Goal: Task Accomplishment & Management: Manage account settings

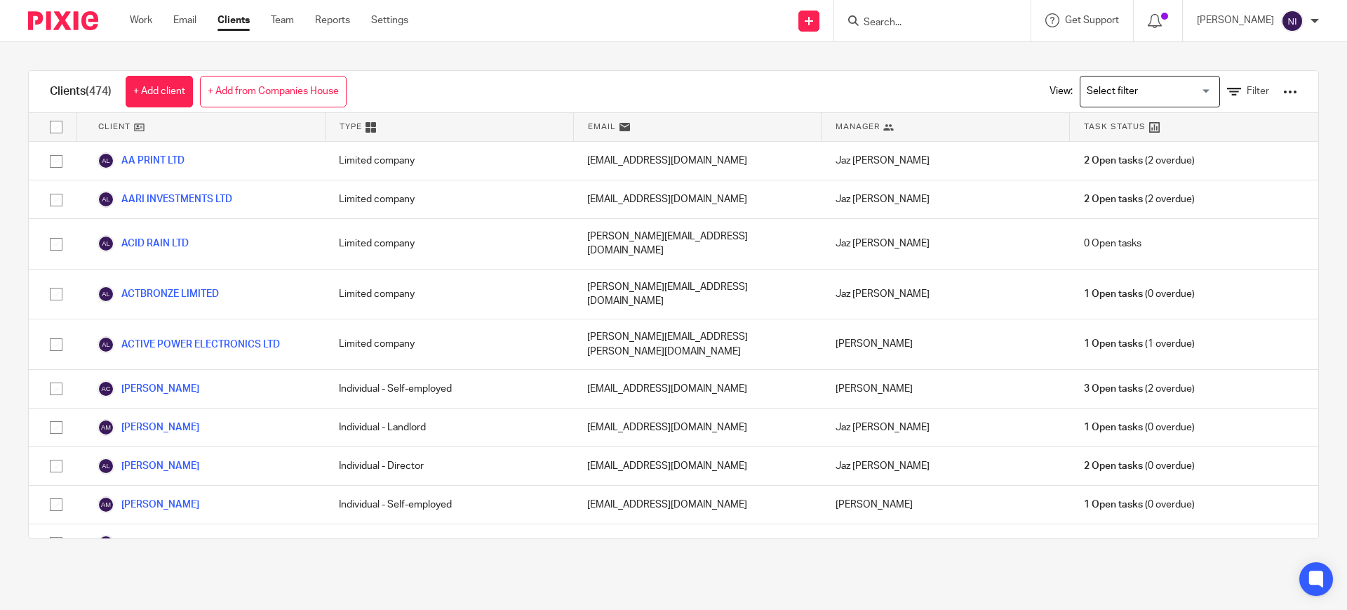
scroll to position [3508, 0]
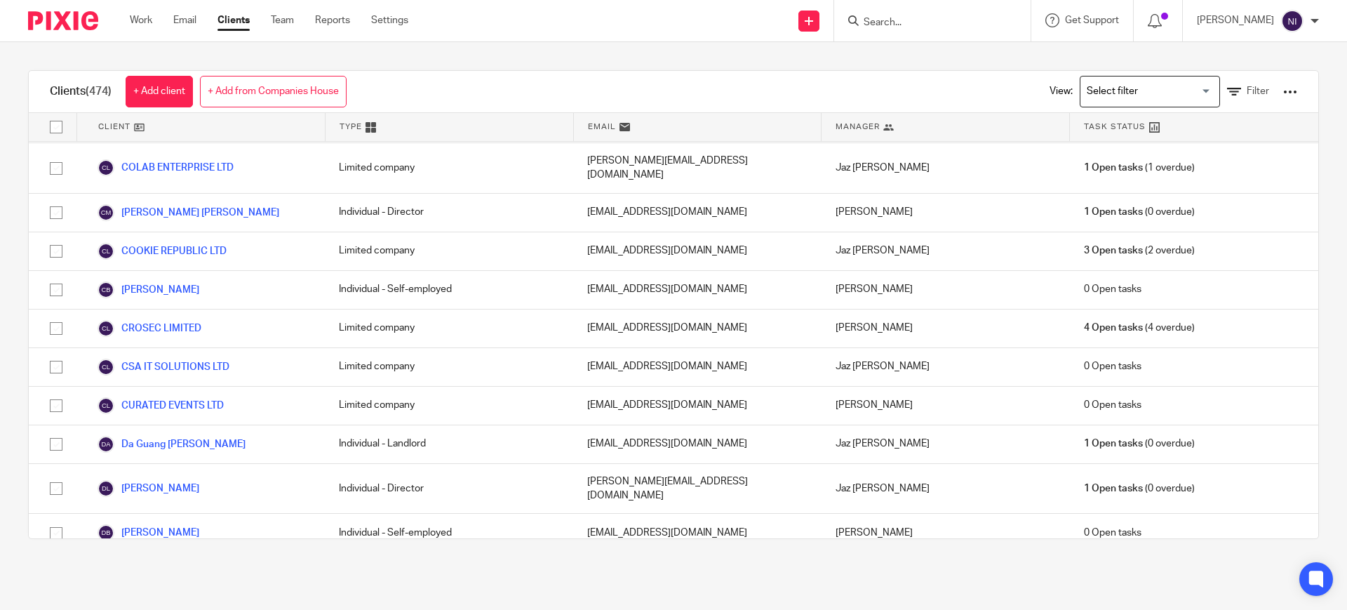
click at [920, 17] on input "Search" at bounding box center [925, 23] width 126 height 13
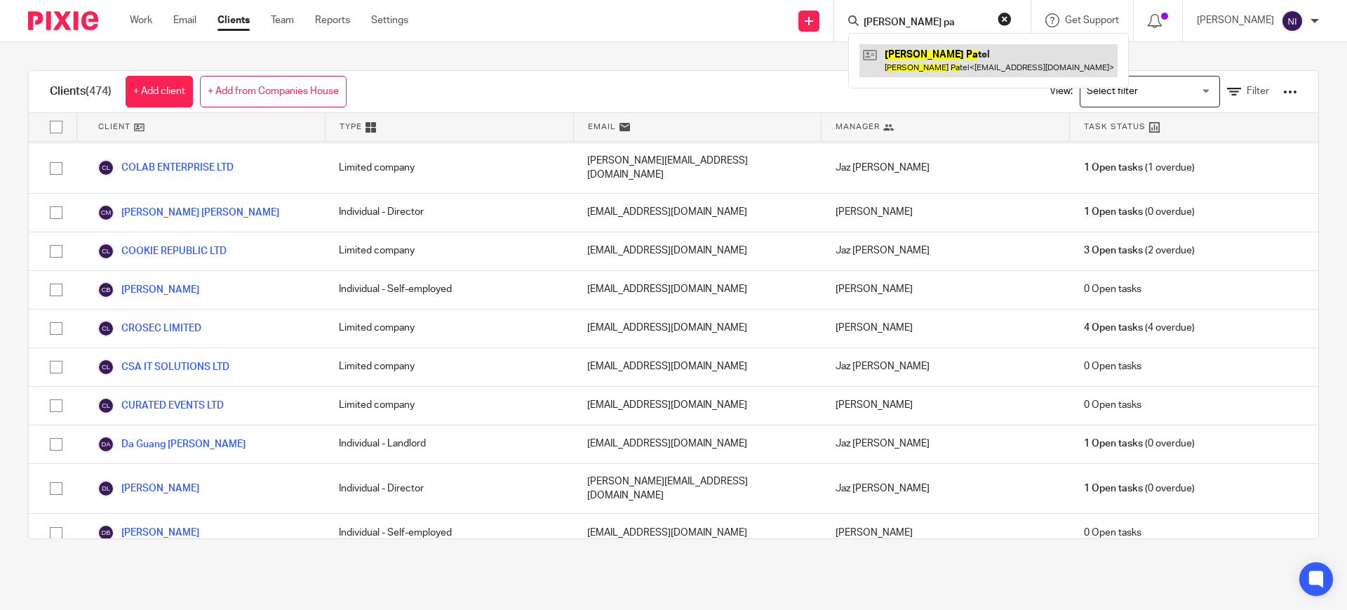
type input "komal pa"
click at [884, 54] on link at bounding box center [988, 60] width 258 height 32
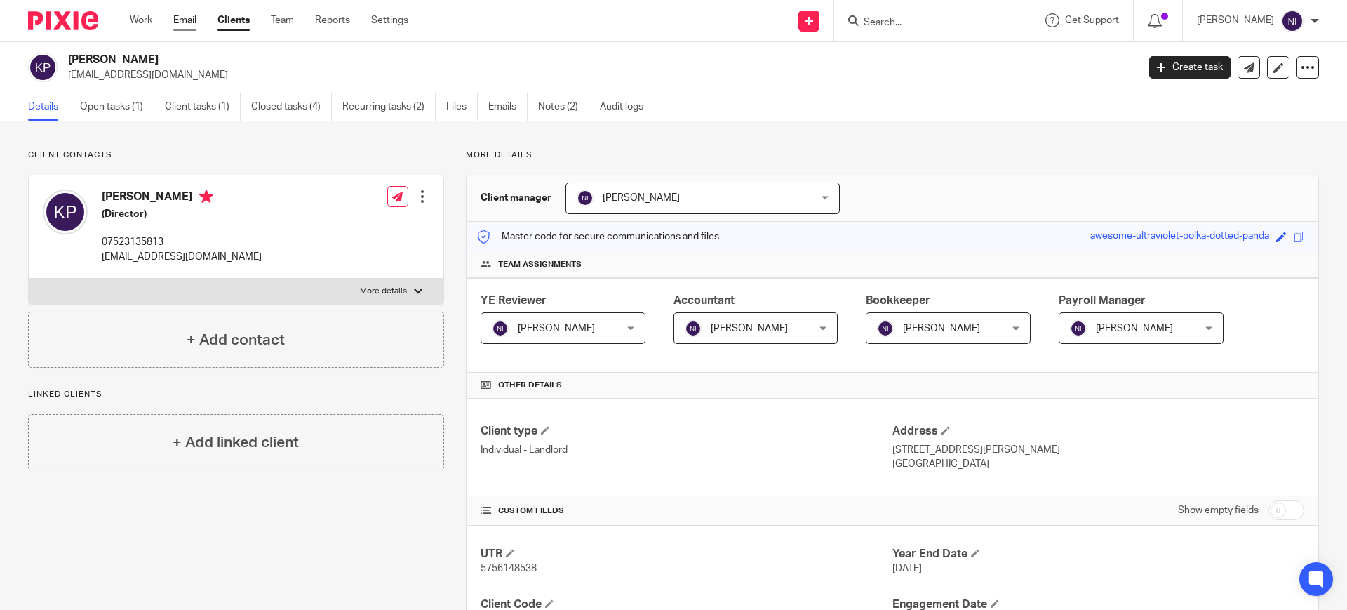
click at [176, 18] on link "Email" at bounding box center [184, 20] width 23 height 14
click at [131, 109] on link "Open tasks (1)" at bounding box center [117, 106] width 74 height 27
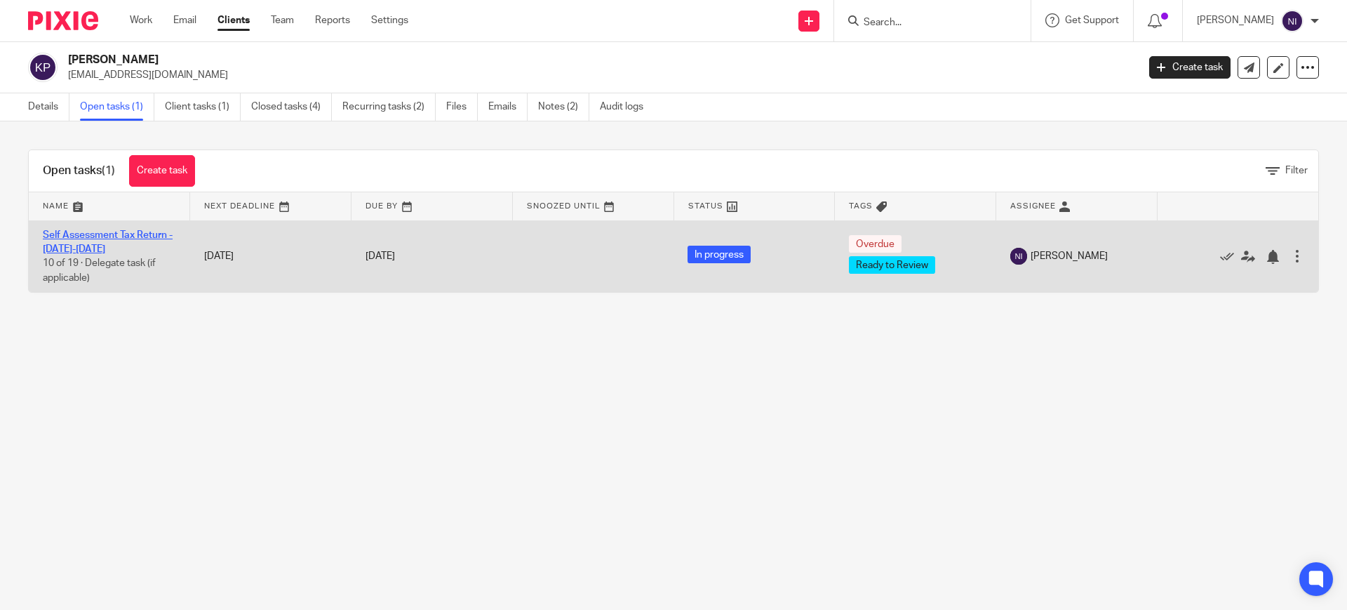
click at [124, 234] on link "Self Assessment Tax Return - [DATE]-[DATE]" at bounding box center [108, 242] width 130 height 24
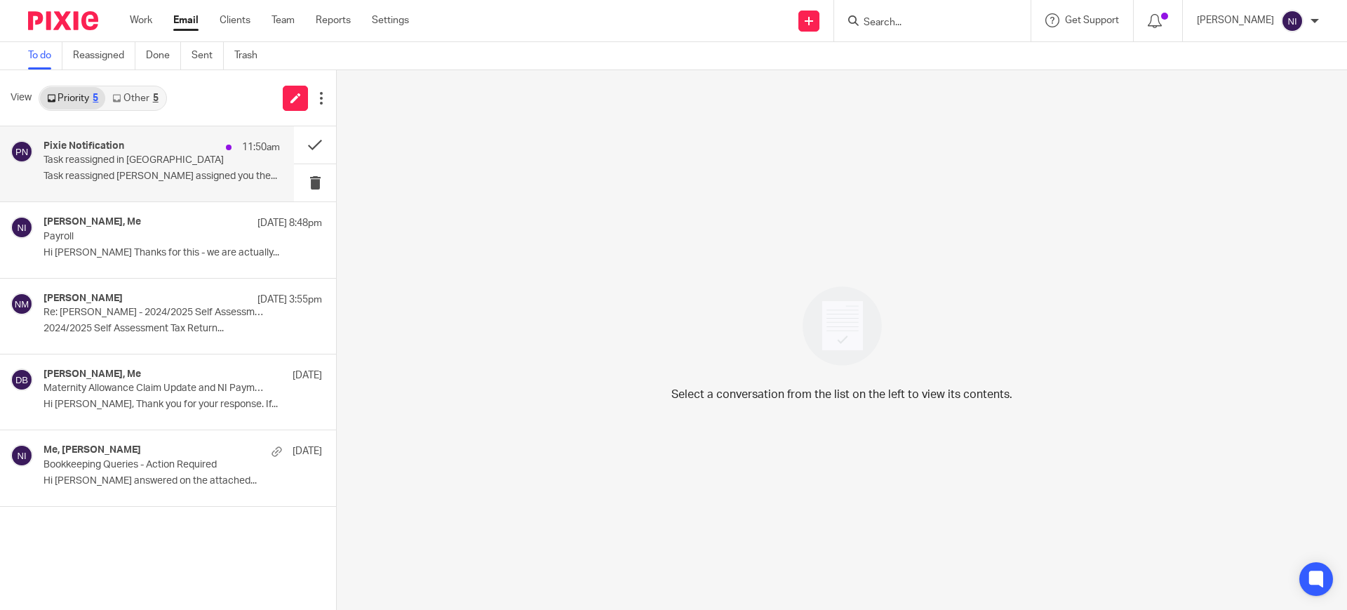
click at [181, 150] on div "Pixie Notification 11:50am" at bounding box center [161, 147] width 236 height 14
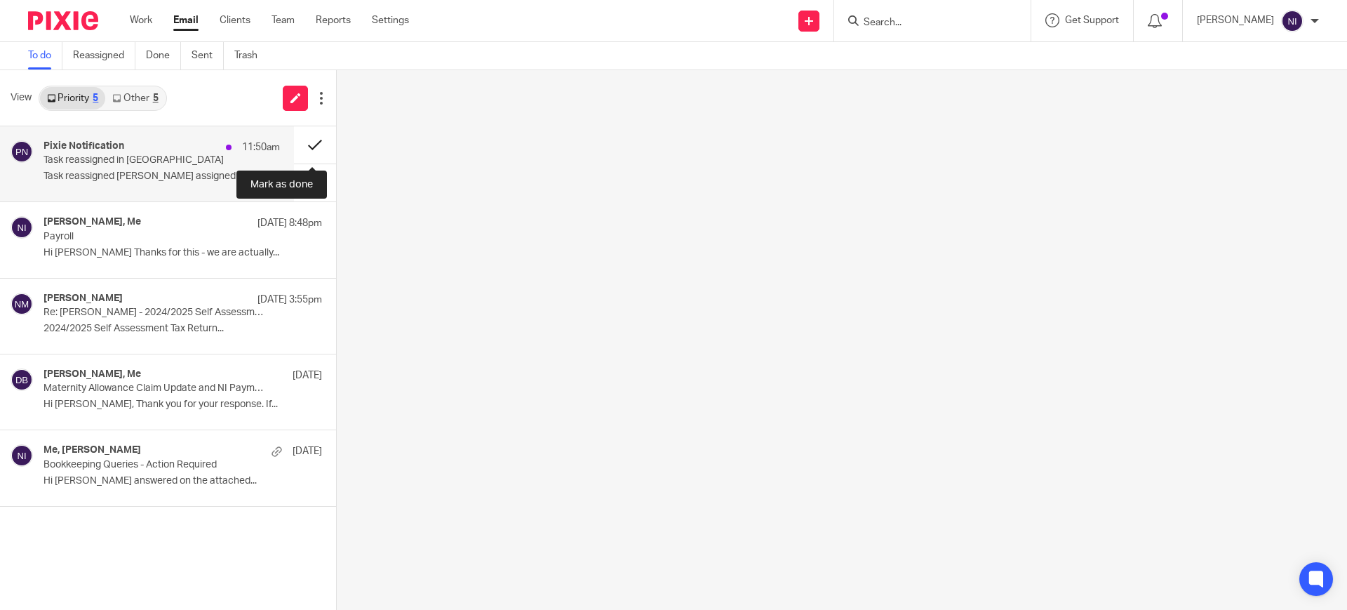
click at [303, 141] on button at bounding box center [315, 144] width 42 height 37
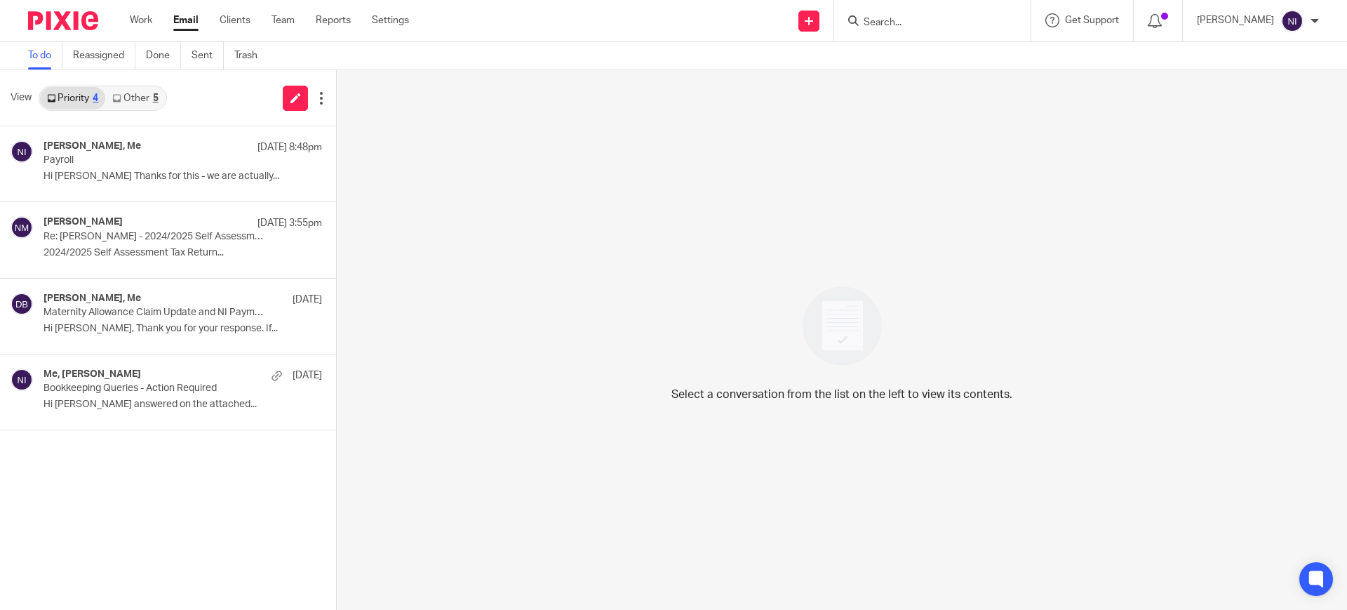
click at [888, 18] on input "Search" at bounding box center [925, 23] width 126 height 13
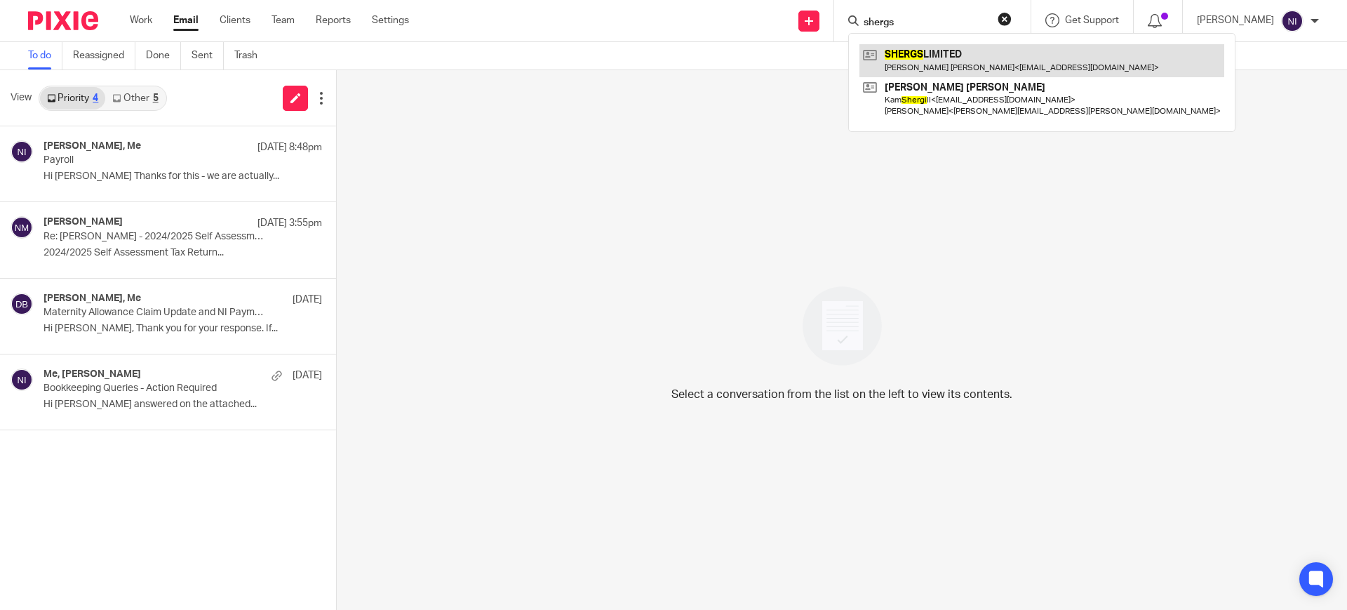
type input "shergs"
click at [927, 64] on link at bounding box center [1041, 60] width 365 height 32
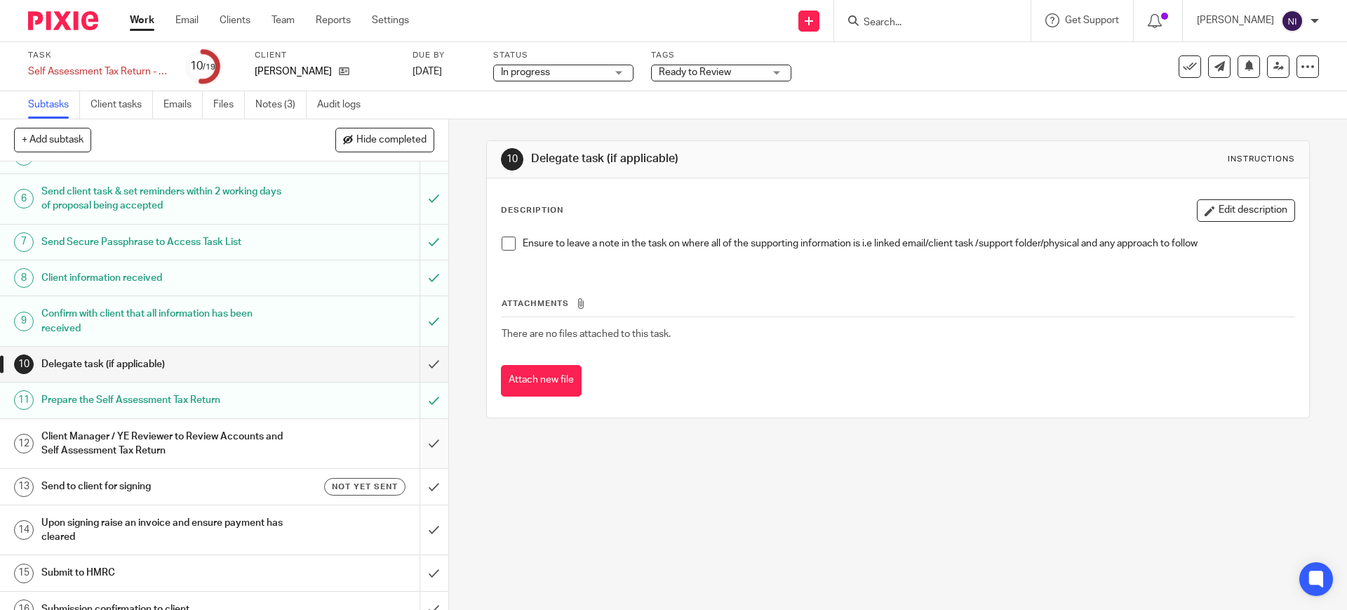
scroll to position [175, 0]
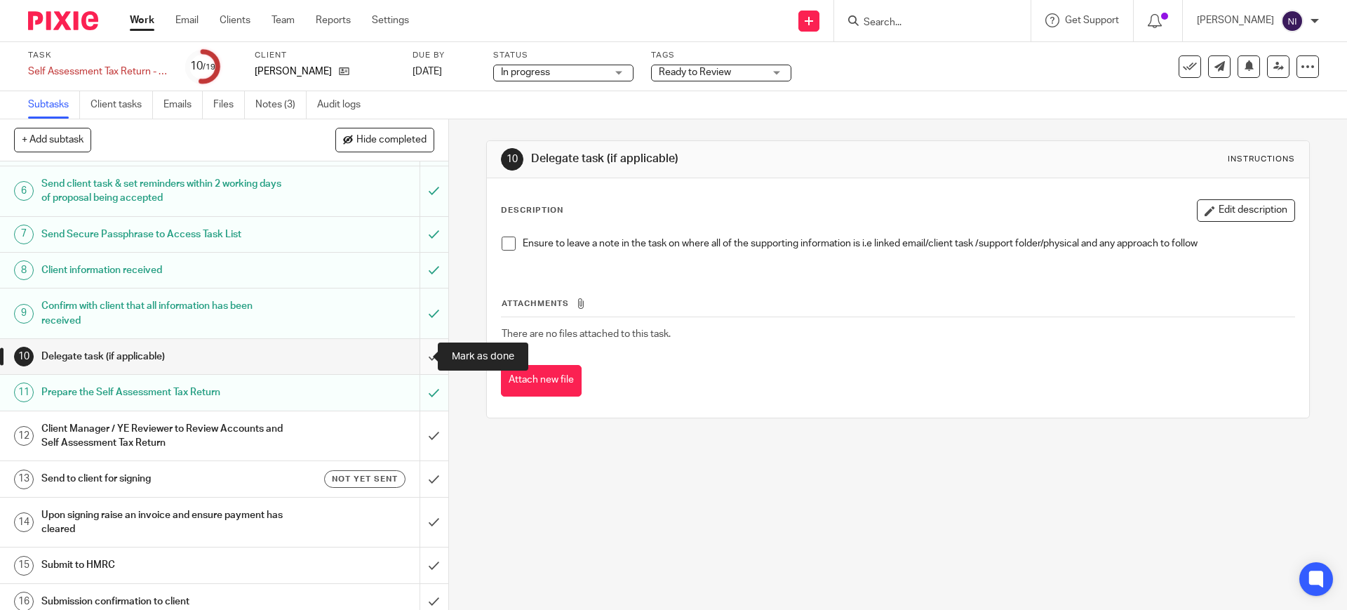
click at [421, 351] on input "submit" at bounding box center [224, 356] width 448 height 35
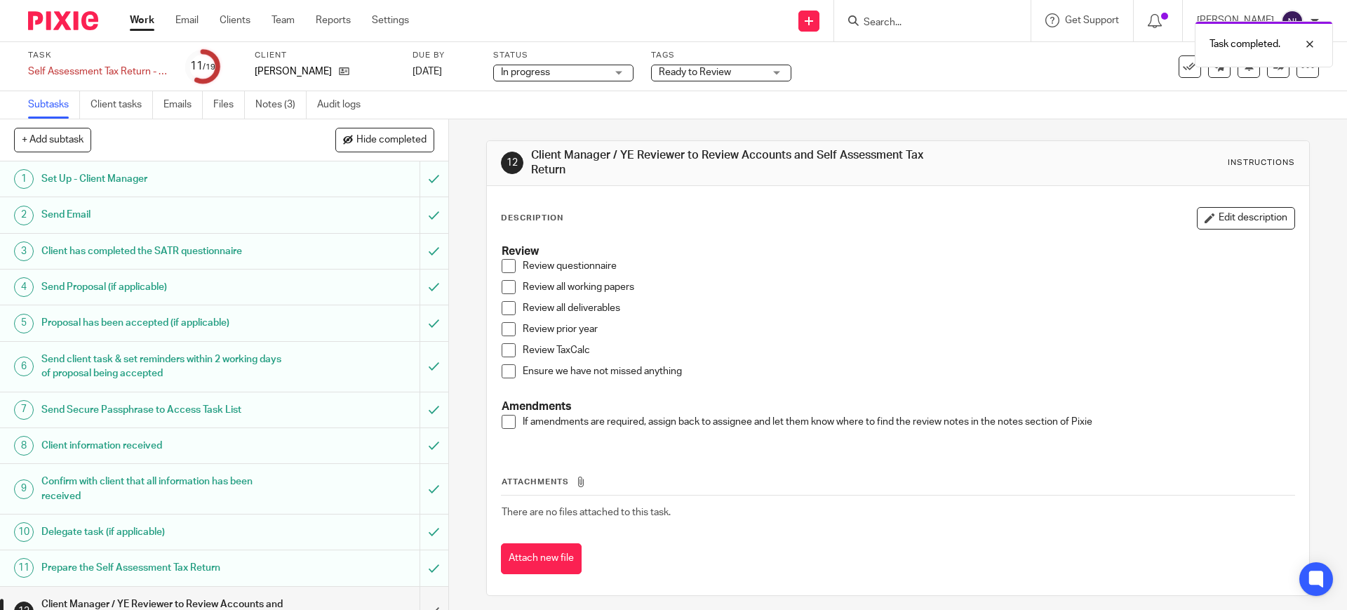
click at [707, 70] on span "Ready to Review" at bounding box center [695, 72] width 72 height 10
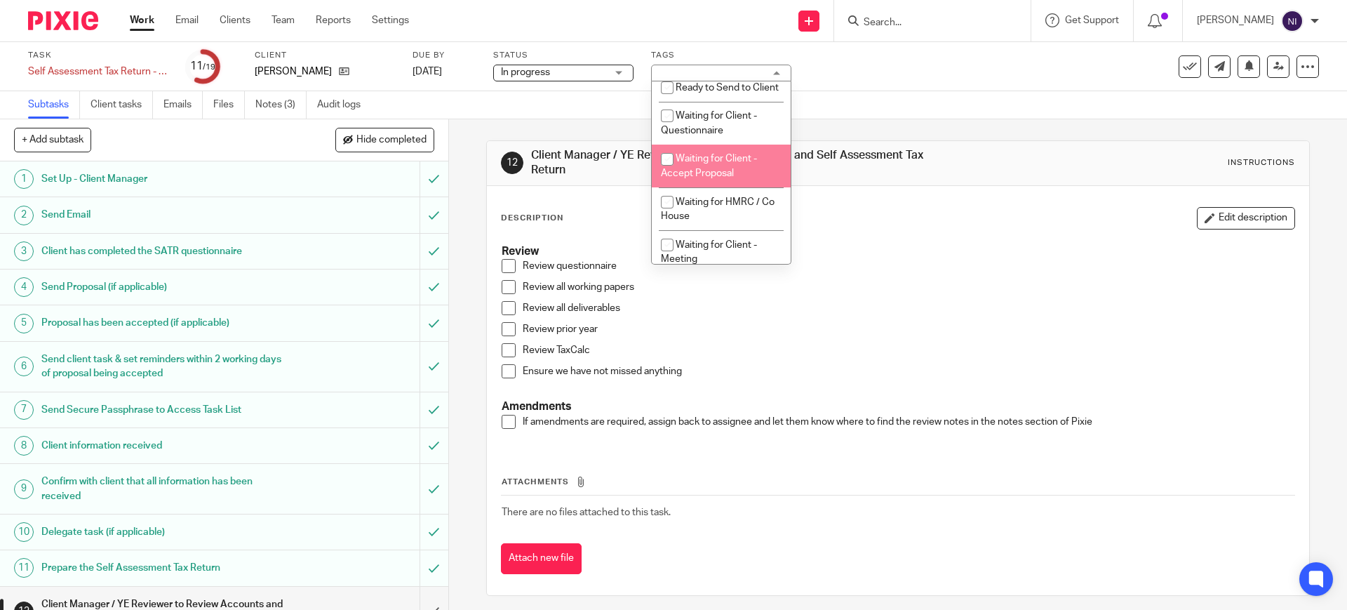
scroll to position [477, 0]
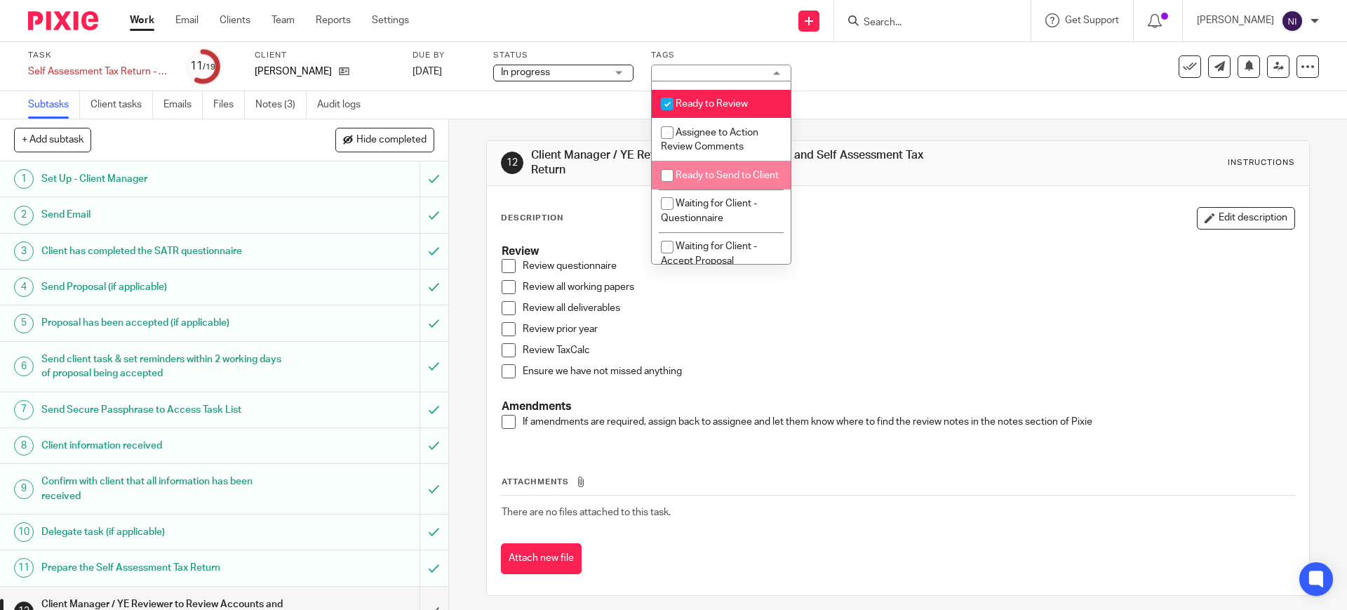
click at [723, 189] on li "Ready to Send to Client" at bounding box center [721, 175] width 139 height 29
checkbox input "true"
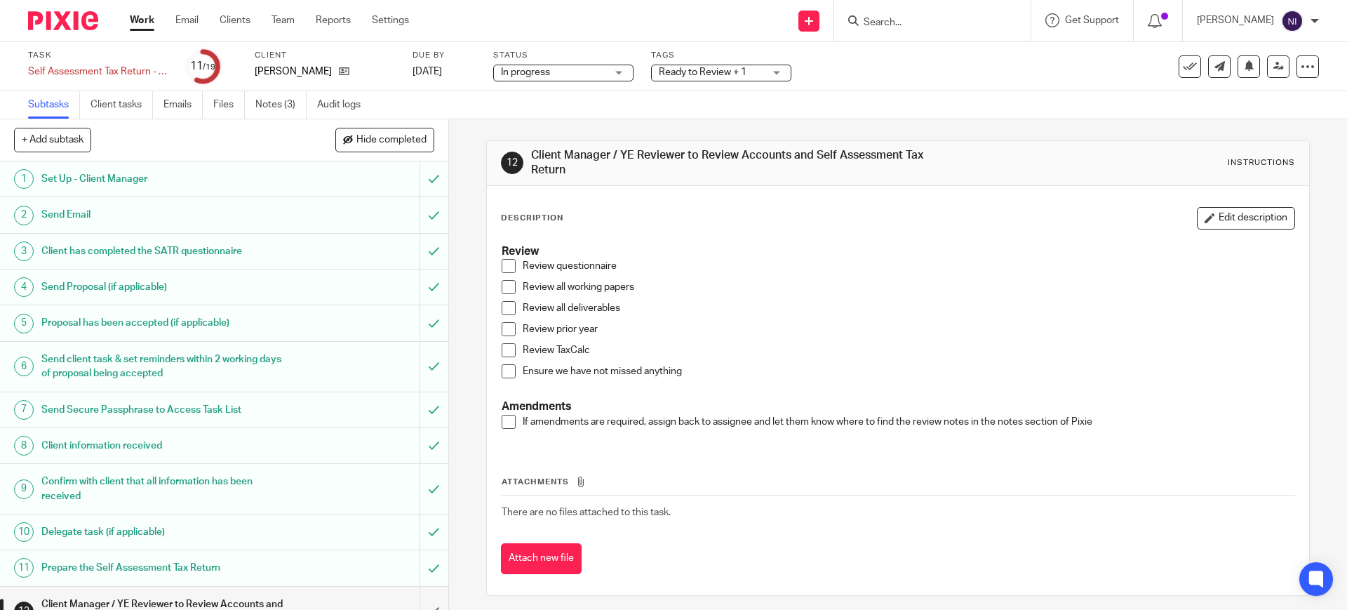
click at [850, 114] on div "Subtasks Client tasks Emails Files Notes (3) Audit logs" at bounding box center [673, 105] width 1347 height 28
click at [145, 20] on link "Work" at bounding box center [142, 20] width 25 height 14
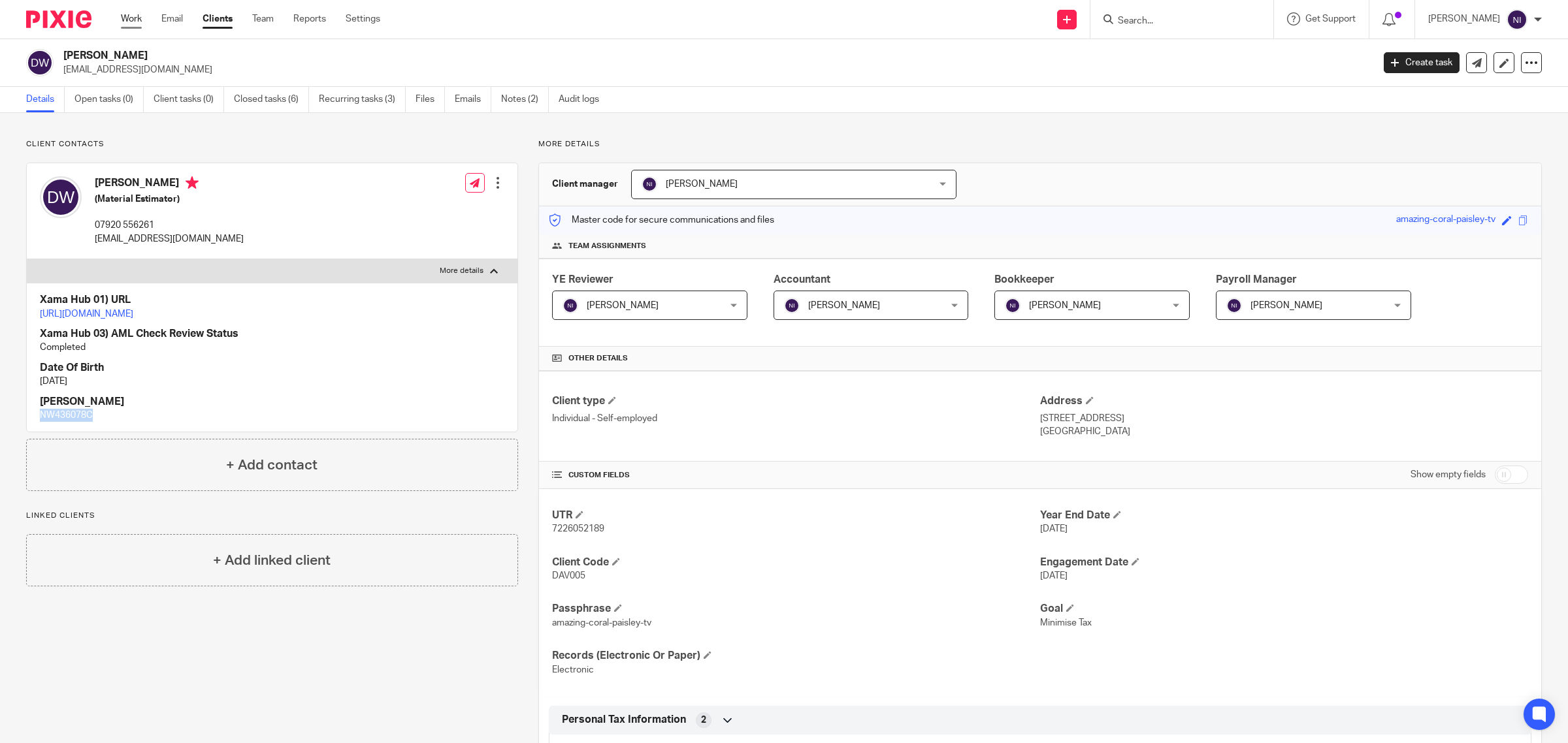
drag, startPoint x: 132, startPoint y: 14, endPoint x: 142, endPoint y: 19, distance: 11.2
click at [132, 14] on link "Work" at bounding box center [131, 19] width 20 height 13
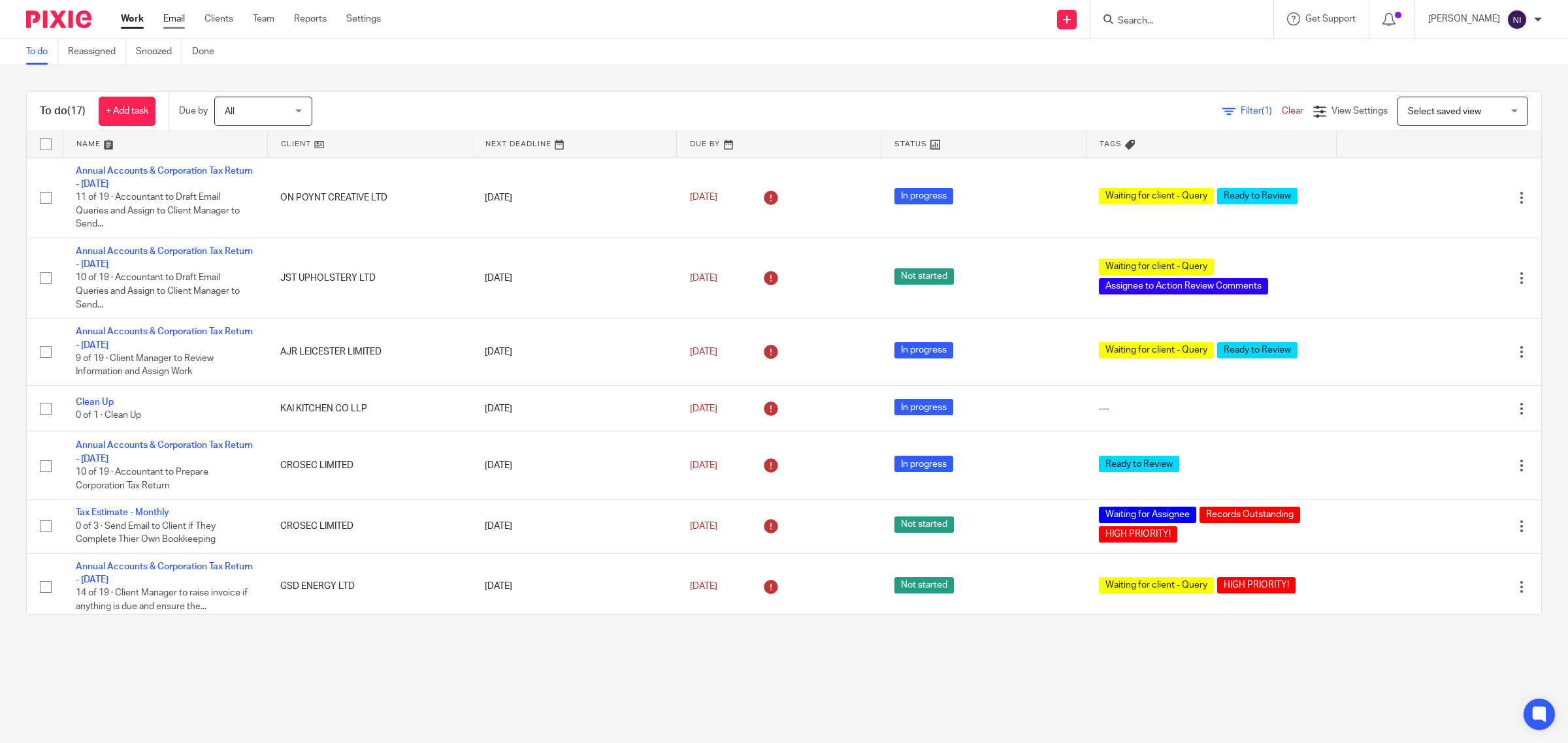
click at [165, 17] on link "Email" at bounding box center [173, 19] width 21 height 13
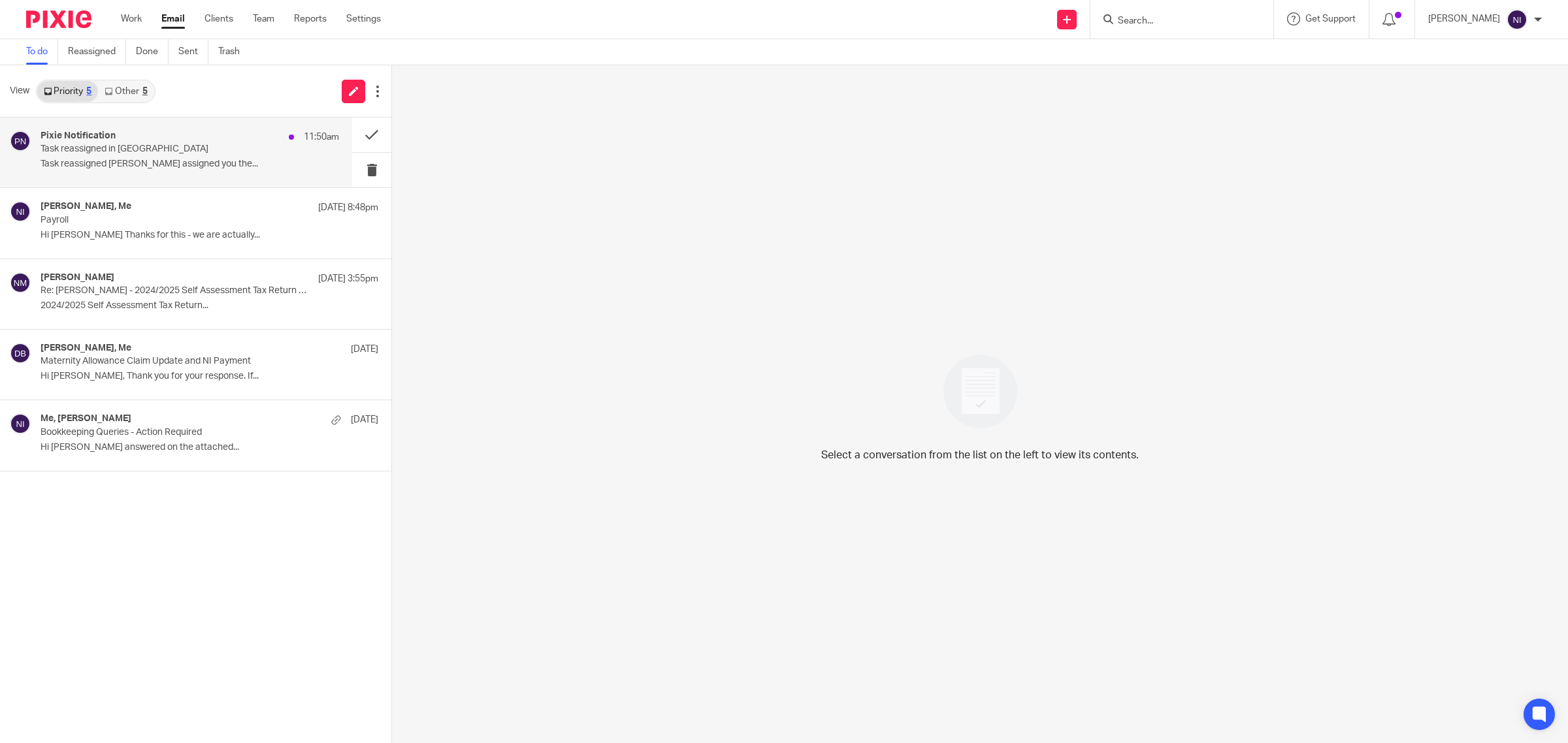
click at [151, 151] on p "Task reassigned in [GEOGRAPHIC_DATA]" at bounding box center [159, 149] width 239 height 11
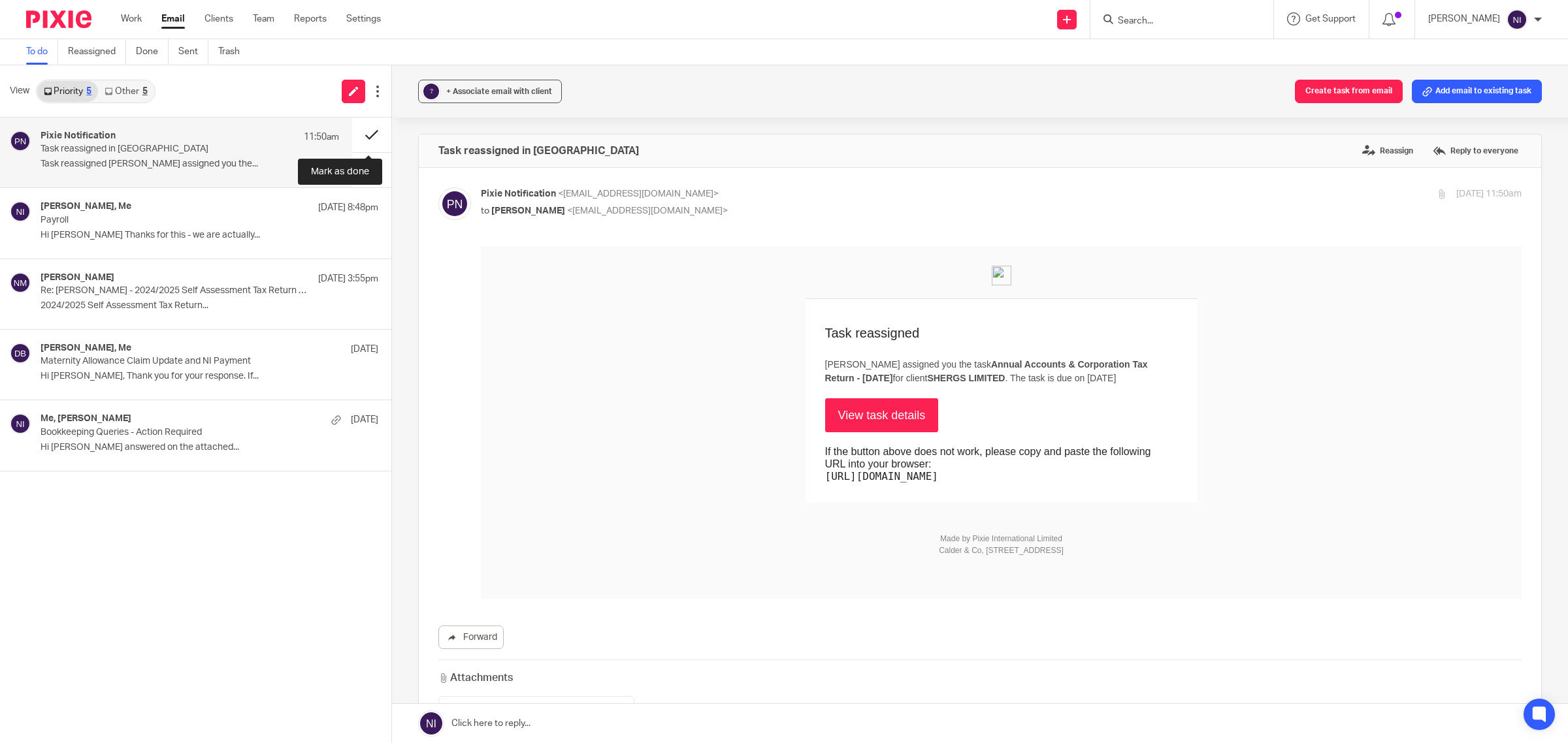
click at [373, 136] on button at bounding box center [372, 134] width 39 height 34
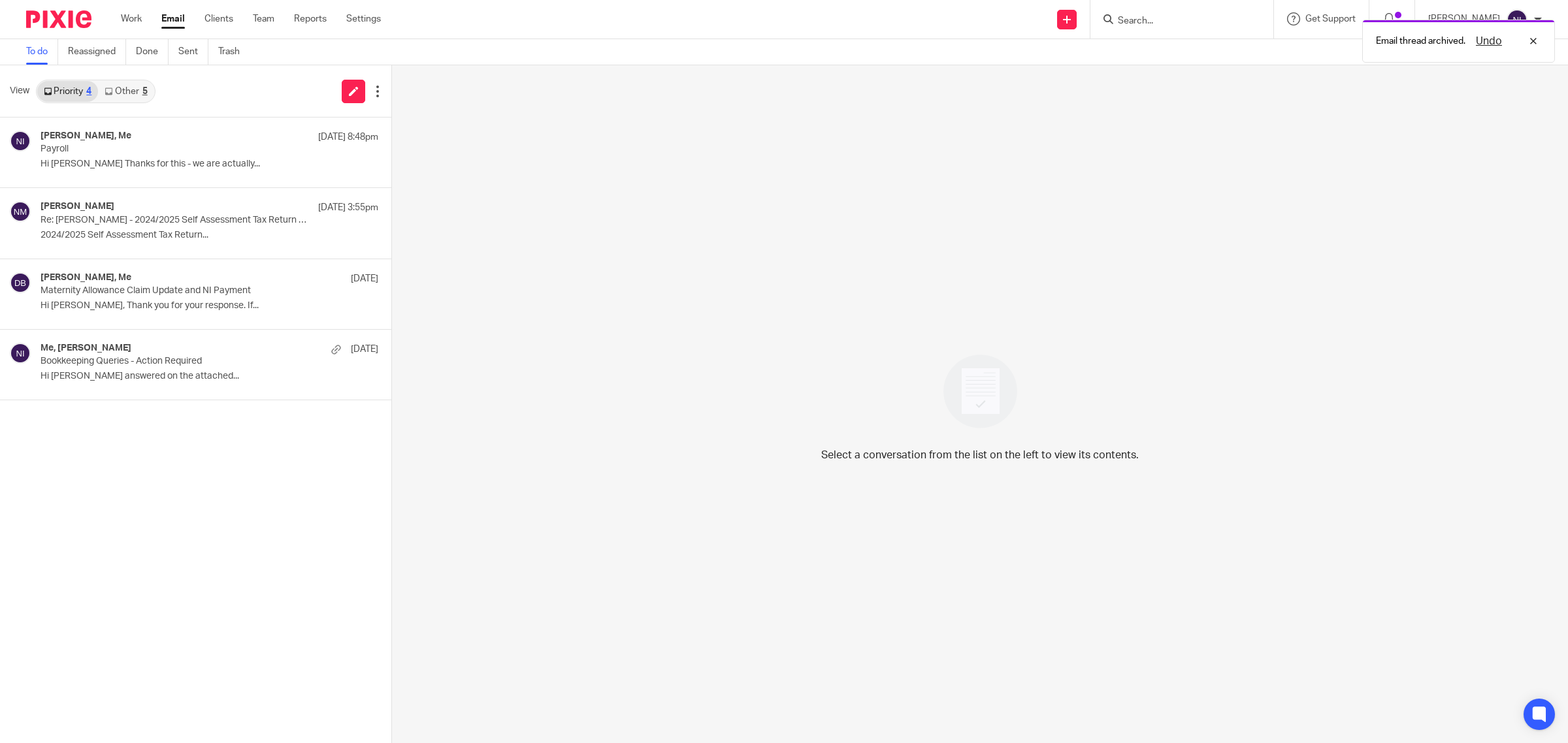
click at [128, 95] on link "Other 5" at bounding box center [126, 91] width 56 height 20
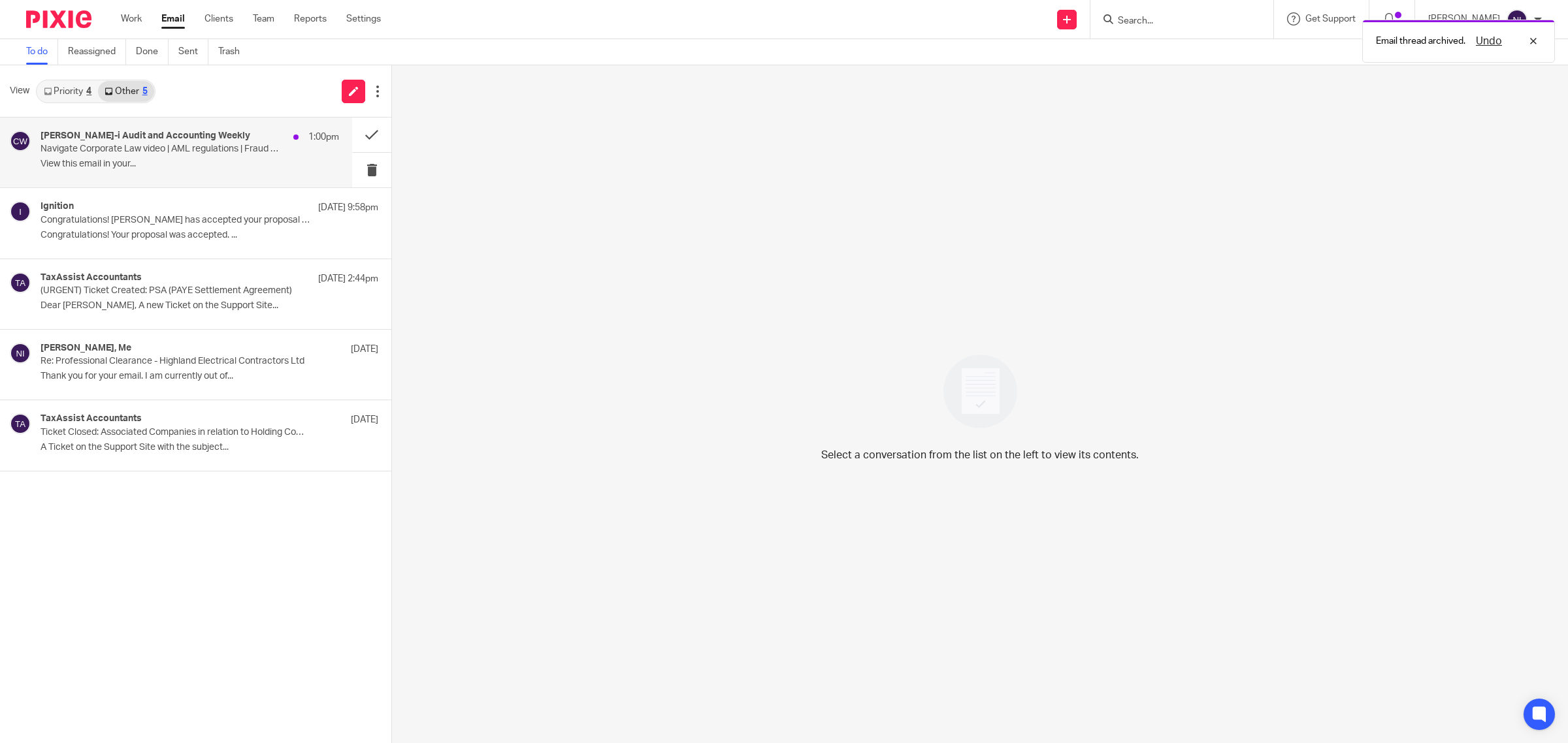
click at [152, 147] on p "Navigate Corporate Law video | AML regulations | Fraud prevention tool" at bounding box center [159, 149] width 239 height 11
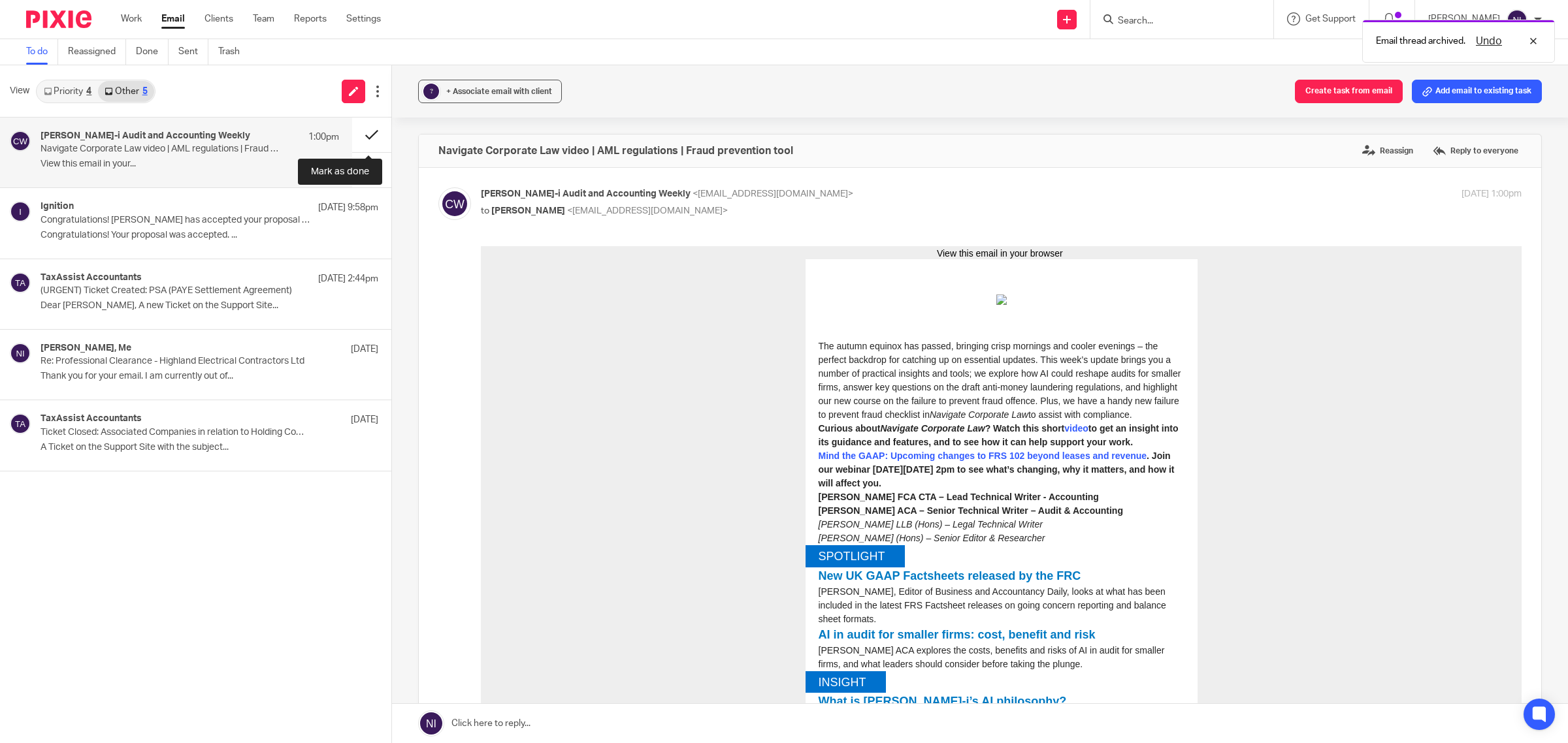
click at [372, 131] on button at bounding box center [372, 134] width 39 height 34
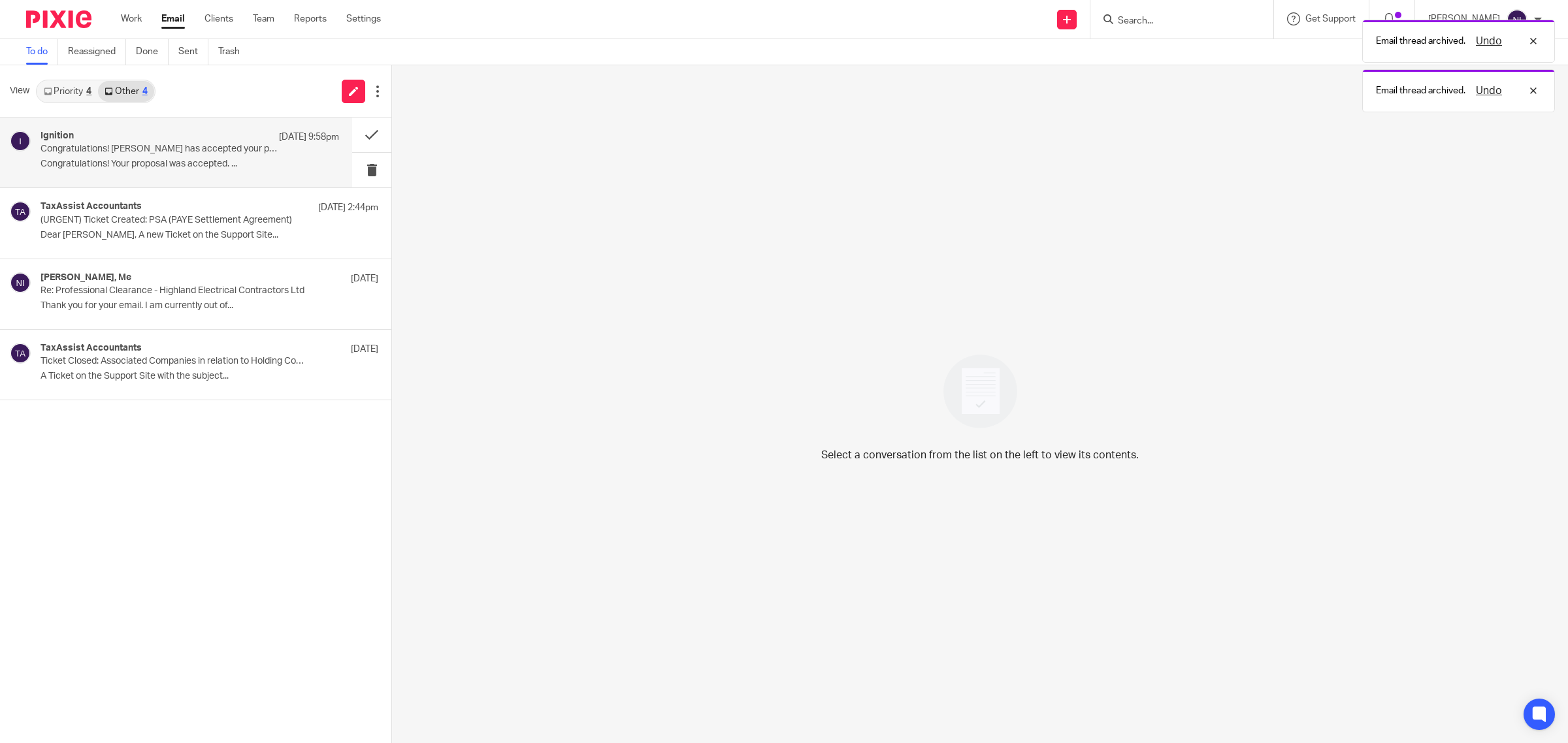
click at [227, 162] on p "Congratulations! Your proposal was accepted. ..." at bounding box center [189, 164] width 299 height 11
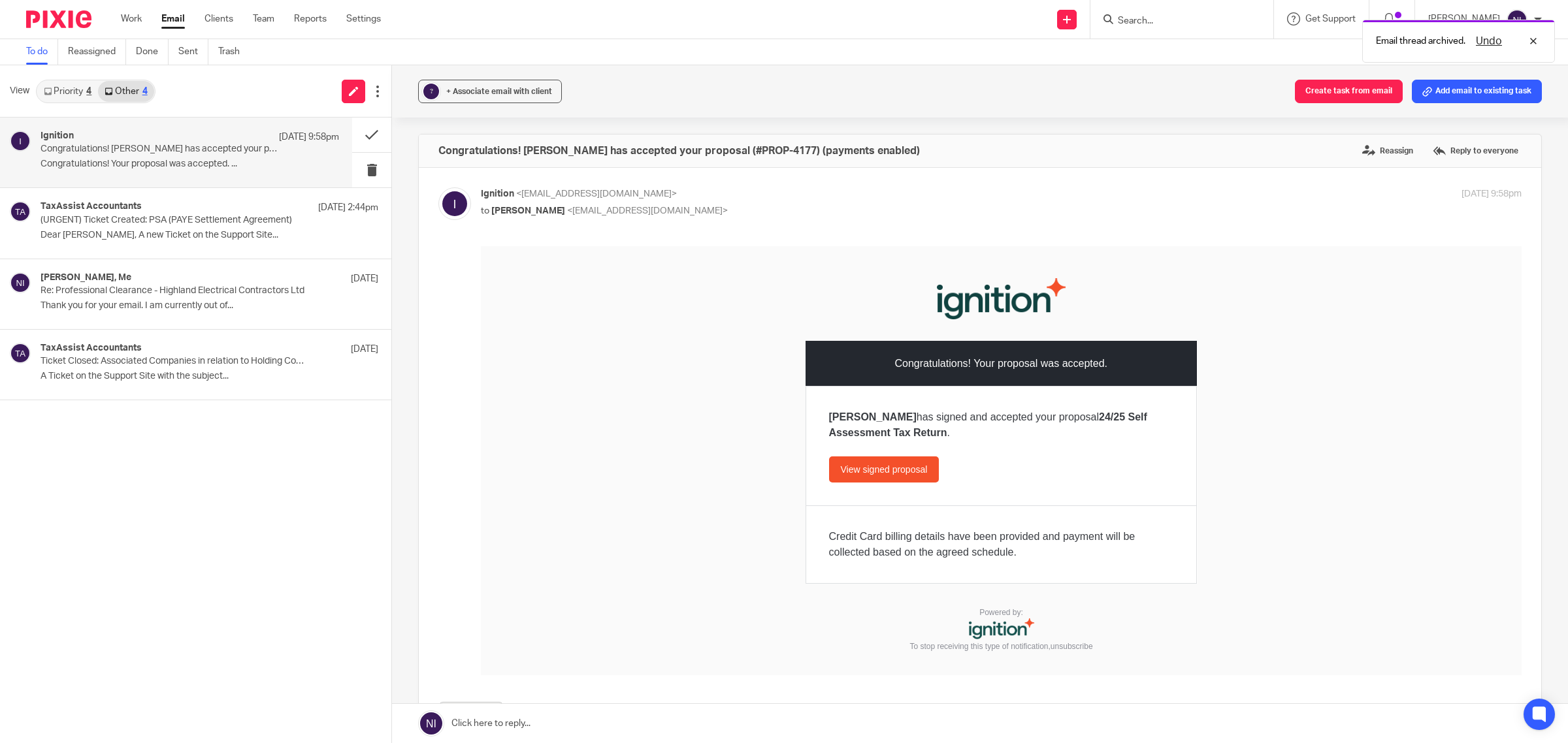
click at [907, 470] on link "View signed proposal" at bounding box center [884, 469] width 111 height 26
click at [370, 135] on button at bounding box center [372, 134] width 39 height 34
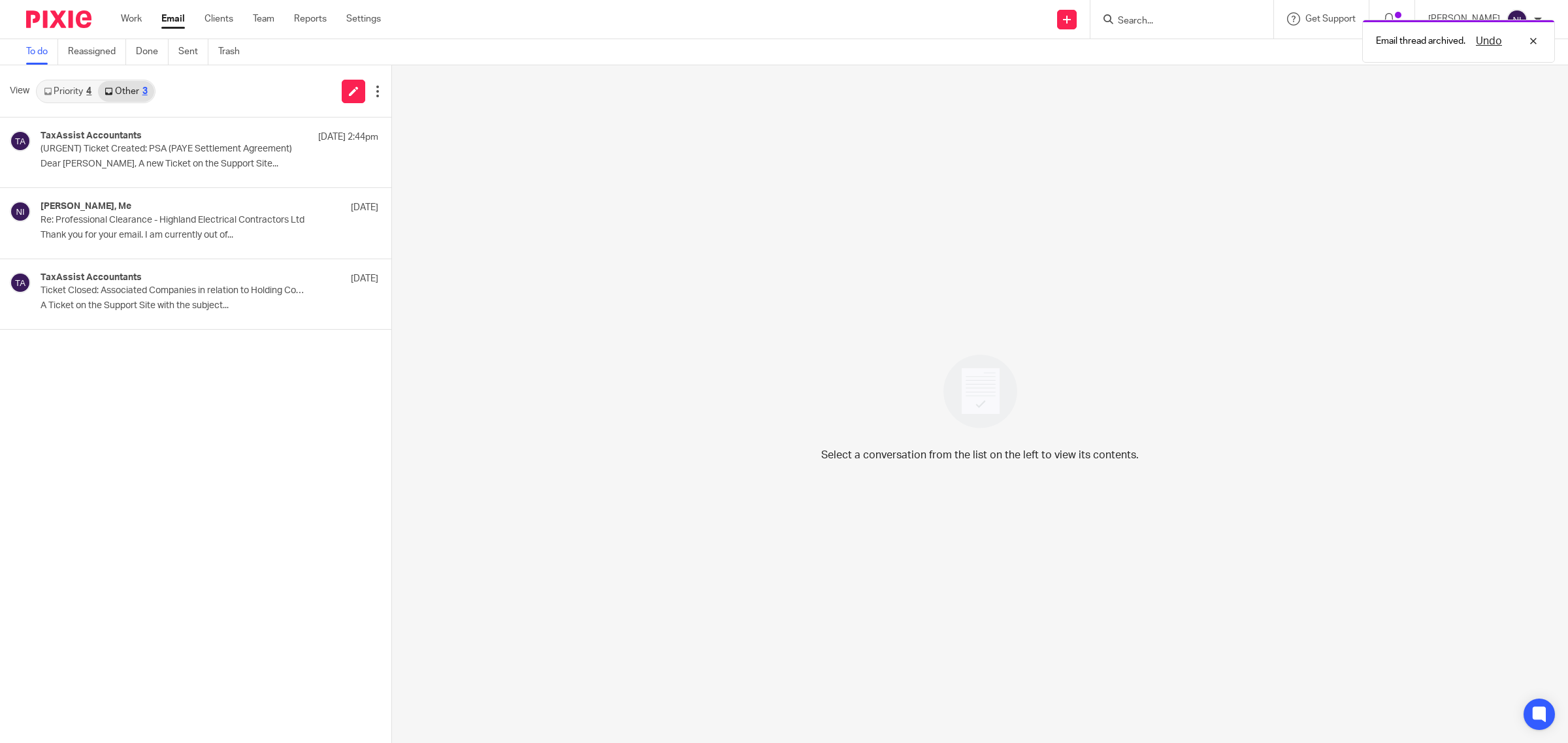
click at [67, 89] on link "Priority 4" at bounding box center [67, 91] width 61 height 20
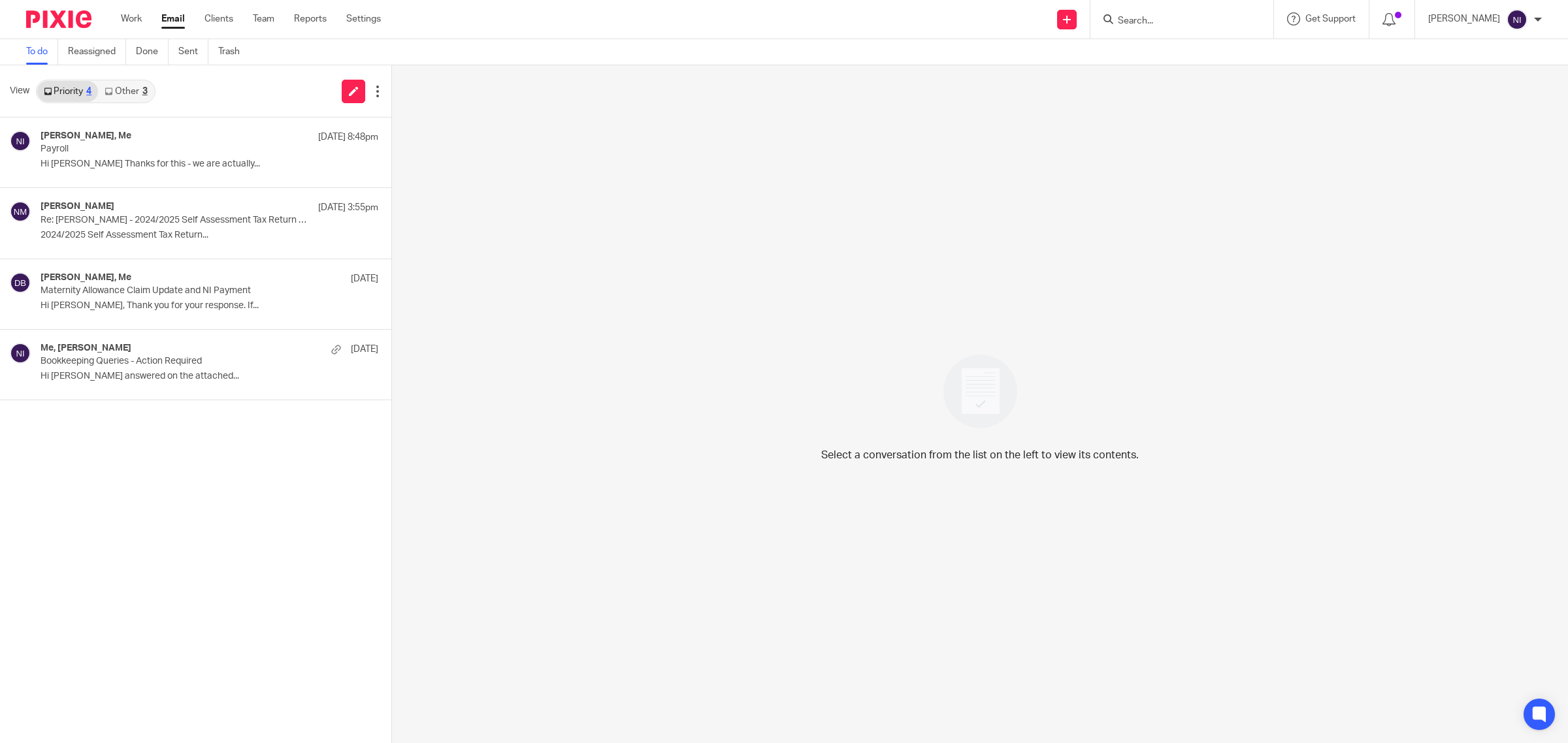
click at [1152, 20] on input "Search" at bounding box center [1175, 21] width 117 height 12
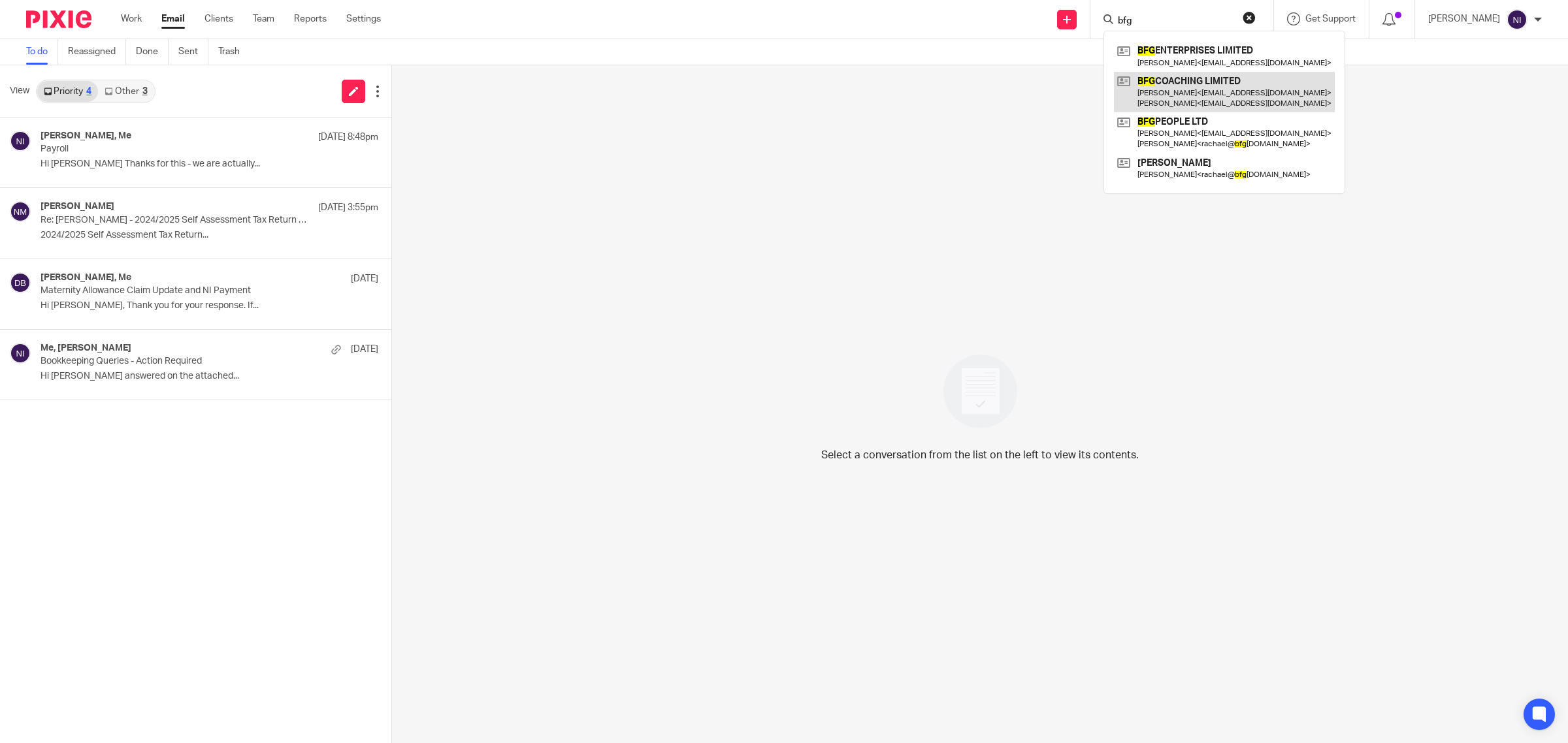
type input "bfg"
click at [1238, 95] on link at bounding box center [1223, 91] width 221 height 40
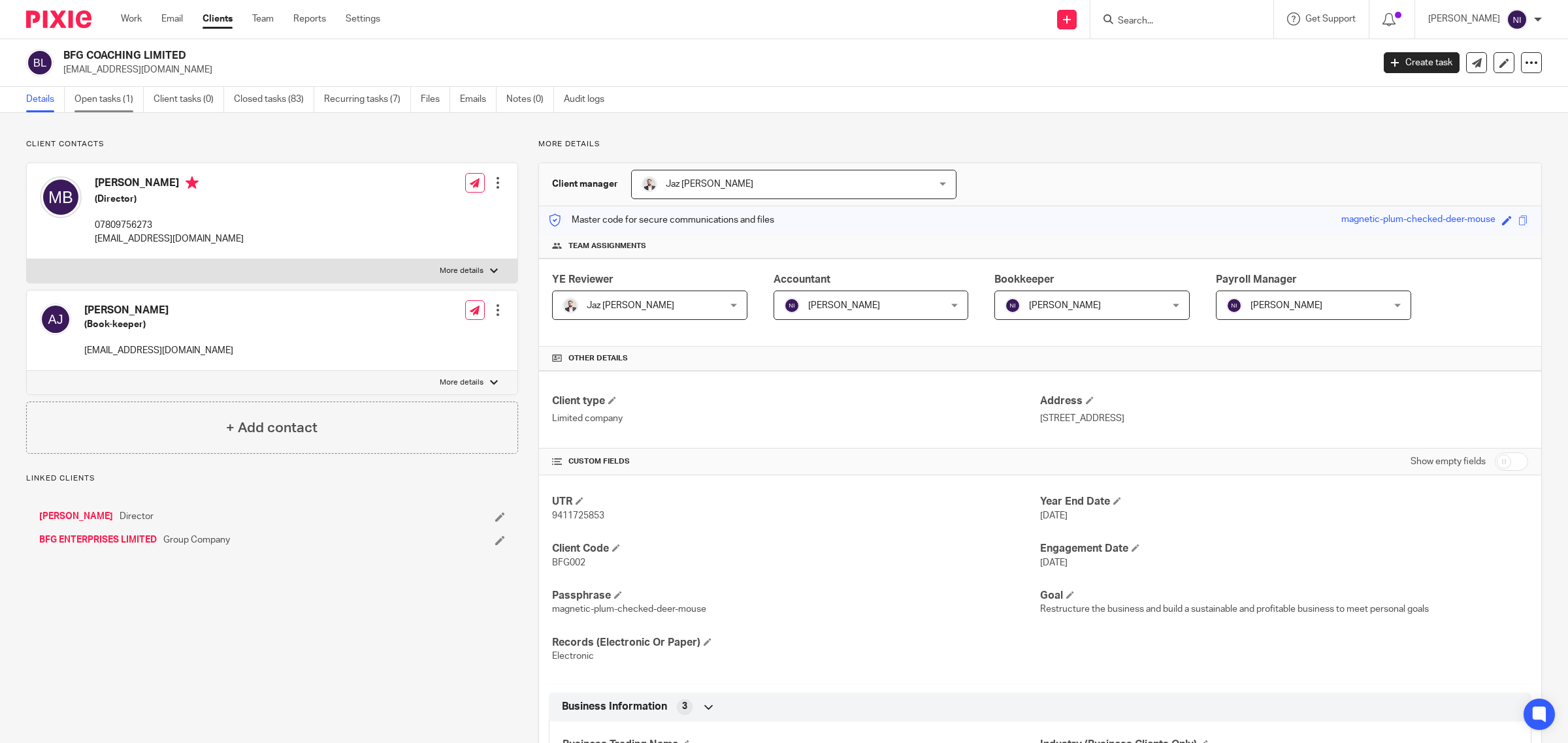
click at [111, 103] on link "Open tasks (1)" at bounding box center [109, 99] width 69 height 25
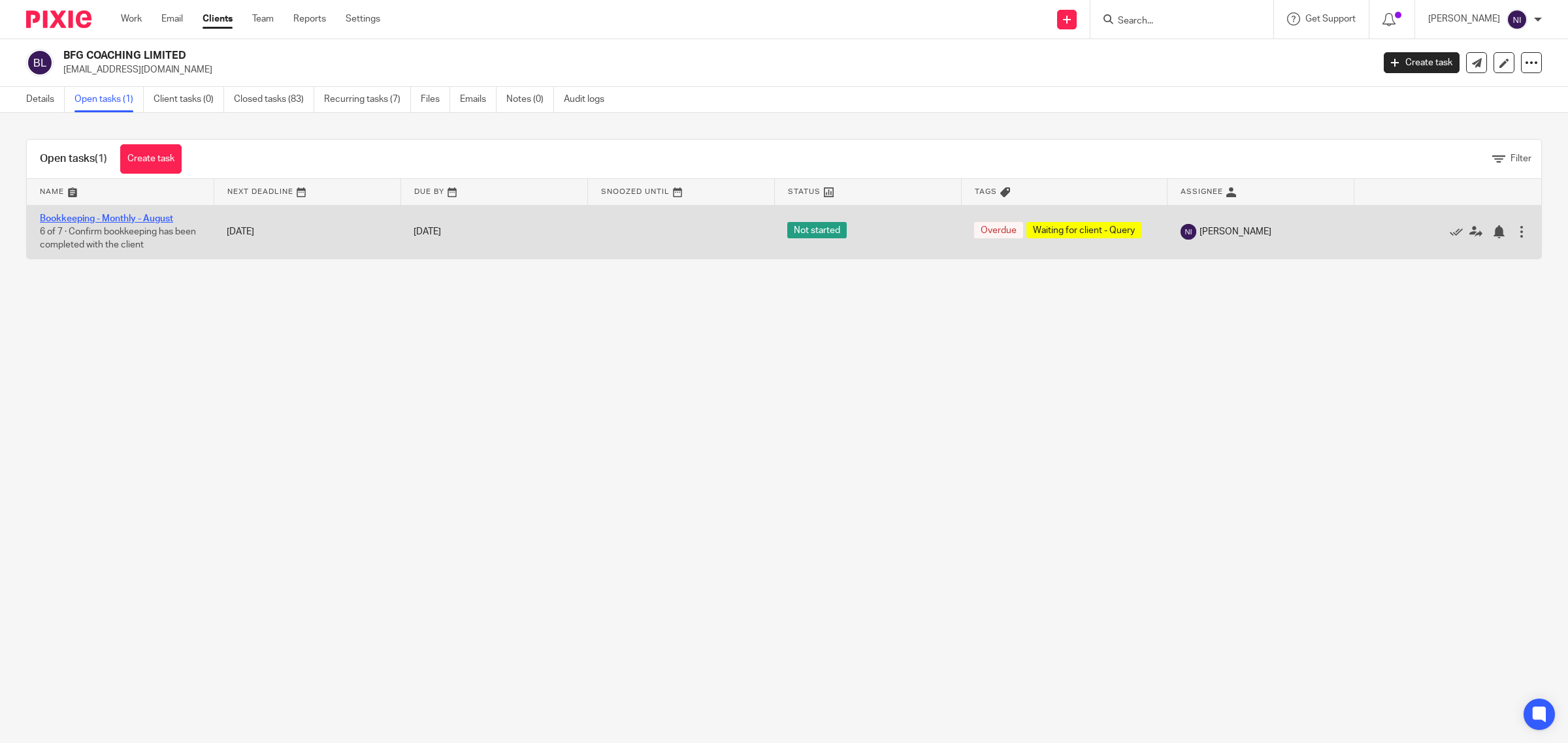
click at [115, 220] on link "Bookkeeping - Monthly - August" at bounding box center [106, 219] width 133 height 9
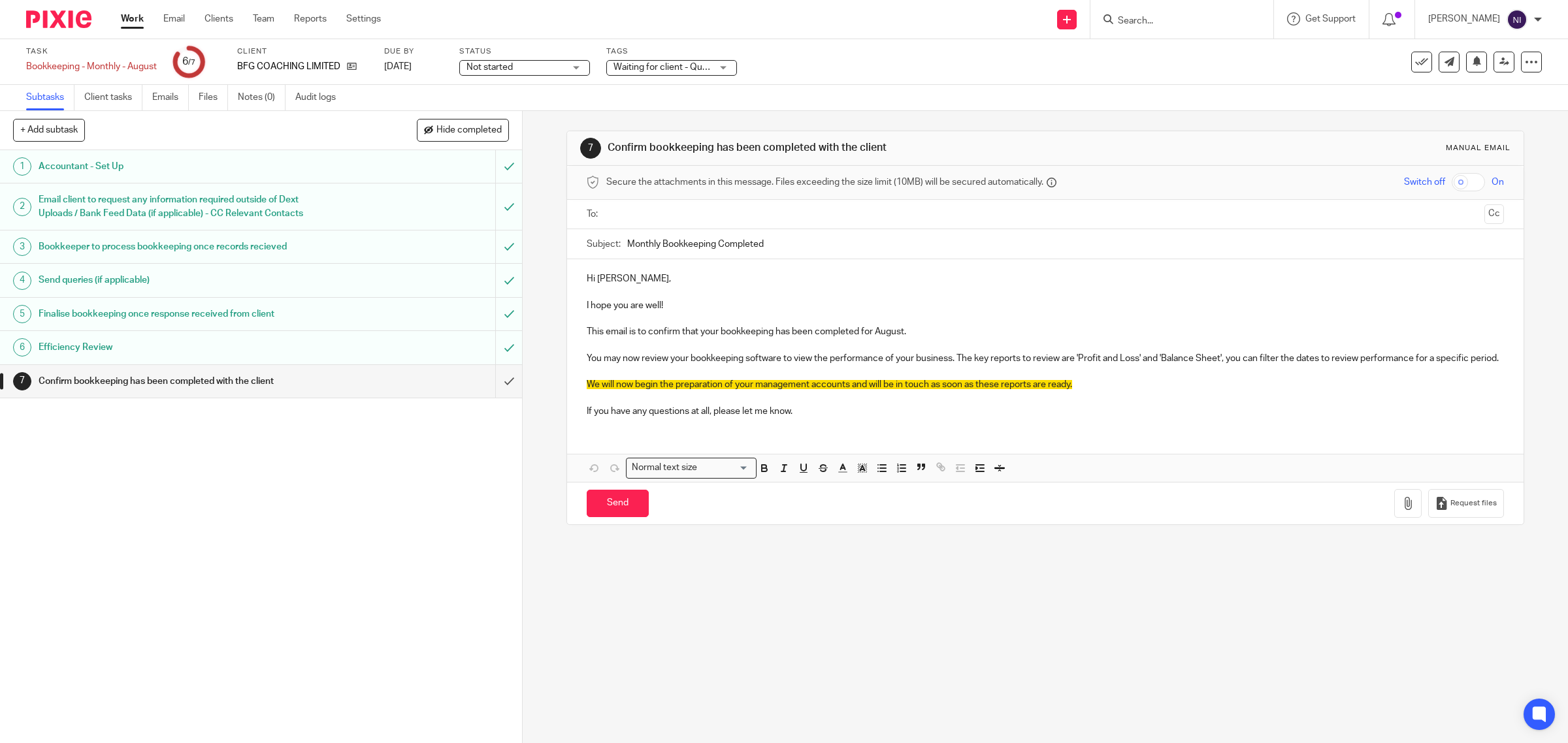
drag, startPoint x: 1094, startPoint y: 391, endPoint x: 664, endPoint y: 379, distance: 430.2
click at [664, 378] on p at bounding box center [1046, 372] width 918 height 13
drag, startPoint x: 1086, startPoint y: 399, endPoint x: 579, endPoint y: 399, distance: 507.0
click at [579, 399] on div "Hi Matthew, I hope you are well! This email is to confirm that your bookkeeping…" at bounding box center [1046, 344] width 957 height 169
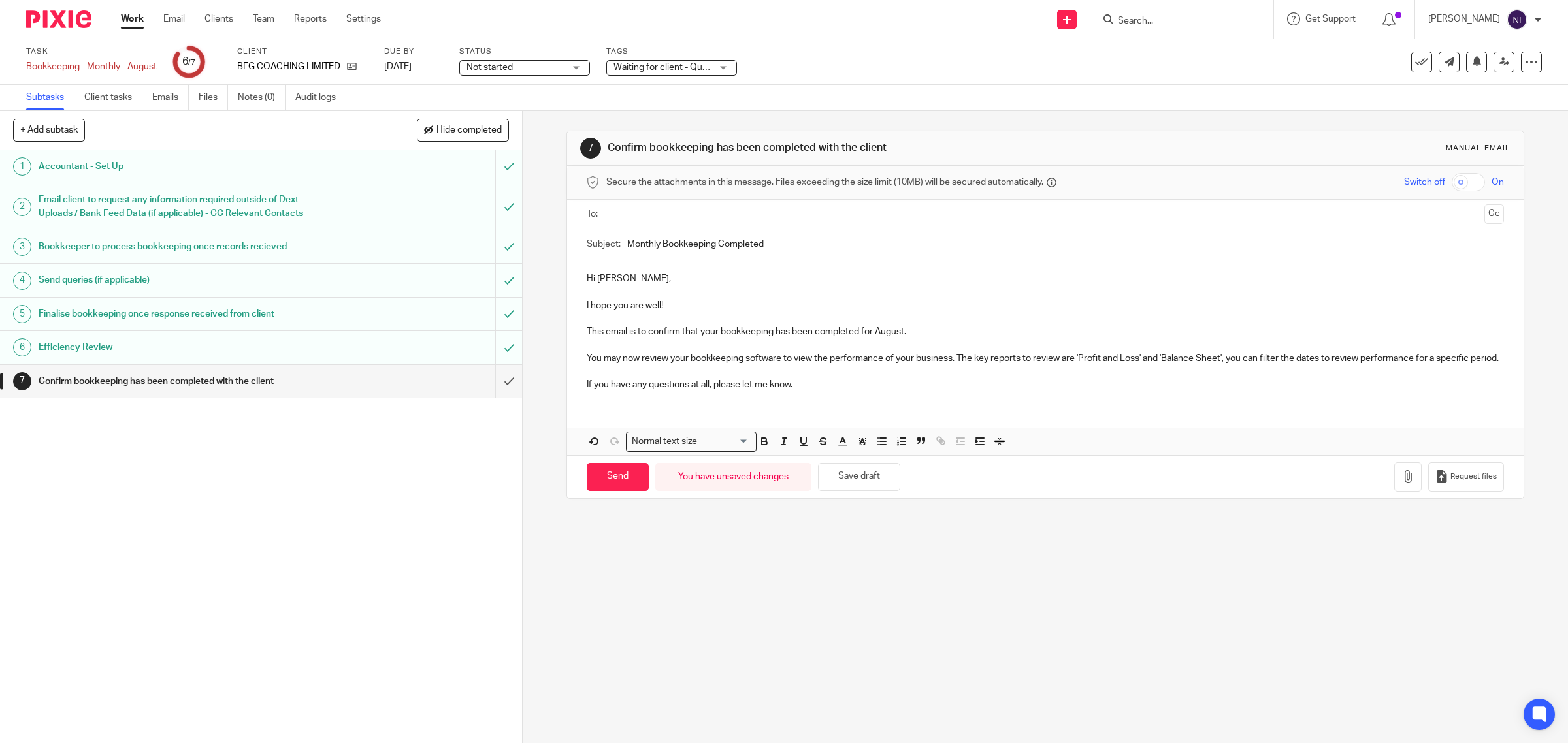
click at [915, 333] on p "This email is to confirm that your bookkeeping has been completed for August." at bounding box center [1046, 331] width 918 height 13
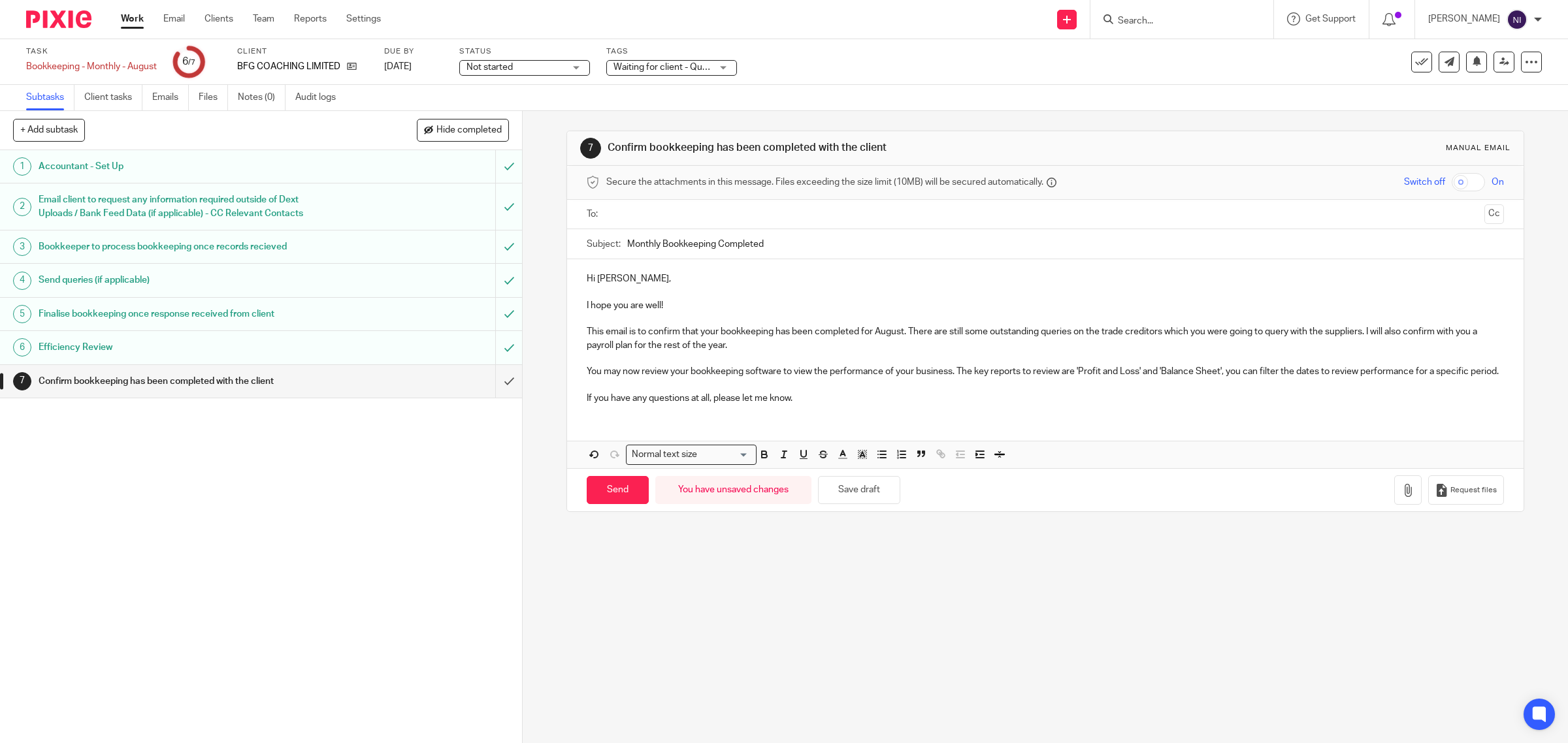
click at [652, 214] on input "text" at bounding box center [1045, 214] width 868 height 15
click at [1484, 218] on button "Cc" at bounding box center [1494, 215] width 20 height 20
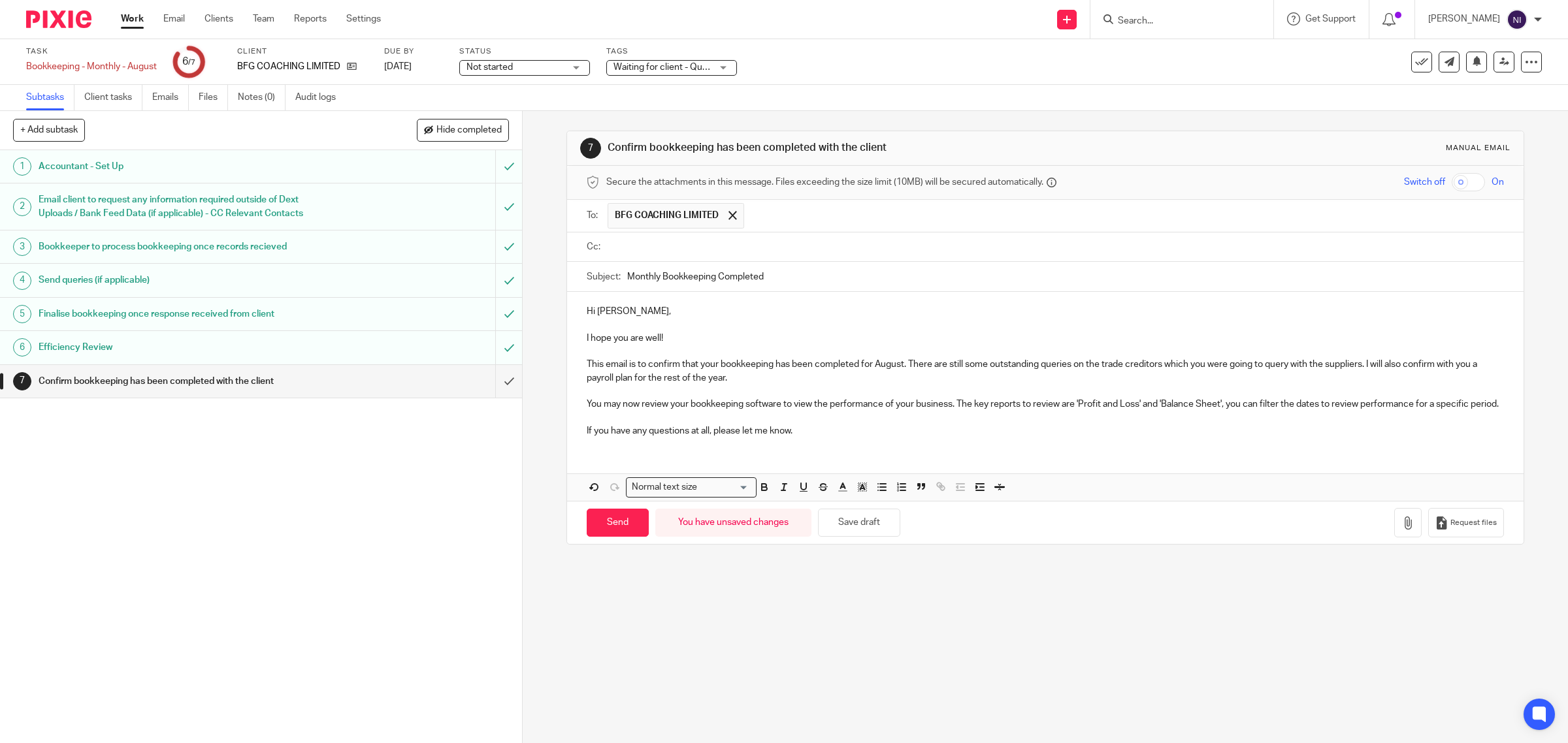
click at [687, 250] on input "text" at bounding box center [1054, 247] width 887 height 15
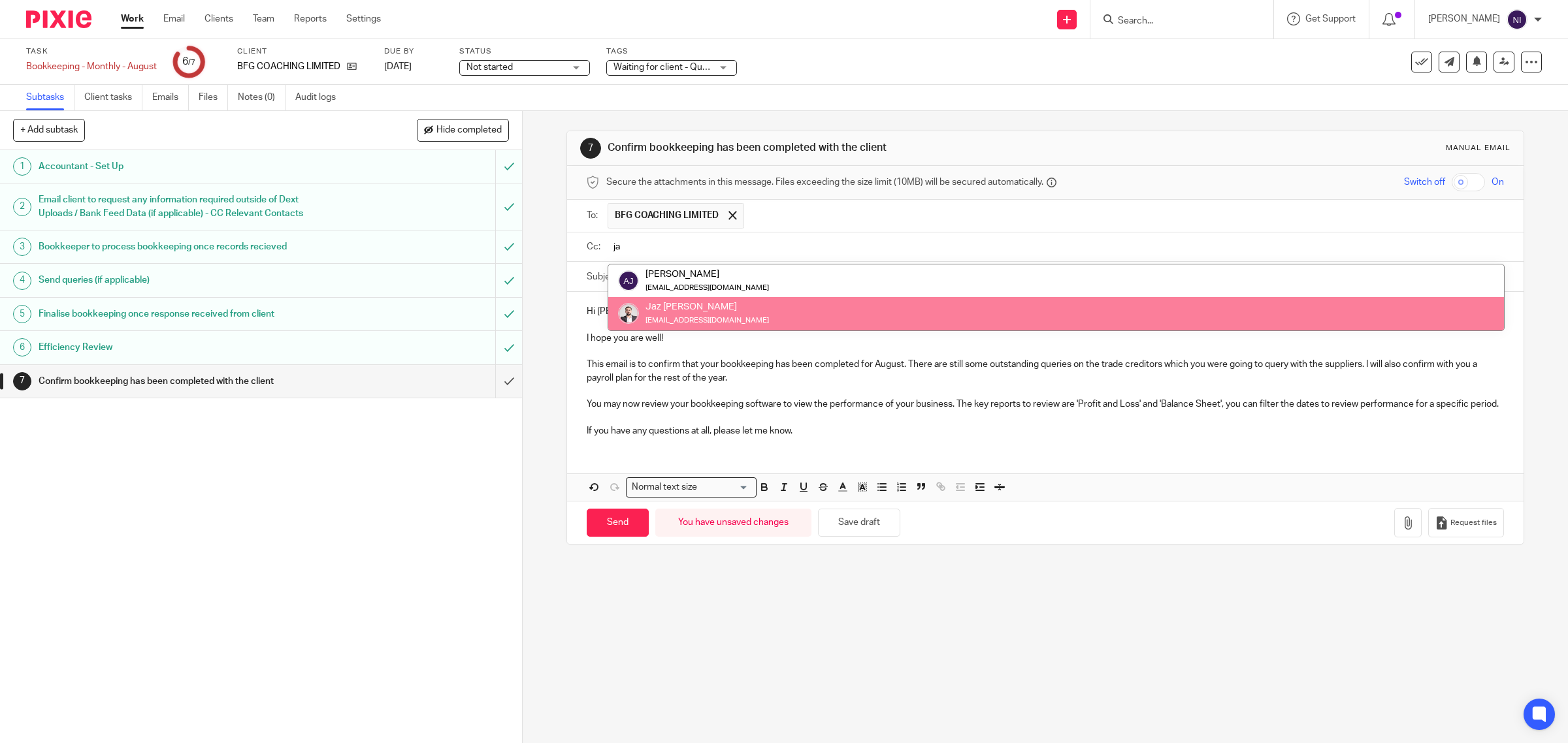
type input "ja"
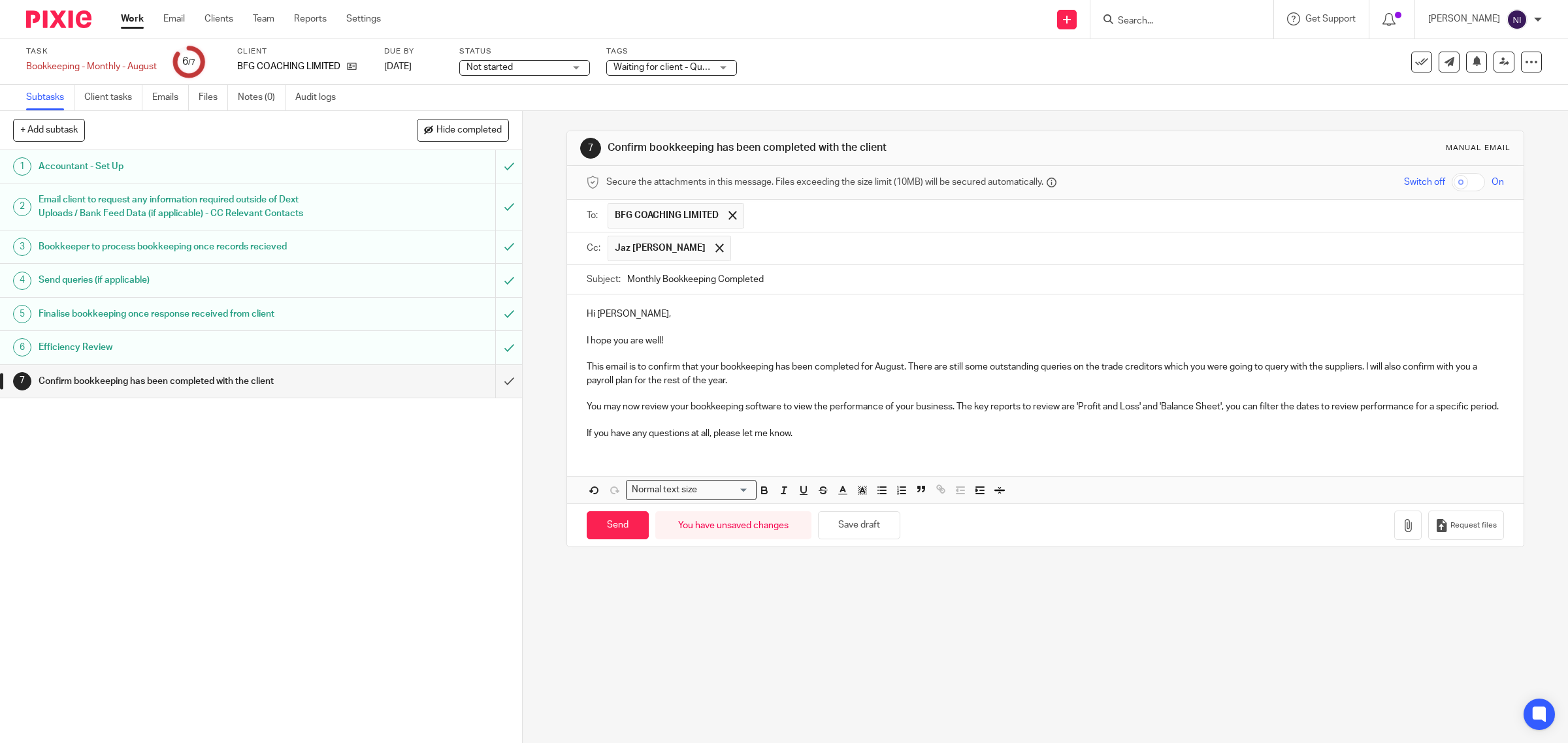
click at [629, 316] on p "Hi Matthew," at bounding box center [1046, 314] width 918 height 13
click at [807, 391] on p at bounding box center [1046, 394] width 918 height 13
click at [621, 540] on input "Send" at bounding box center [617, 525] width 62 height 28
type input "Sent"
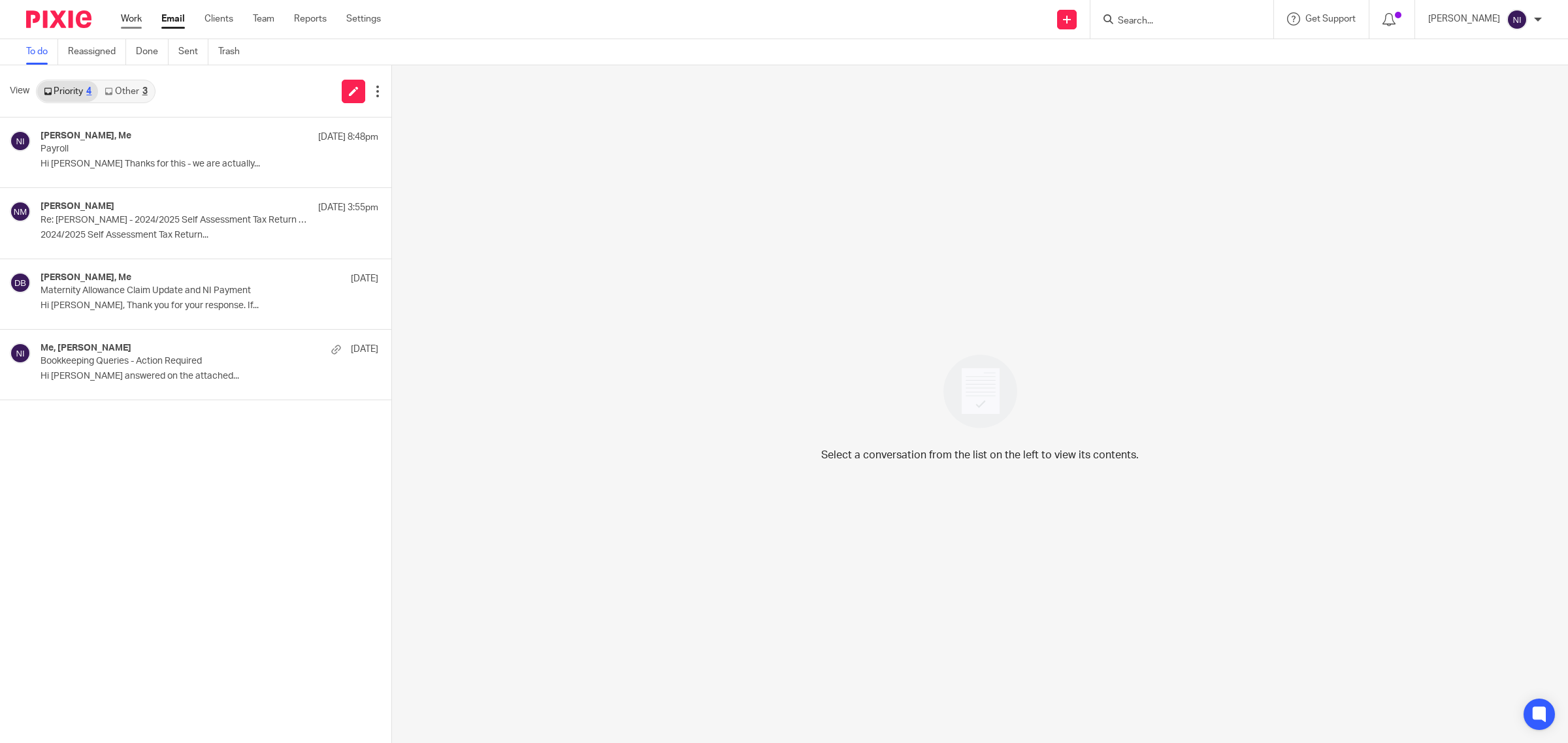
click at [131, 15] on link "Work" at bounding box center [131, 19] width 20 height 13
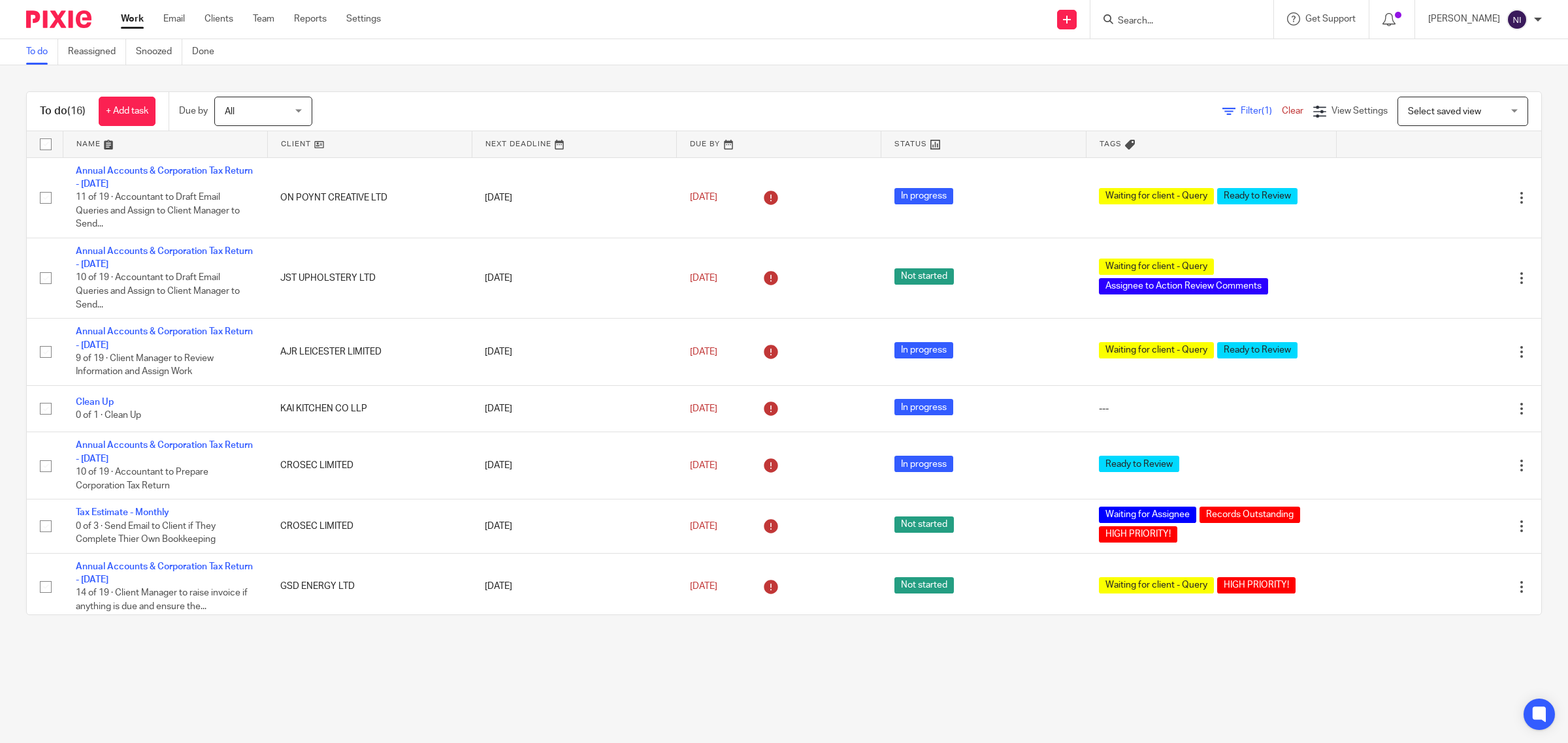
click at [88, 137] on link at bounding box center [165, 144] width 204 height 26
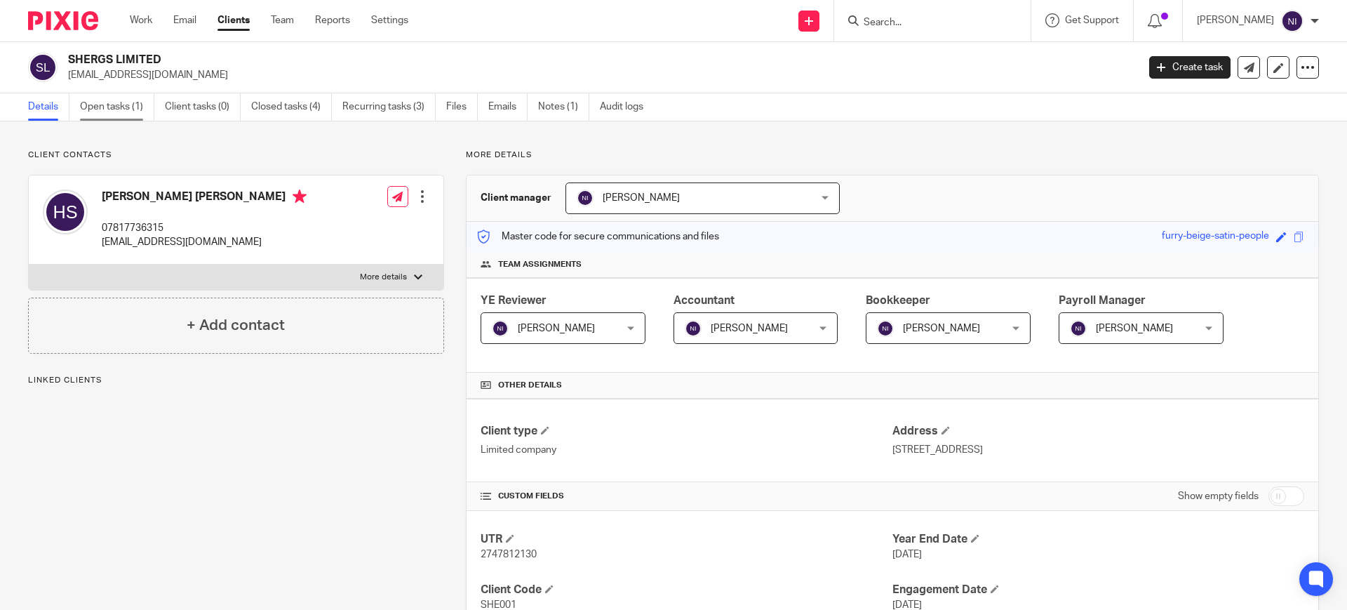
click at [112, 108] on link "Open tasks (1)" at bounding box center [117, 106] width 74 height 27
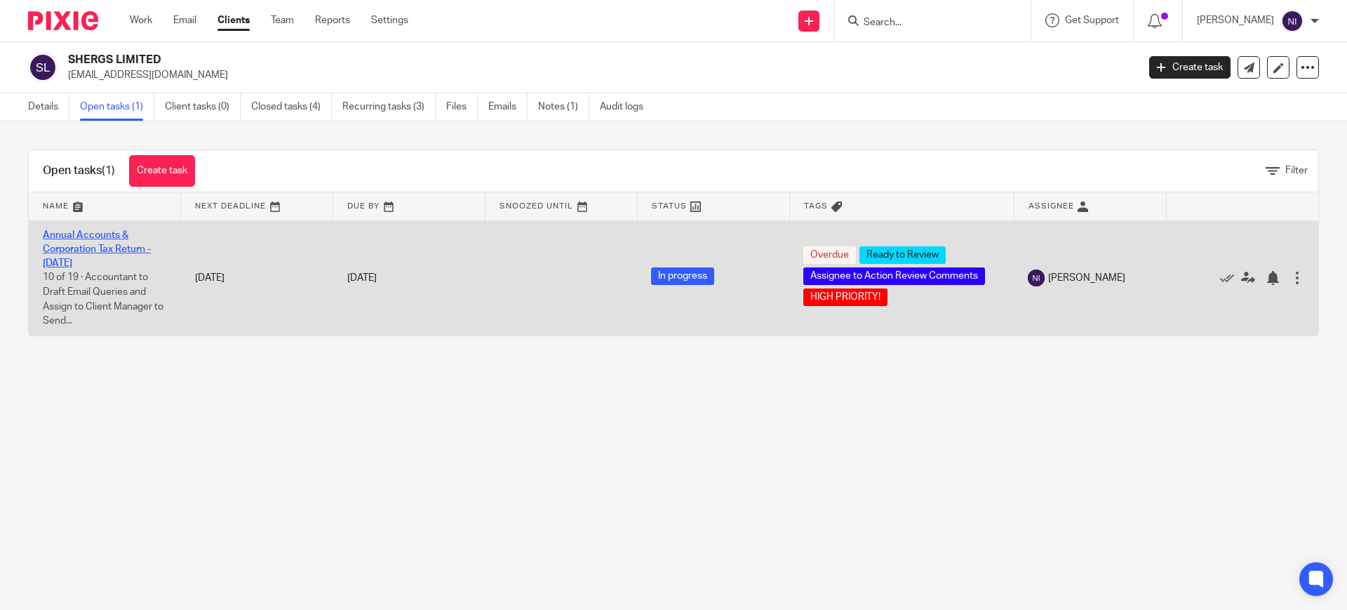
click at [114, 232] on link "Annual Accounts & Corporation Tax Return - [DATE]" at bounding box center [97, 249] width 108 height 39
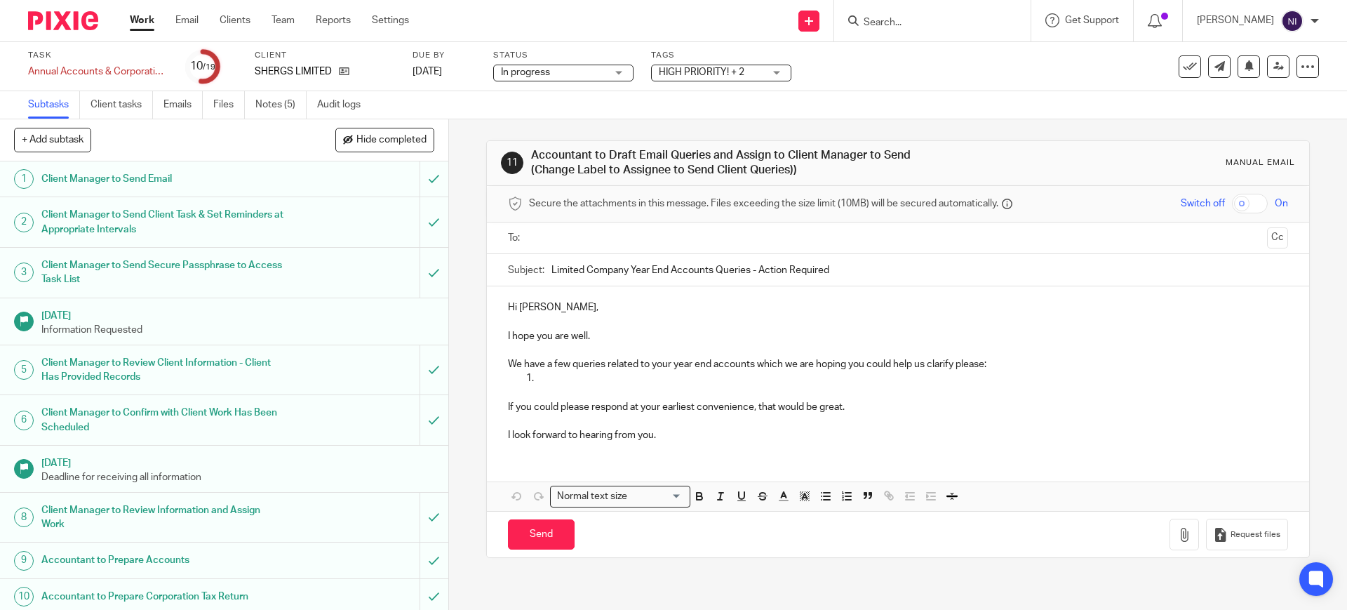
click at [684, 76] on span "HIGH PRIORITY! + 2" at bounding box center [702, 72] width 86 height 10
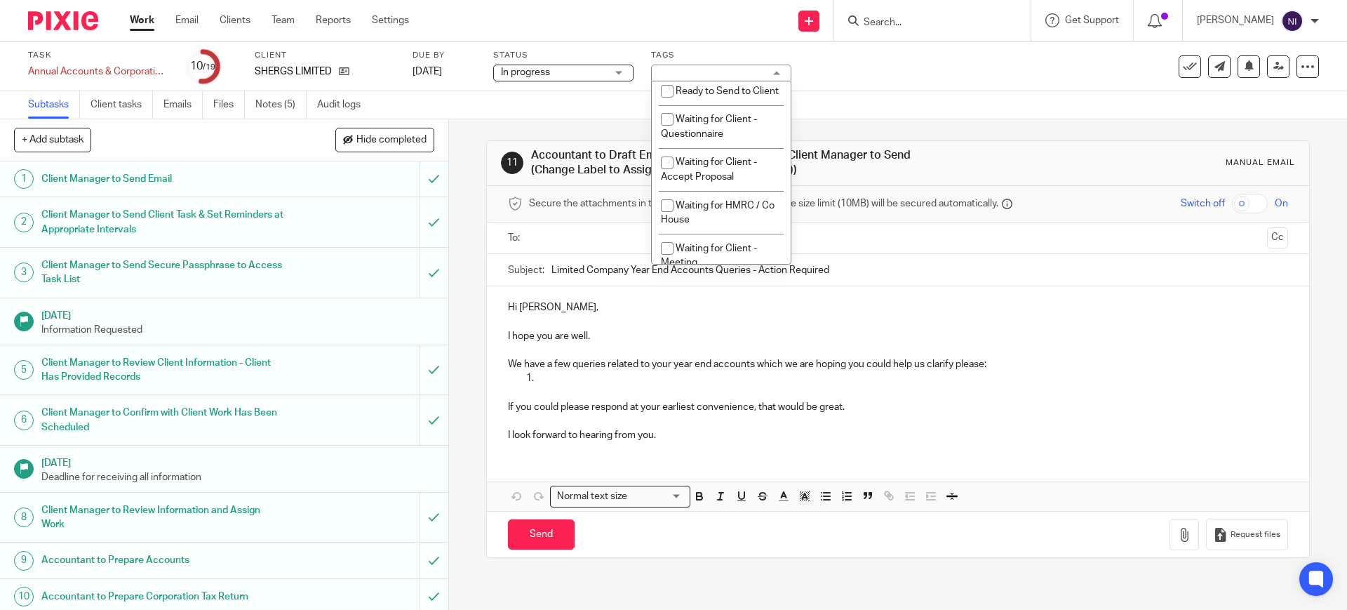
scroll to position [478, 0]
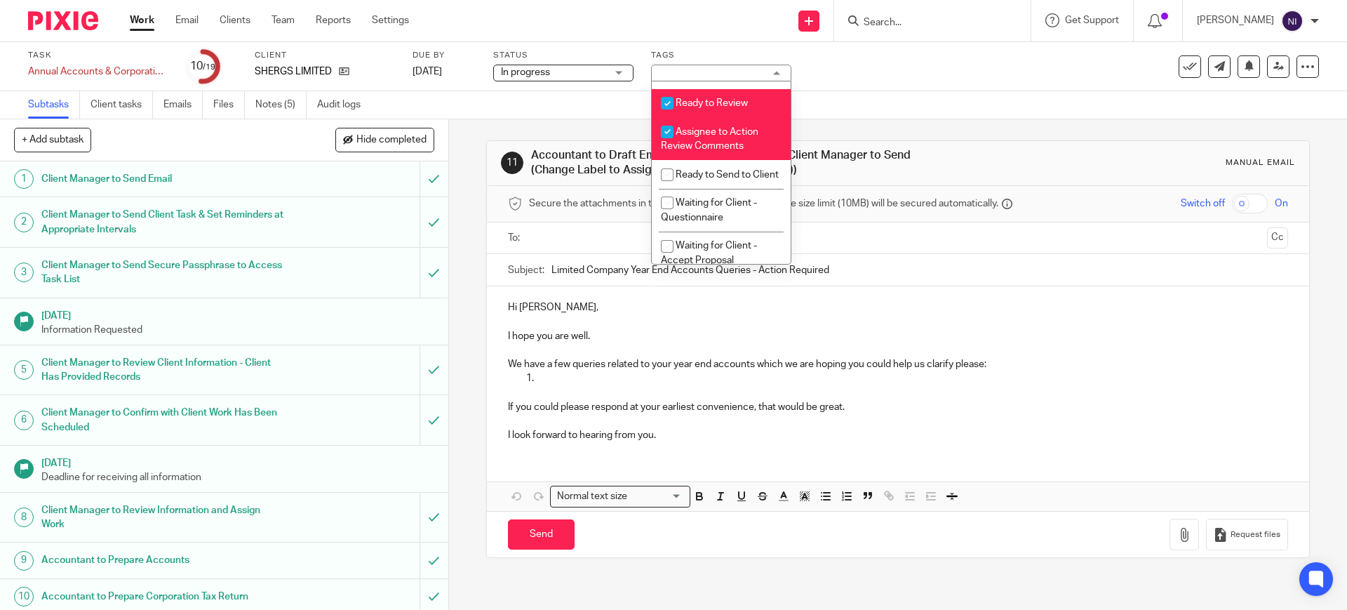
click at [733, 118] on li "Ready to Review" at bounding box center [721, 103] width 139 height 29
checkbox input "false"
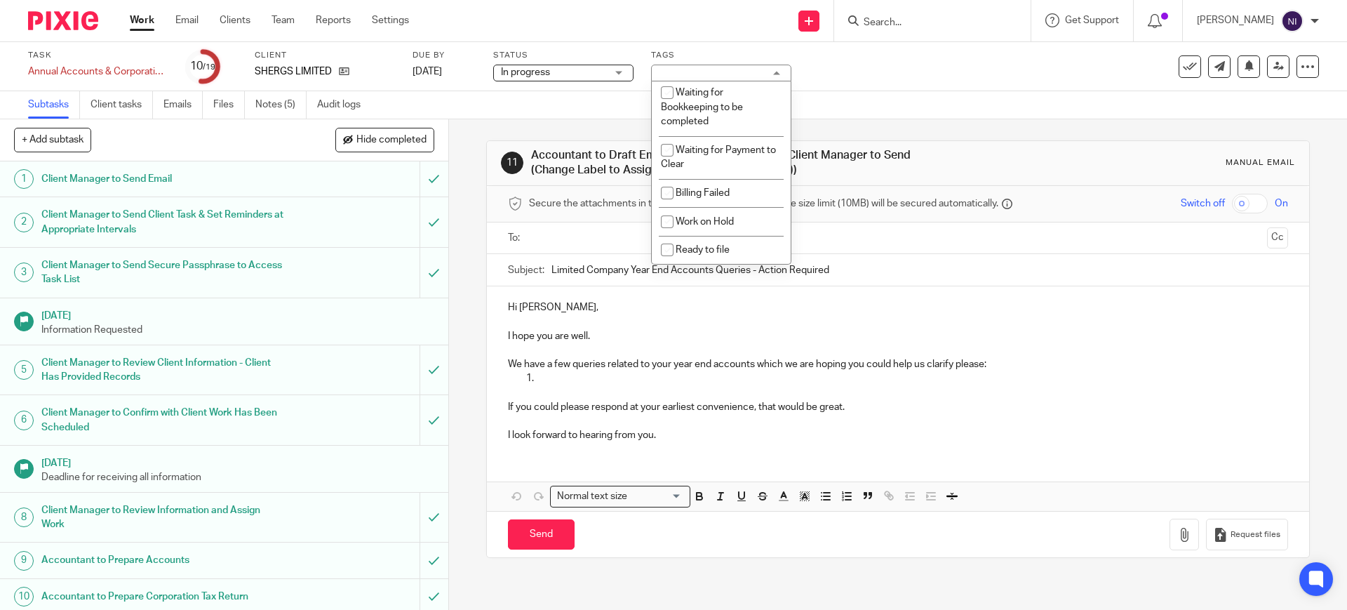
scroll to position [1003, 0]
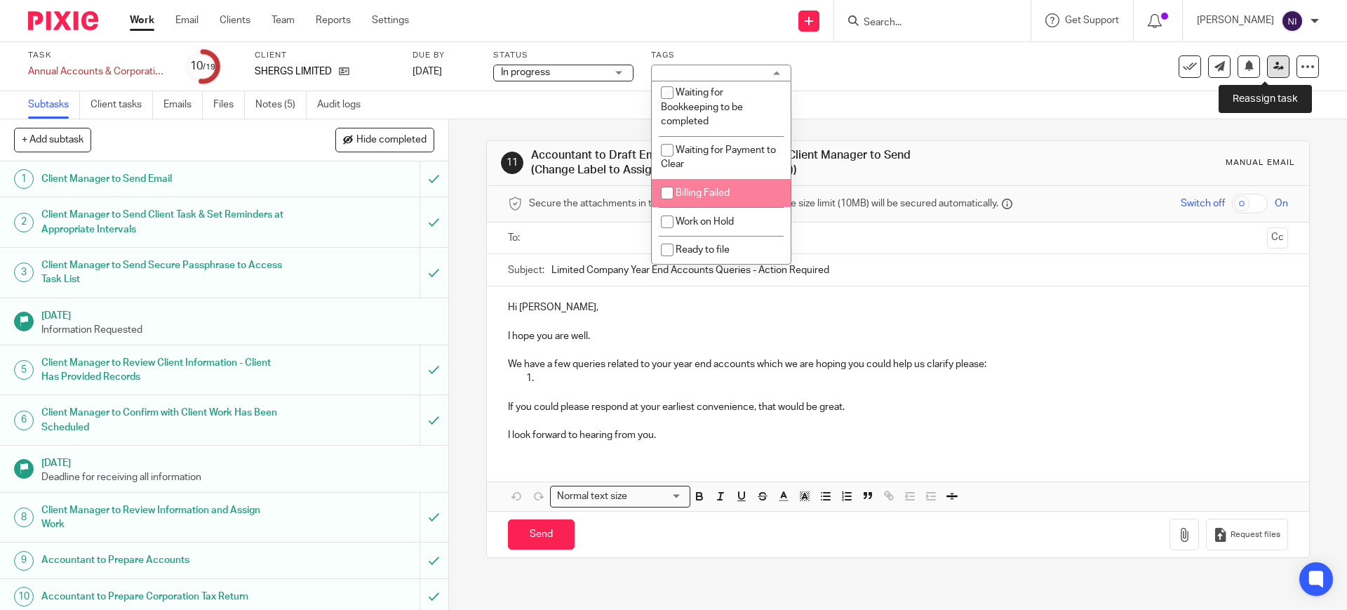
click at [1267, 72] on link at bounding box center [1278, 66] width 22 height 22
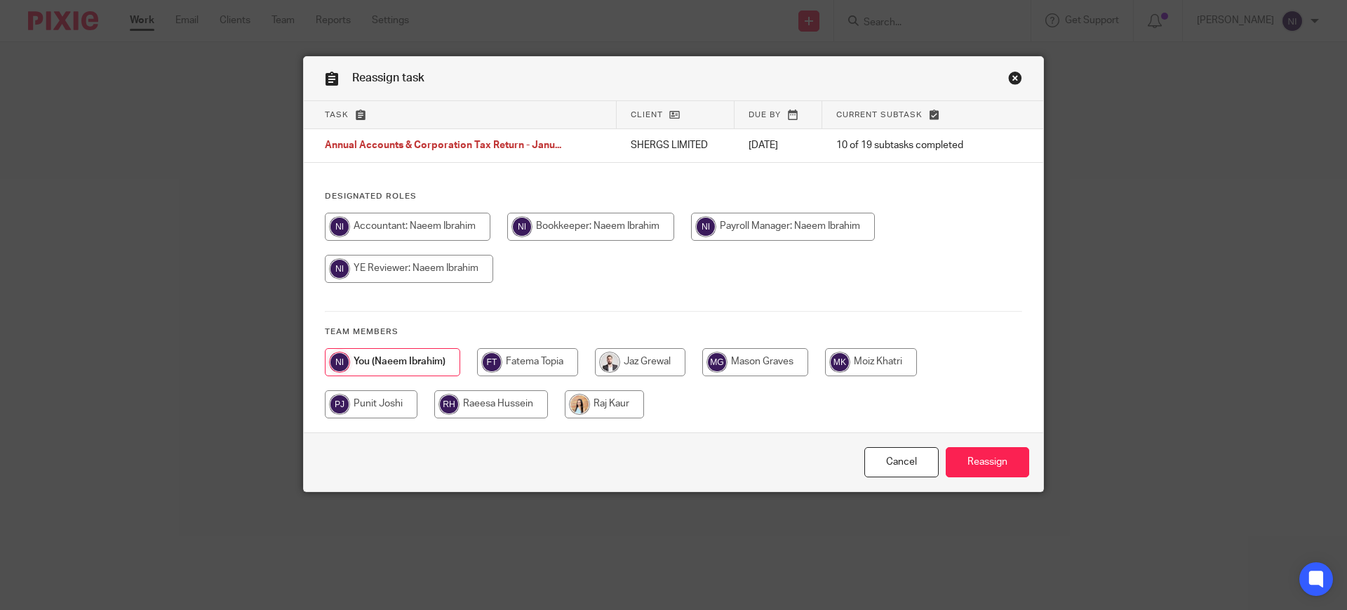
click at [362, 401] on input "radio" at bounding box center [371, 404] width 93 height 28
radio input "true"
click at [972, 460] on input "Reassign" at bounding box center [987, 462] width 83 height 30
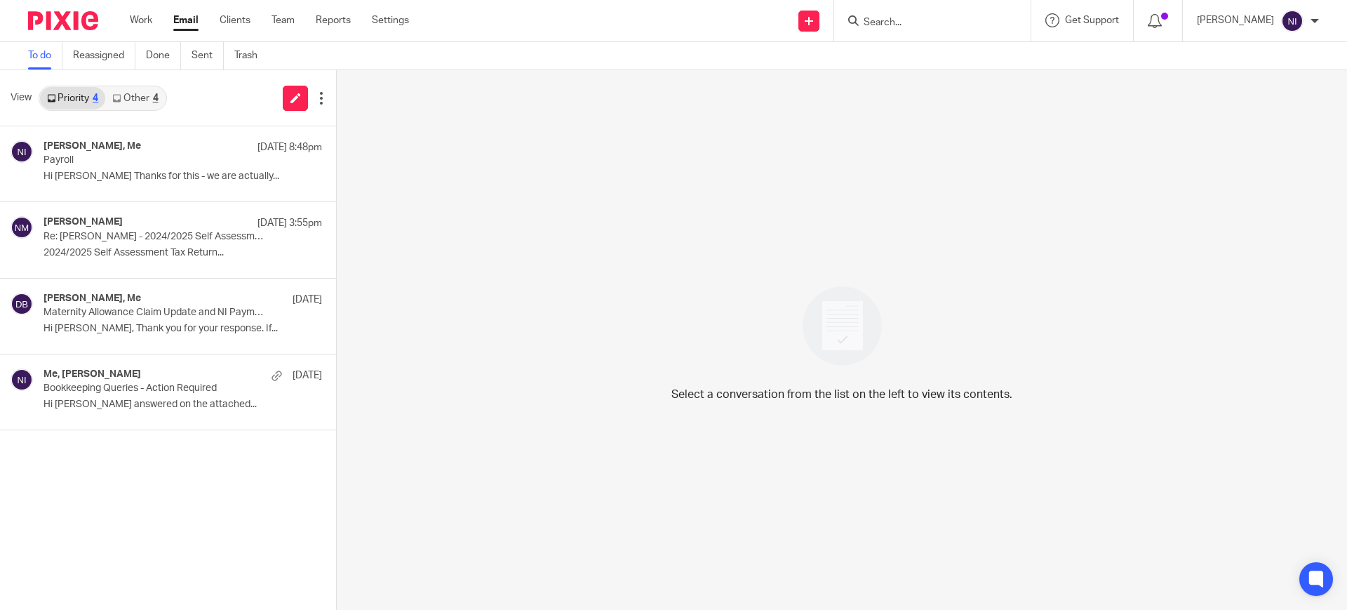
click at [140, 105] on link "Other 4" at bounding box center [135, 98] width 60 height 22
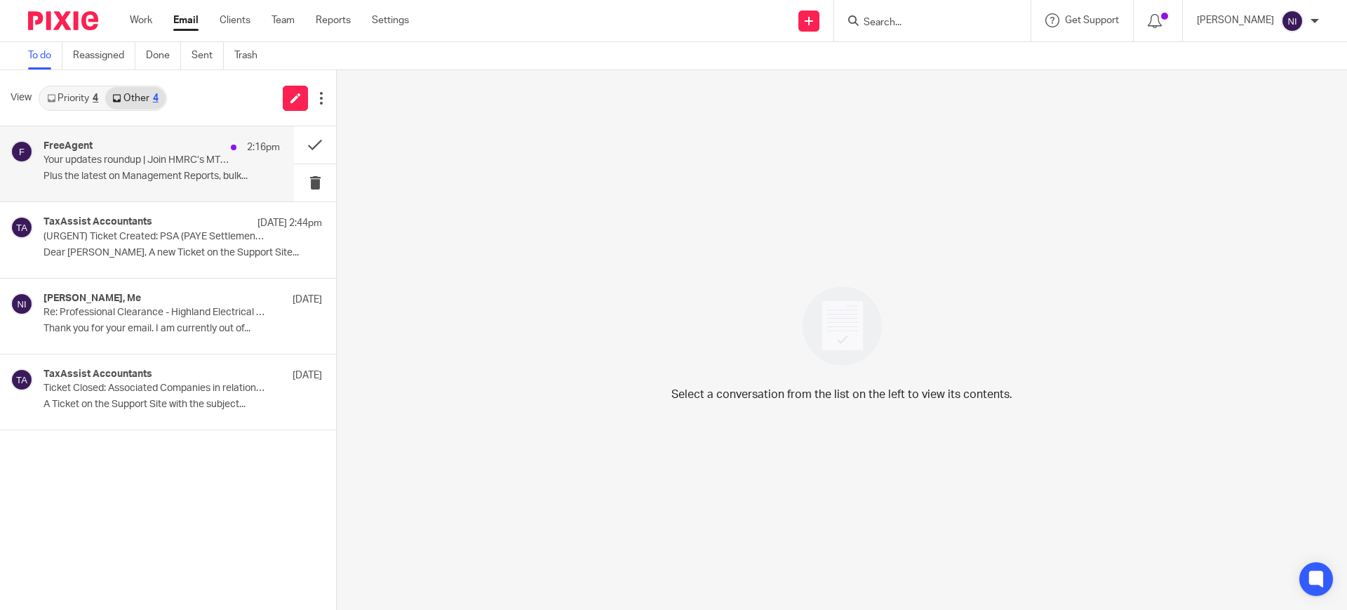
click at [128, 145] on div "FreeAgent 2:16pm" at bounding box center [161, 147] width 236 height 14
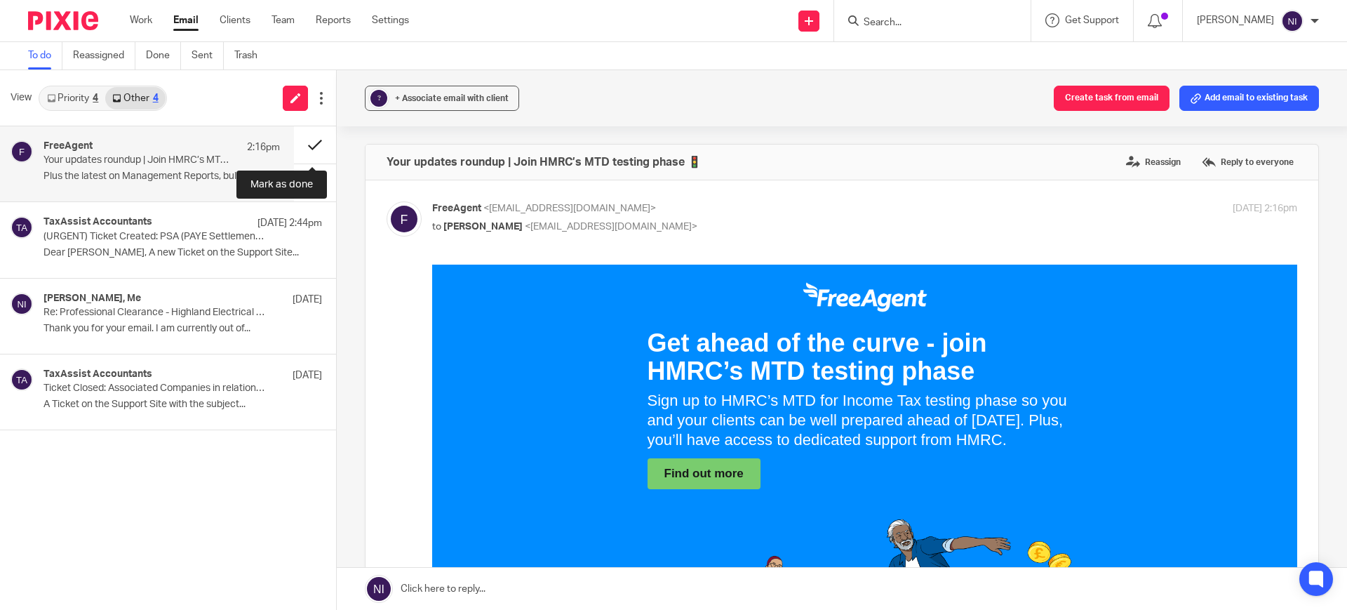
click at [312, 135] on button at bounding box center [315, 144] width 42 height 37
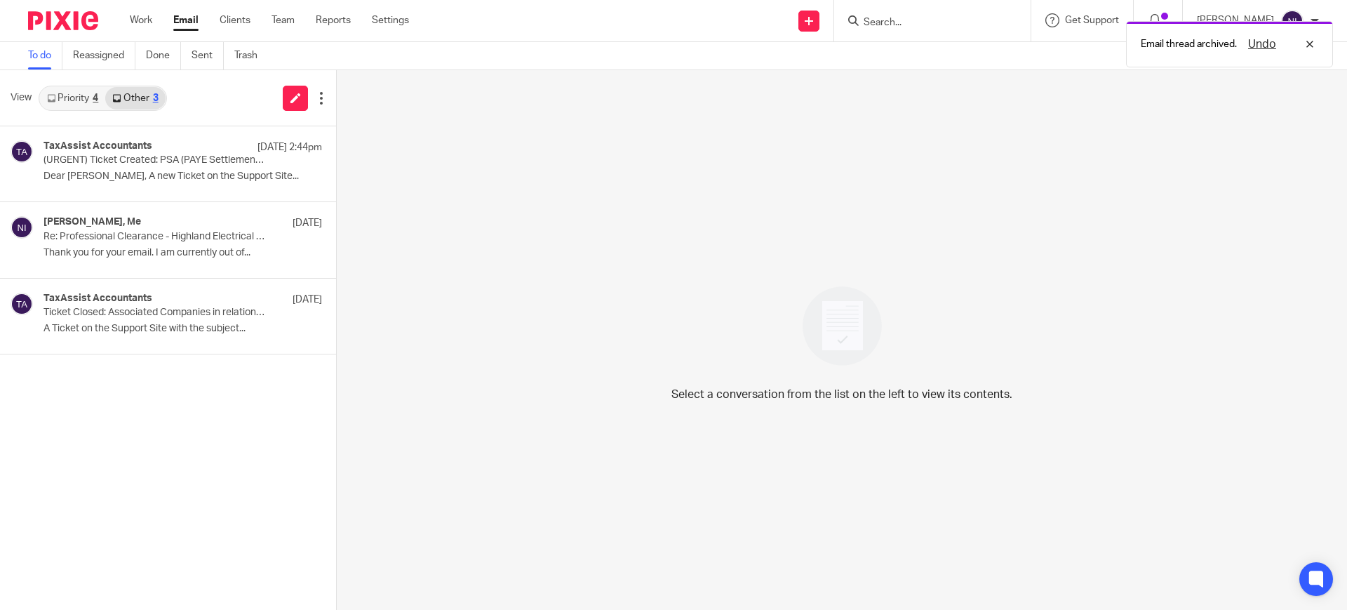
click at [81, 105] on link "Priority 4" at bounding box center [72, 98] width 65 height 22
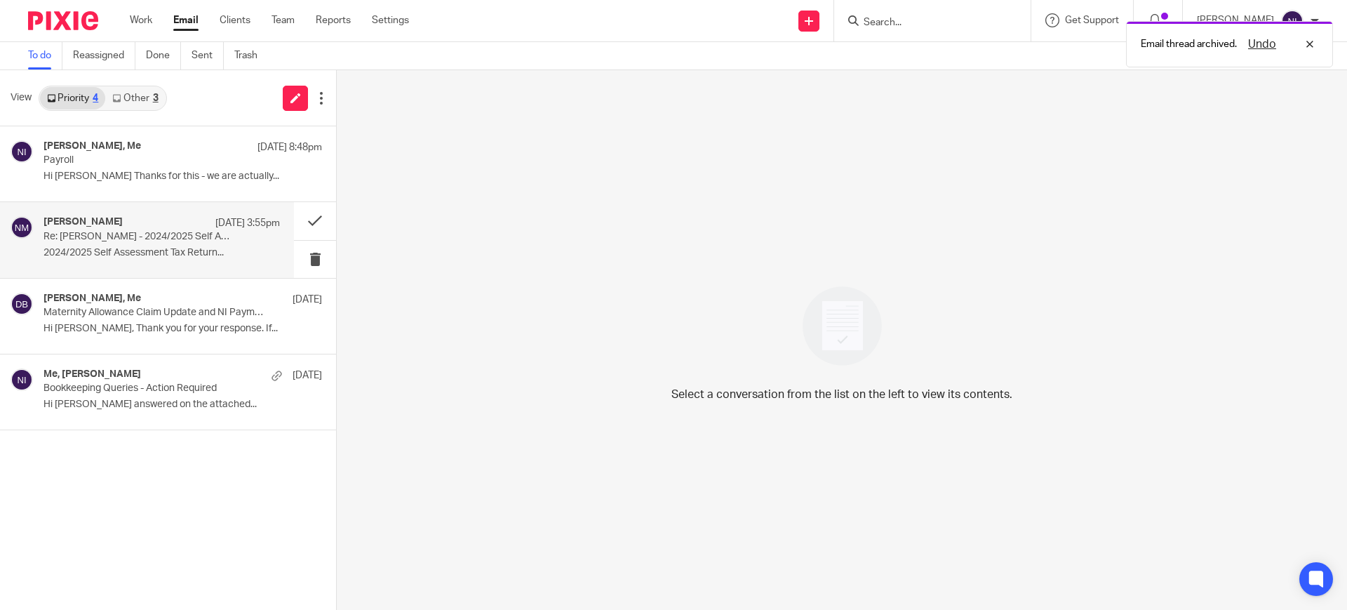
click at [149, 223] on div "Neelam Manjhu 22 Sep 3:55pm" at bounding box center [161, 223] width 236 height 14
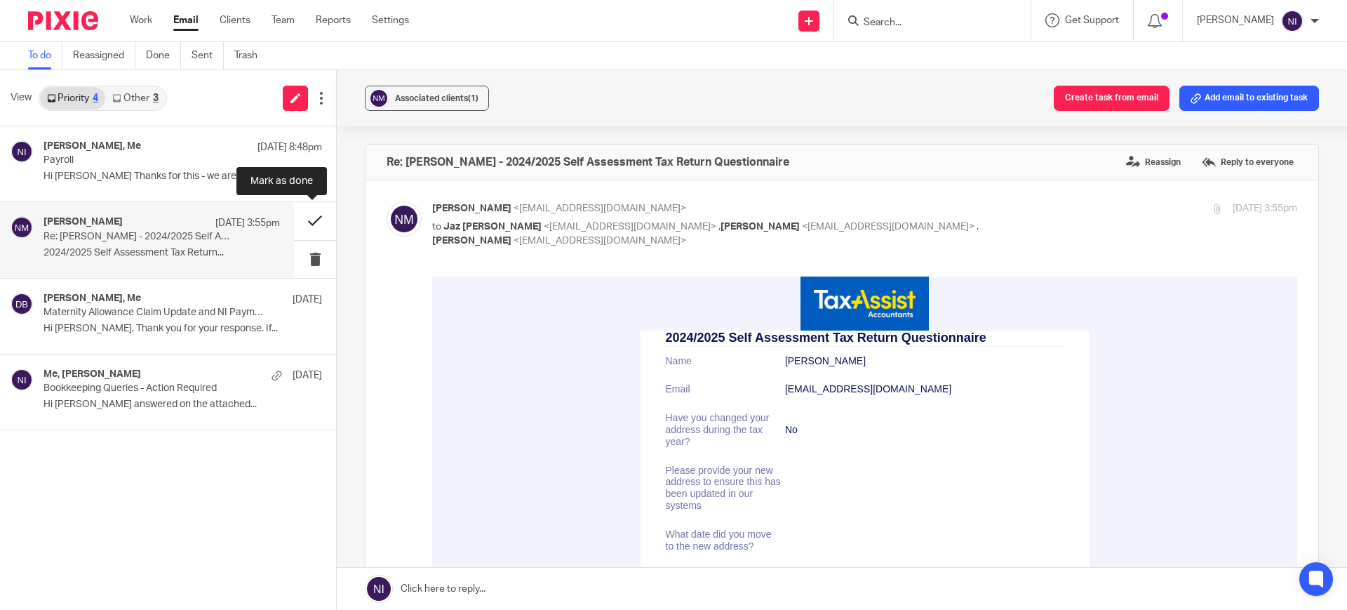
click at [319, 215] on button at bounding box center [315, 220] width 42 height 37
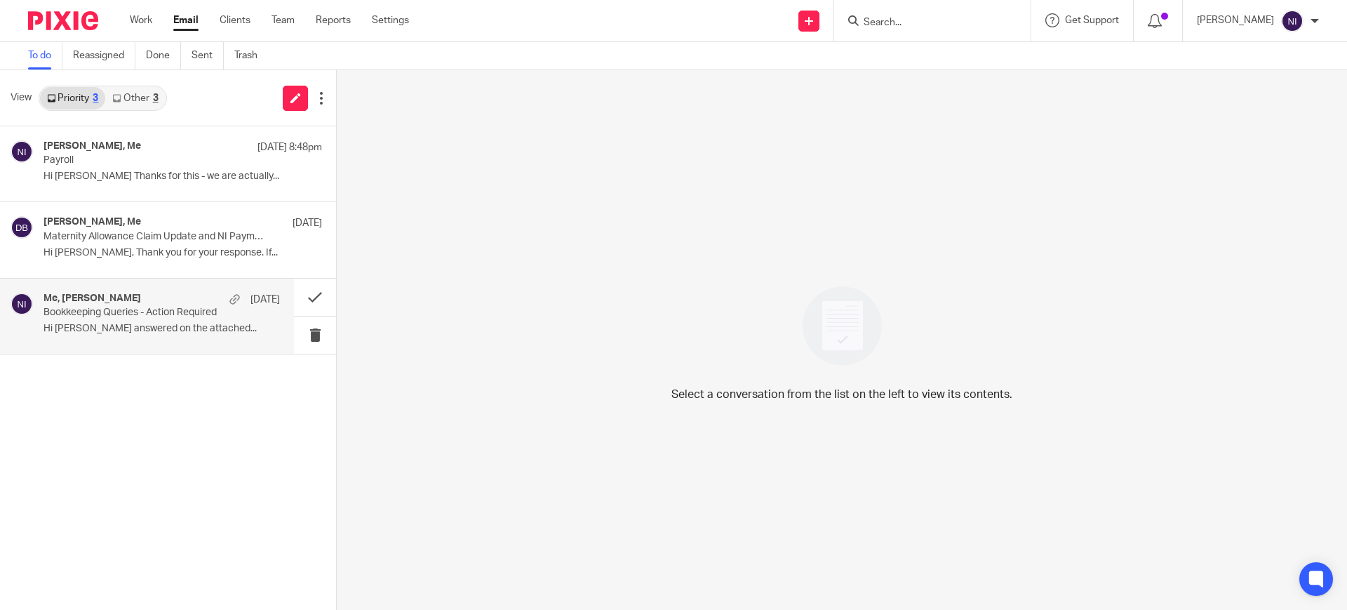
click at [72, 333] on p "Hi Naeem Queries answered on the attached..." at bounding box center [161, 329] width 236 height 12
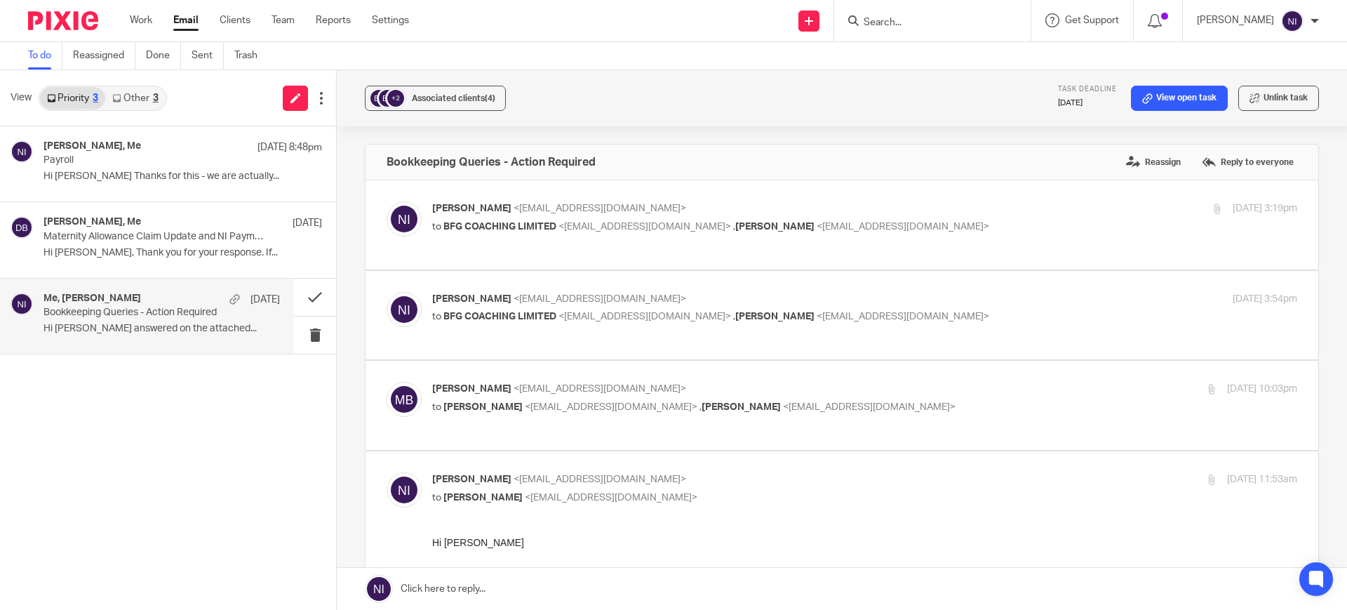
scroll to position [263, 0]
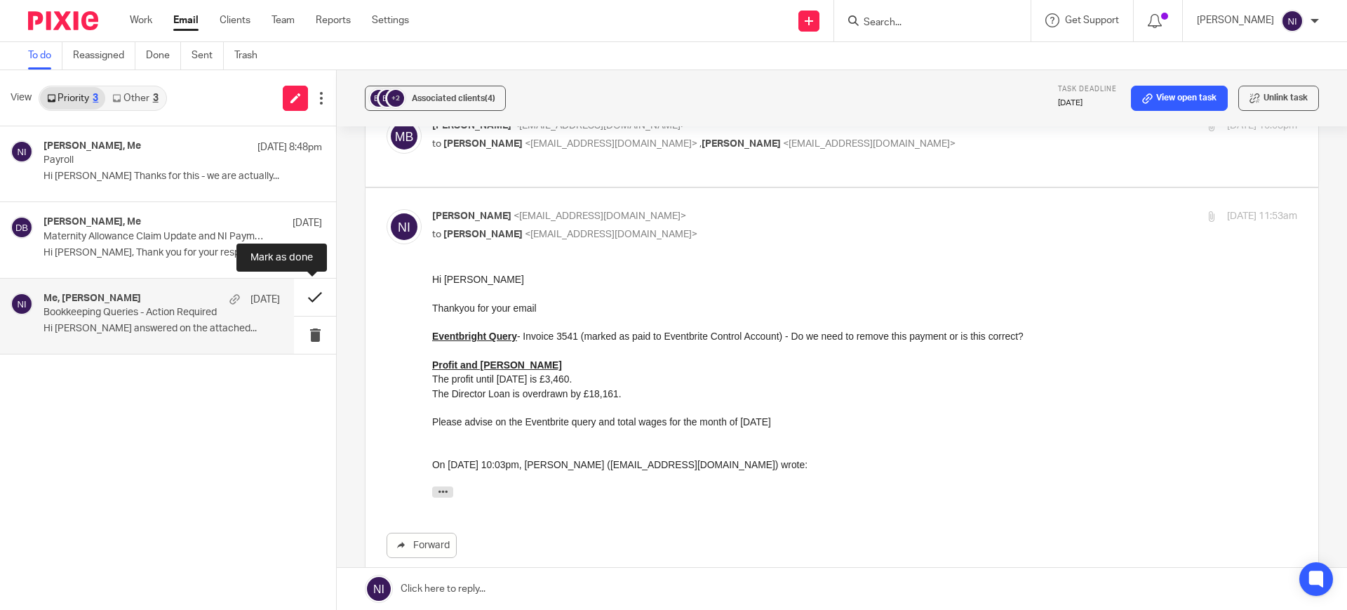
click at [319, 290] on button at bounding box center [315, 297] width 42 height 37
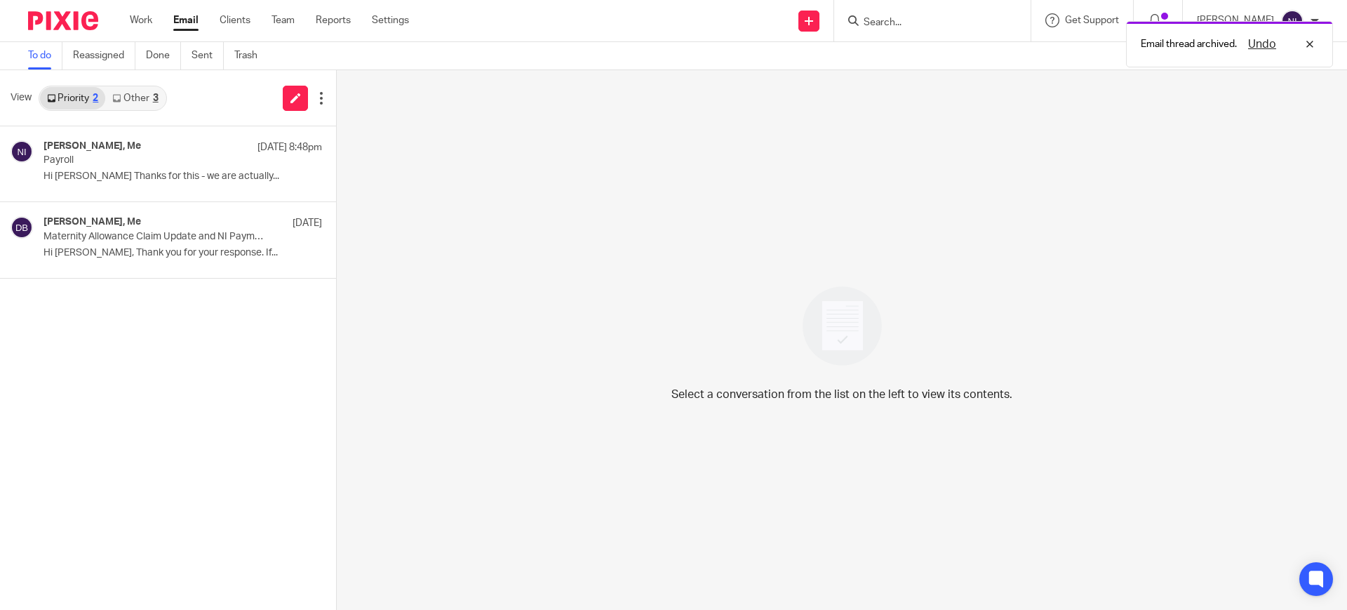
click at [129, 105] on link "Other 3" at bounding box center [135, 98] width 60 height 22
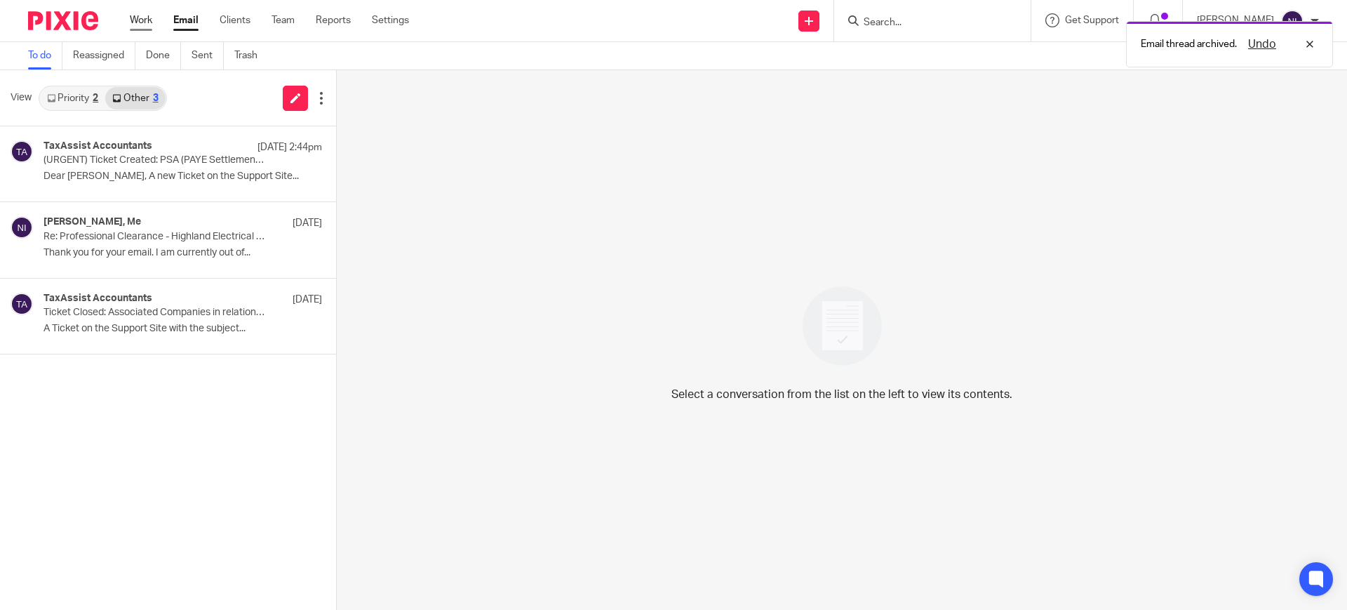
click at [146, 18] on link "Work" at bounding box center [141, 20] width 22 height 14
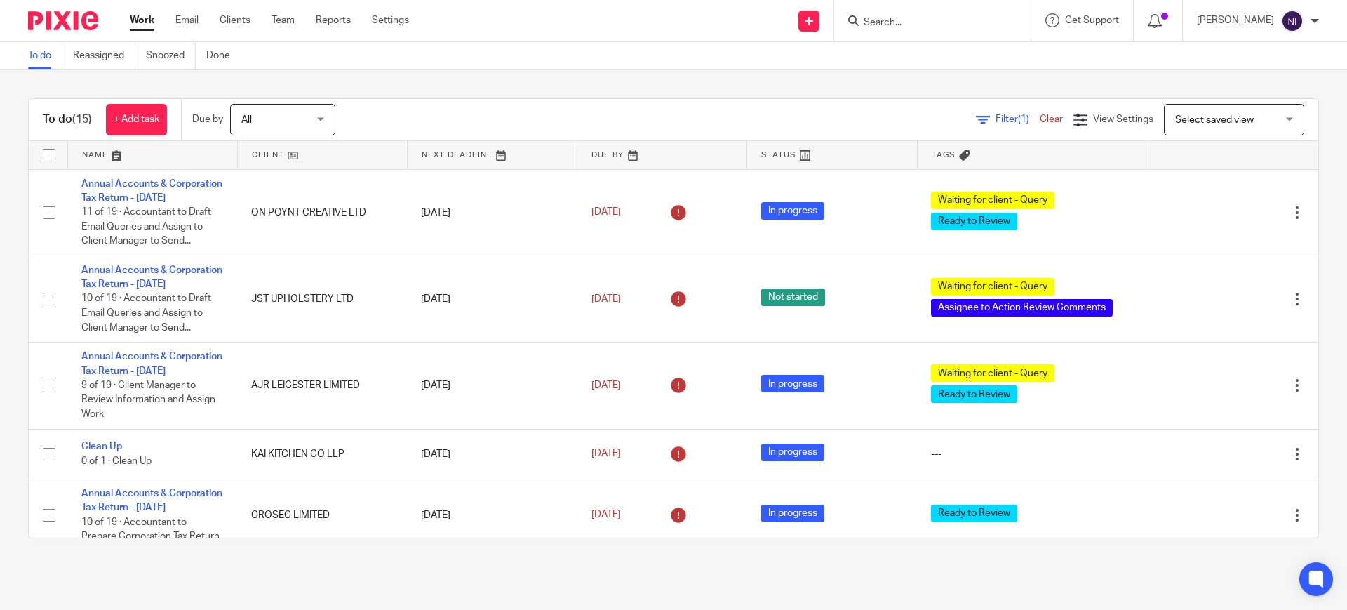
click at [100, 157] on link at bounding box center [152, 155] width 169 height 28
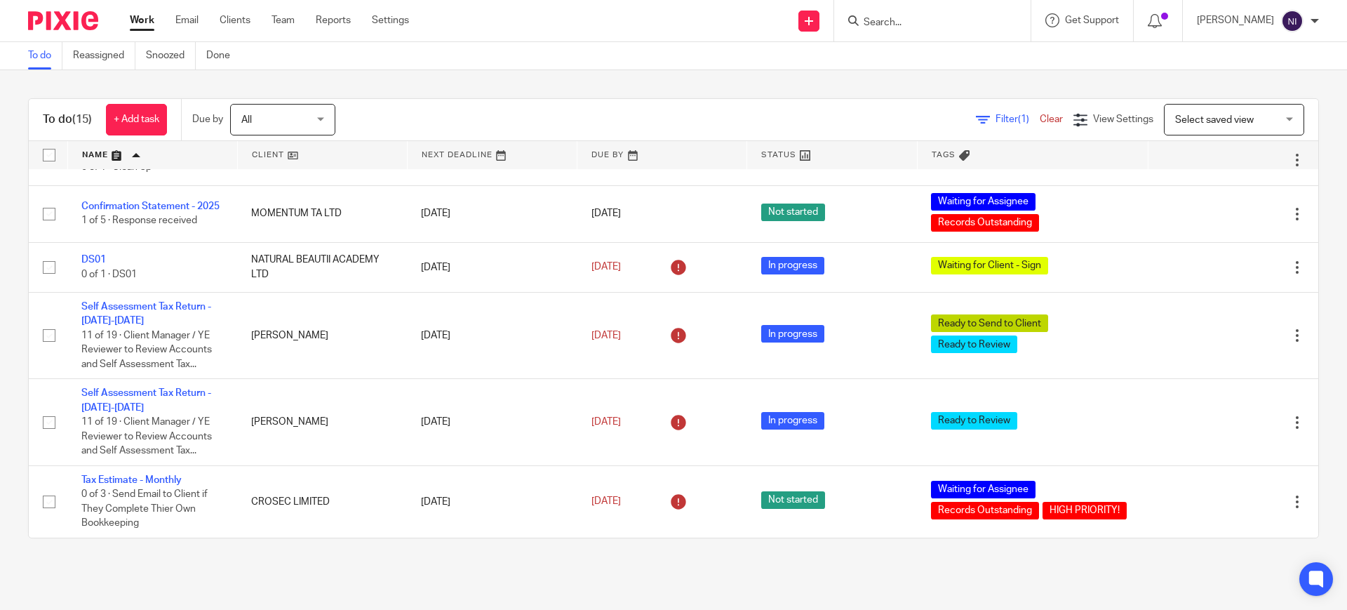
scroll to position [913, 0]
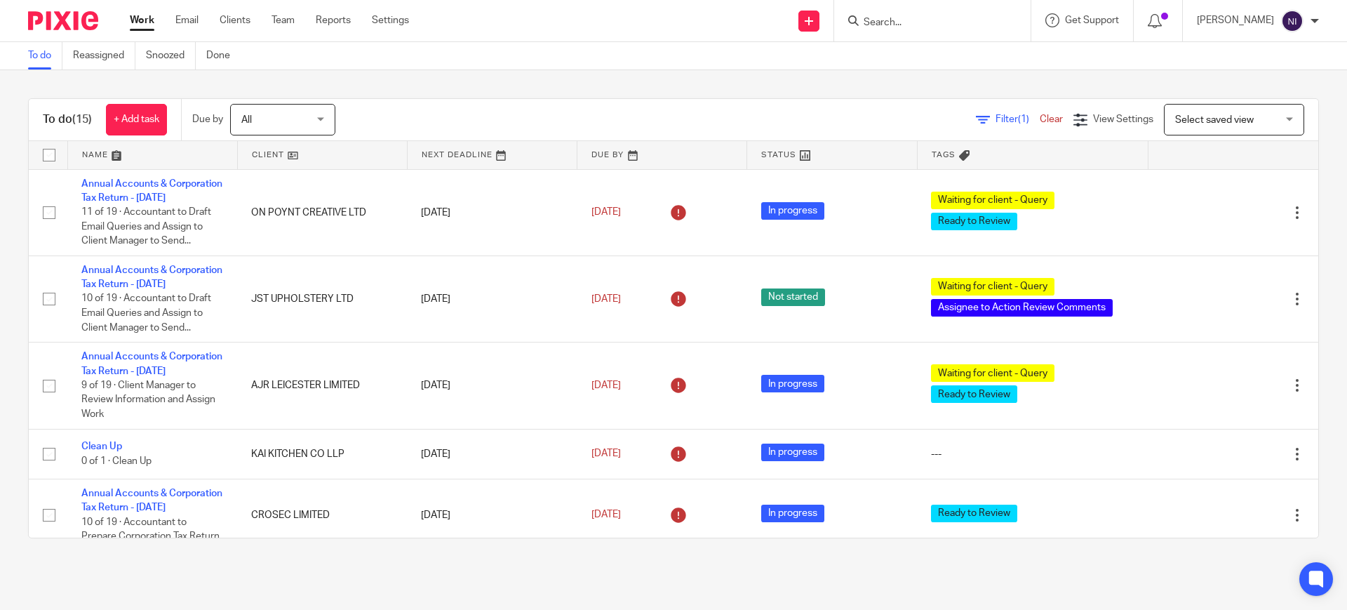
click at [95, 149] on link at bounding box center [152, 155] width 169 height 28
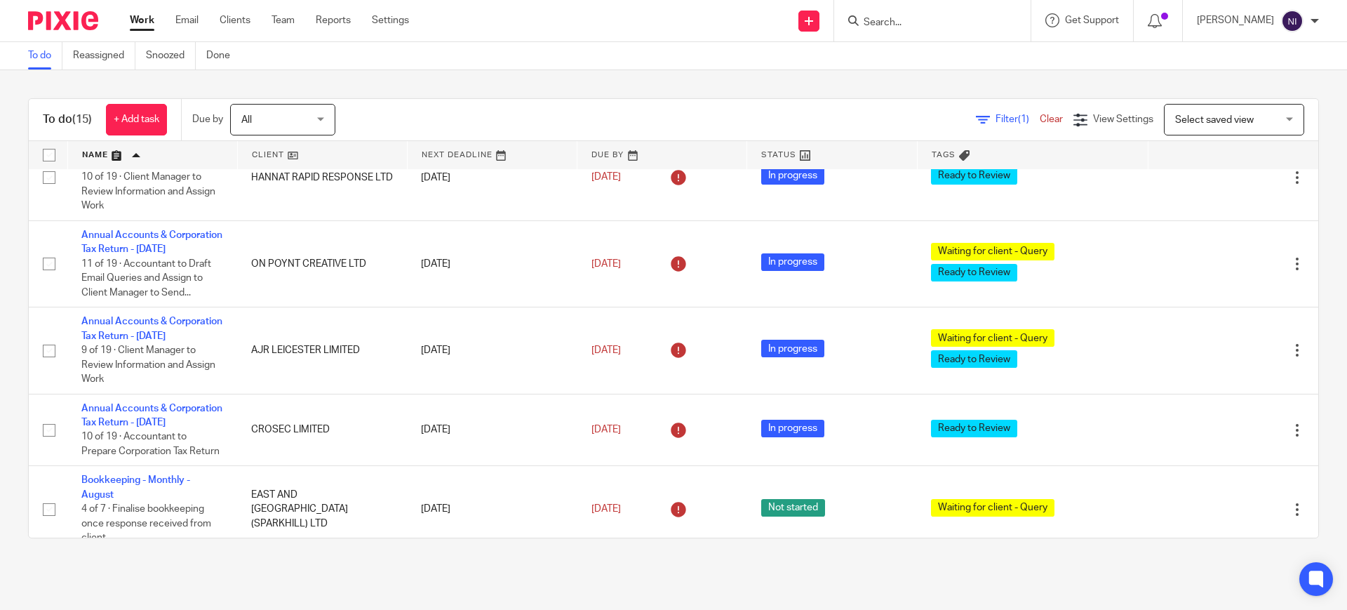
scroll to position [351, 0]
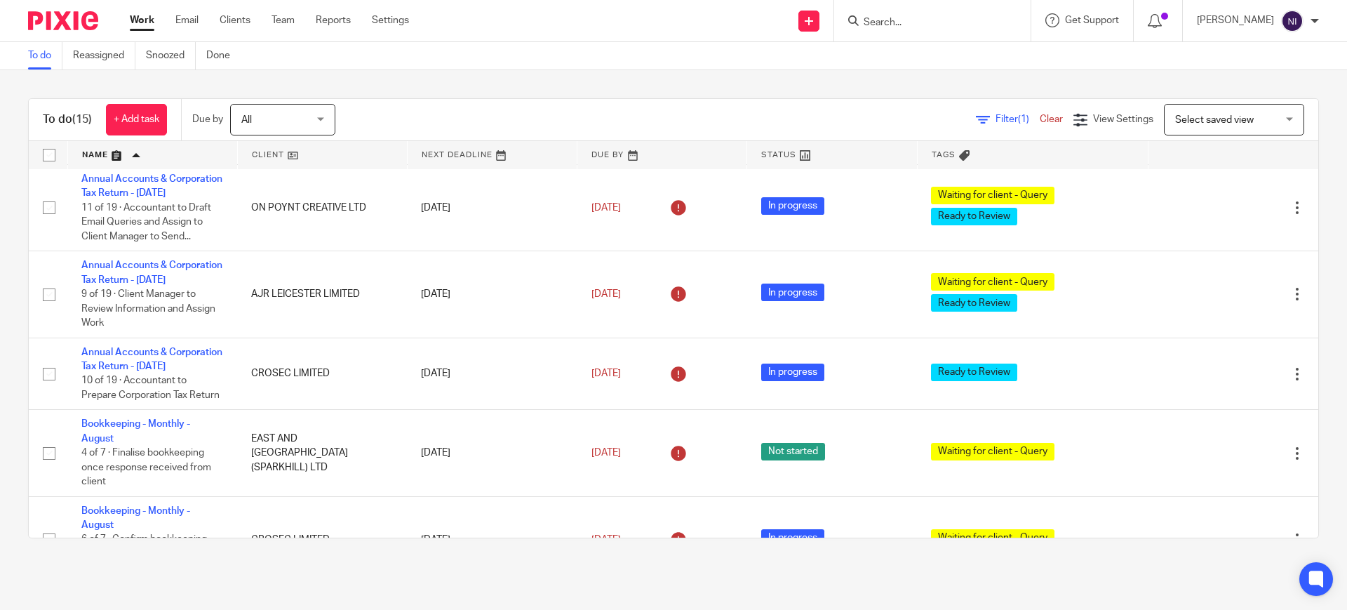
click at [904, 25] on input "Search" at bounding box center [925, 23] width 126 height 13
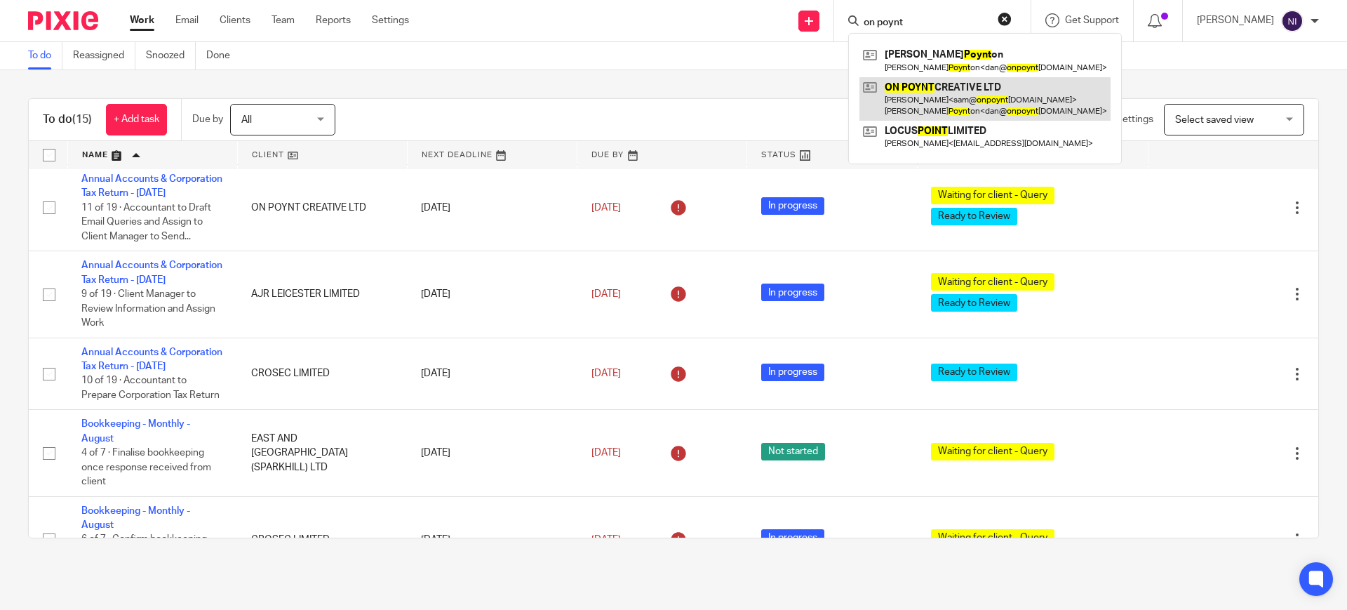
type input "on poynt"
click at [921, 99] on link at bounding box center [984, 98] width 251 height 43
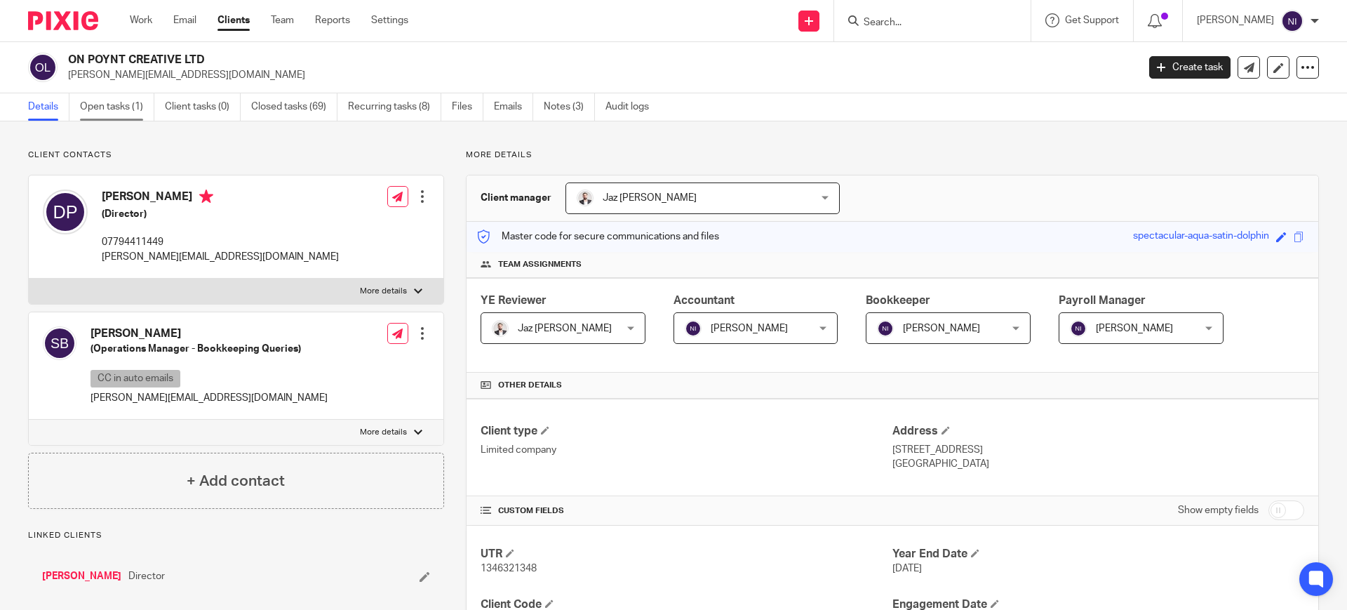
click at [123, 114] on link "Open tasks (1)" at bounding box center [117, 106] width 74 height 27
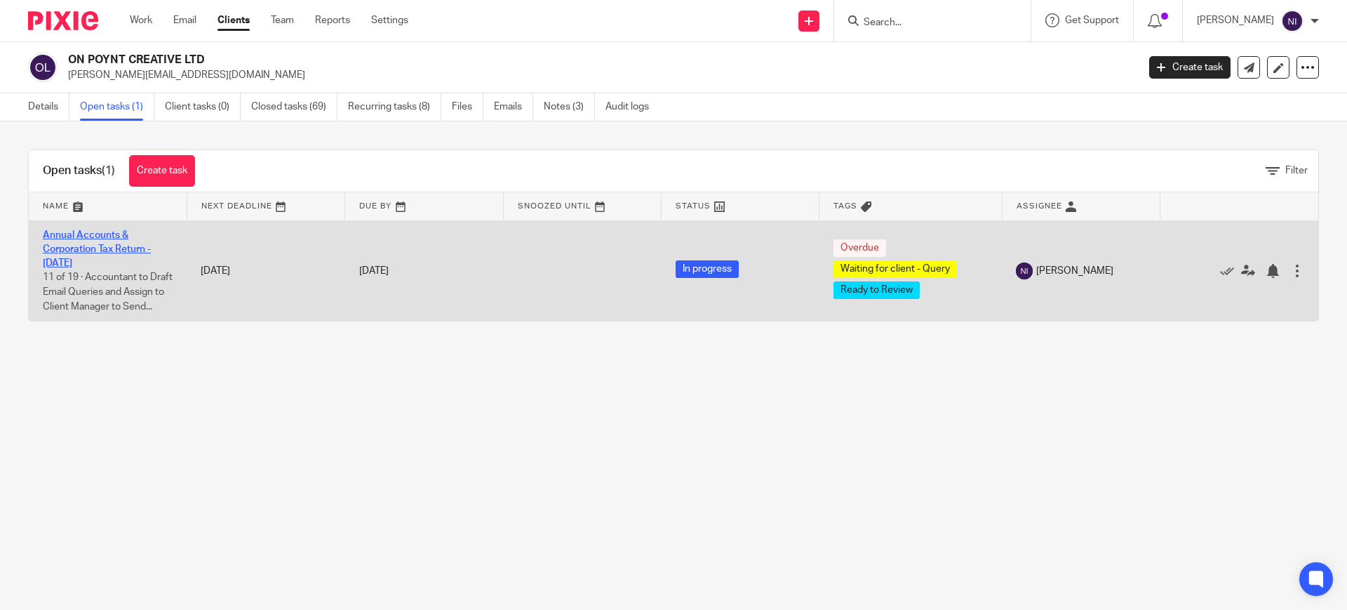
click at [88, 259] on link "Annual Accounts & Corporation Tax Return - [DATE]" at bounding box center [97, 249] width 108 height 39
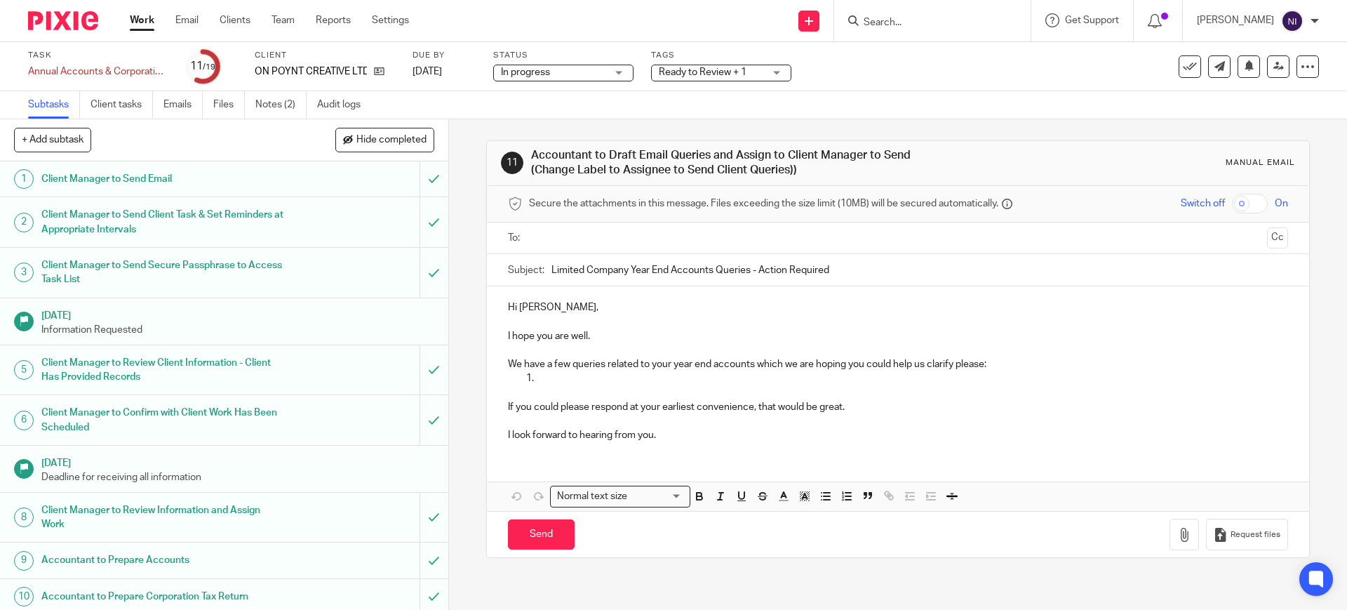
click at [735, 76] on span "Ready to Review + 1" at bounding box center [703, 72] width 88 height 10
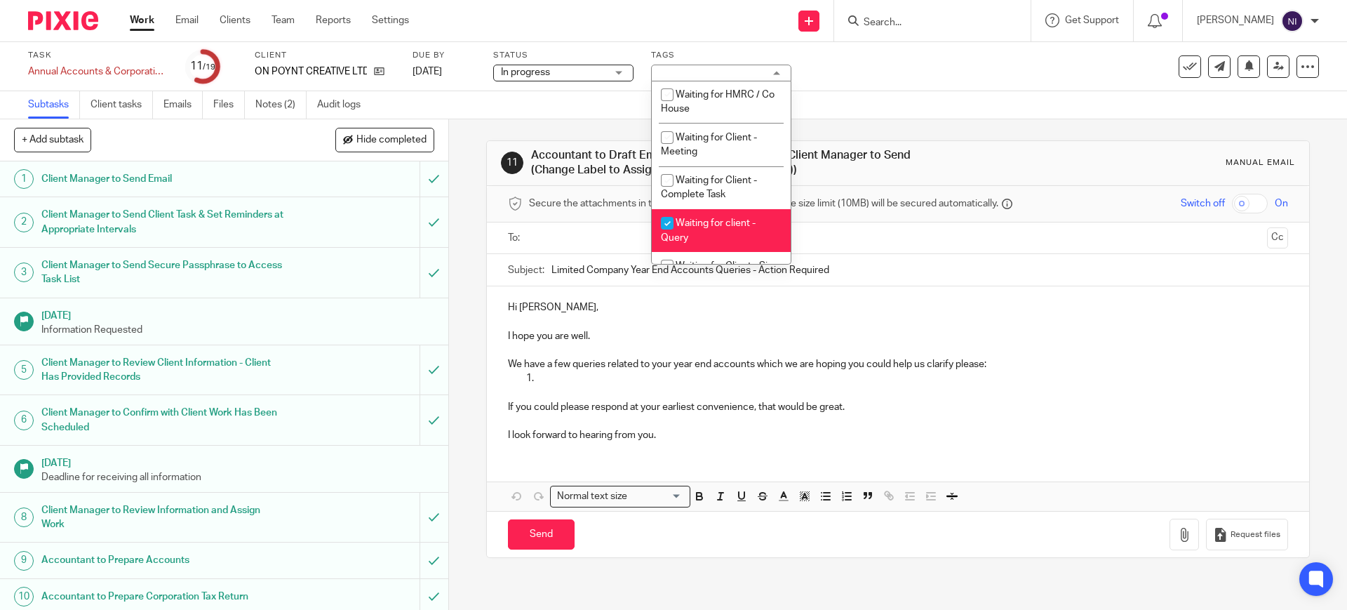
scroll to position [783, 0]
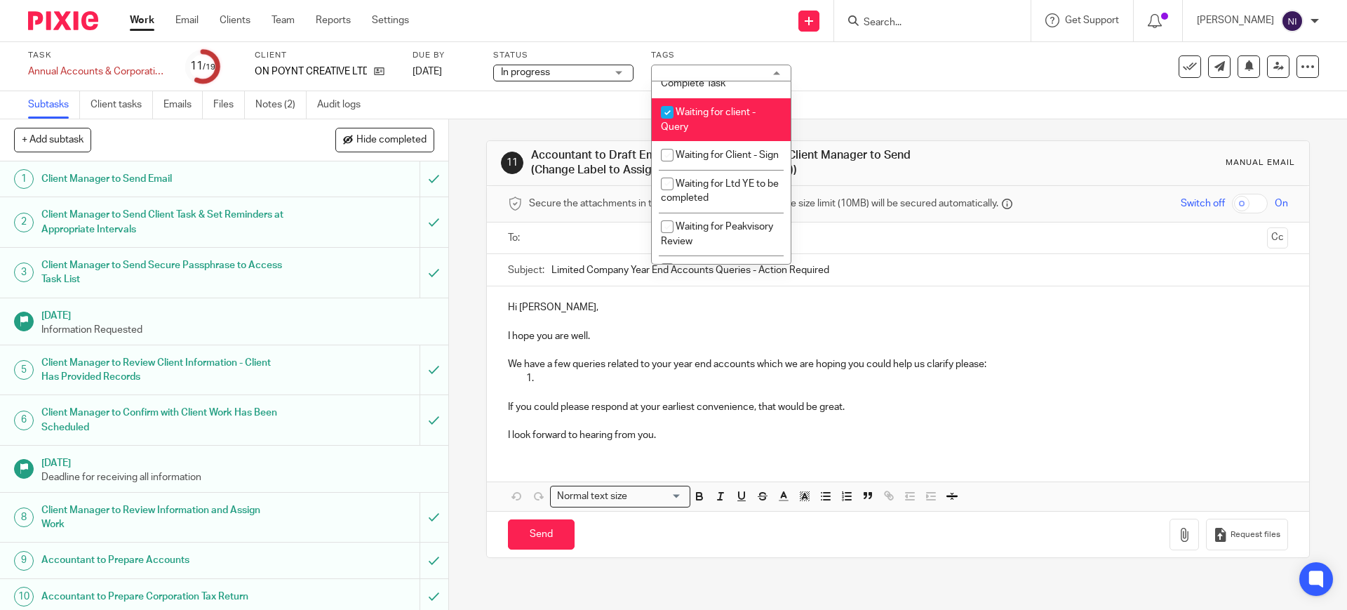
click at [733, 141] on li "Waiting for client - Query" at bounding box center [721, 119] width 139 height 43
checkbox input "false"
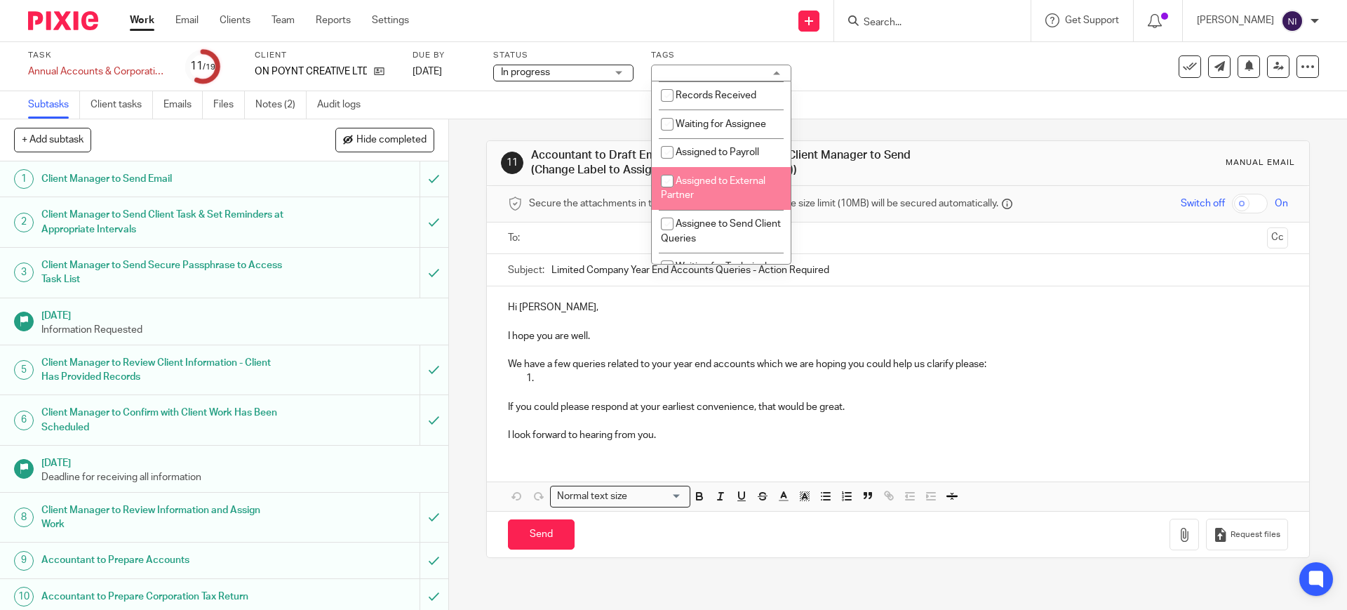
scroll to position [344, 0]
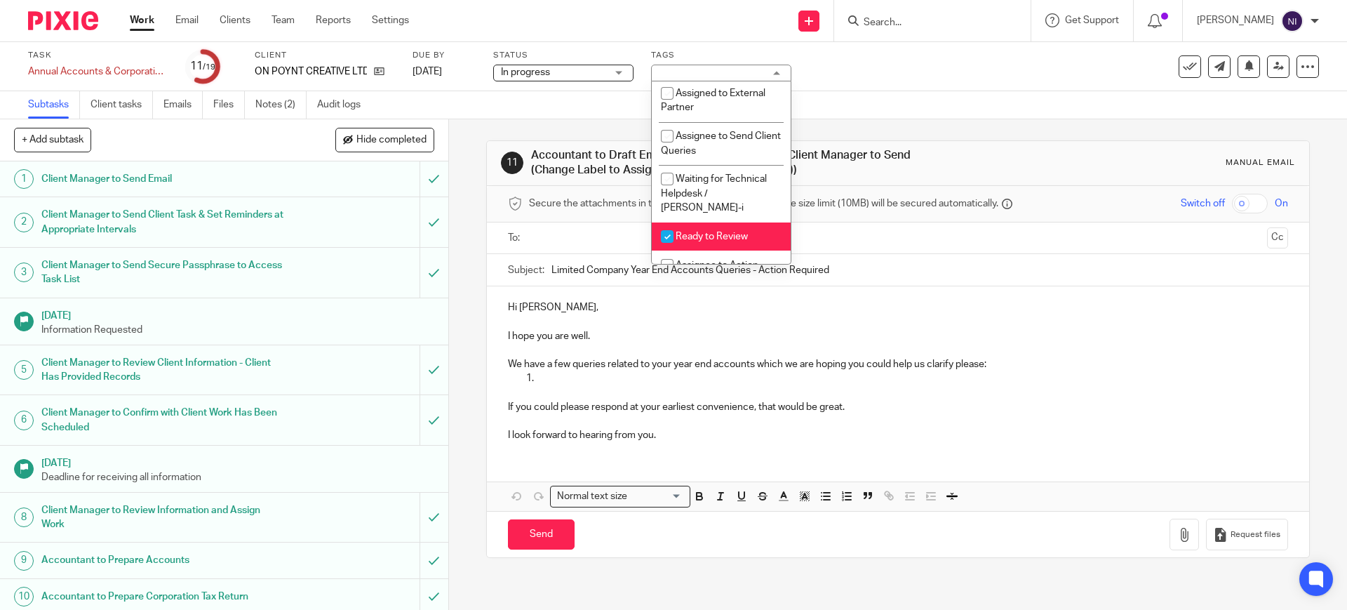
click at [742, 236] on li "Ready to Review" at bounding box center [721, 236] width 139 height 29
checkbox input "false"
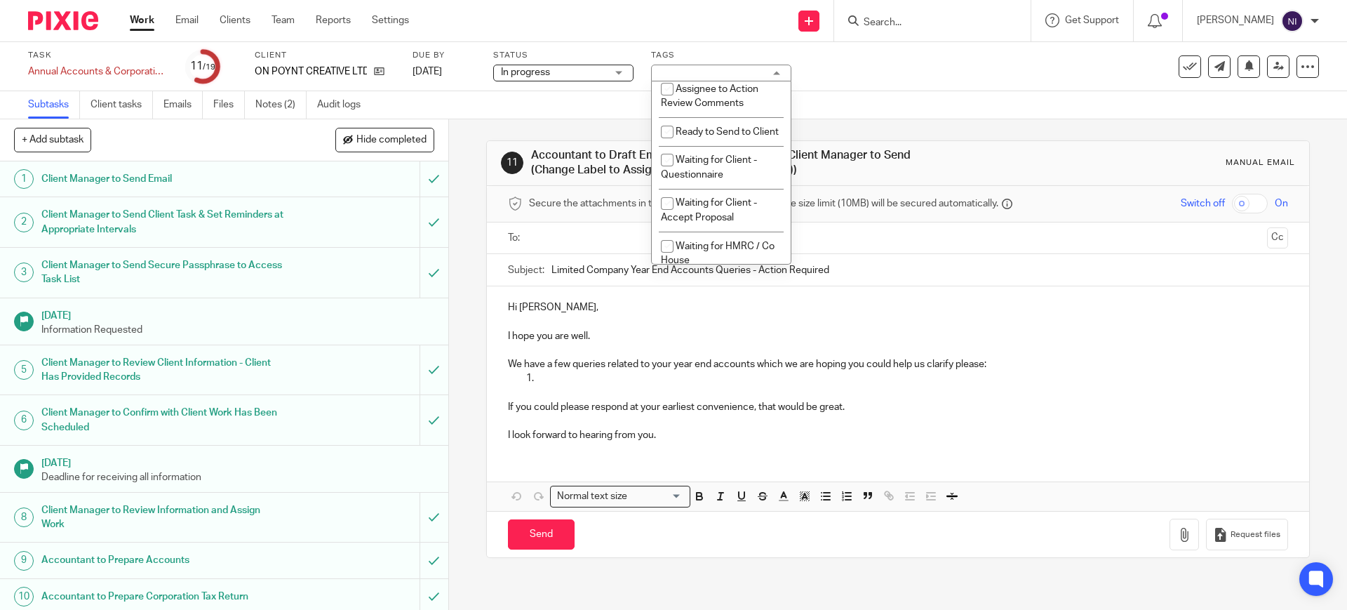
scroll to position [521, 0]
click at [704, 102] on span "Assignee to Action Review Comments" at bounding box center [710, 95] width 98 height 25
checkbox input "true"
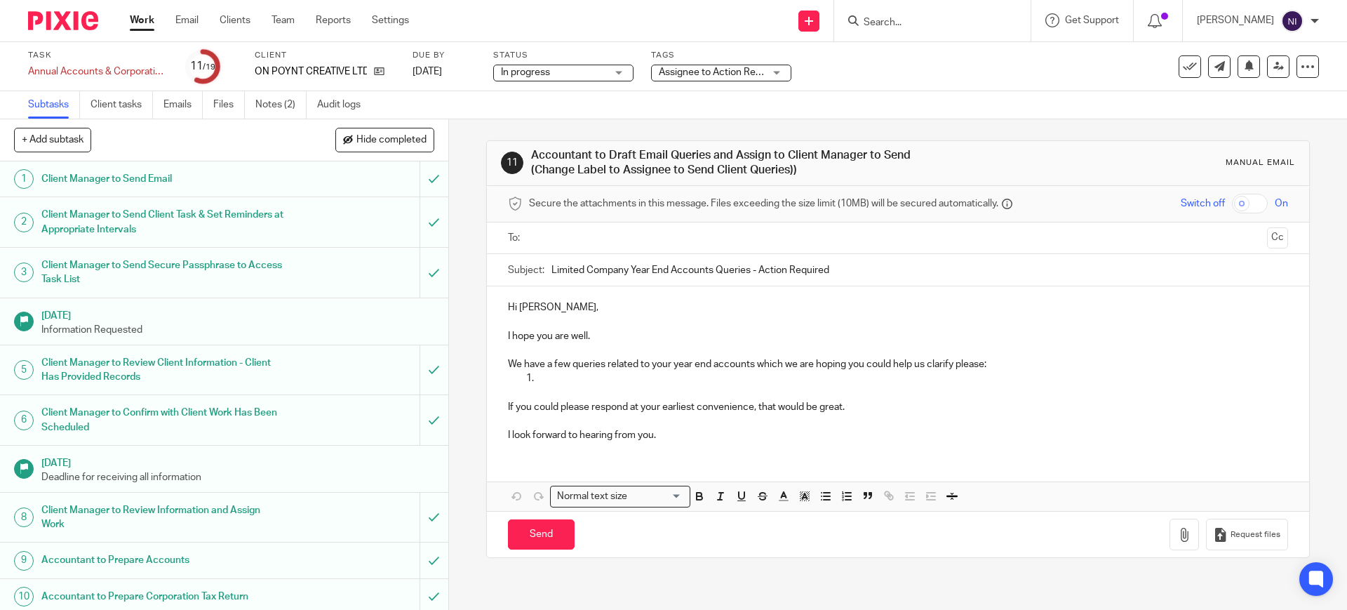
click at [876, 89] on div "Task Annual Accounts & Corporation Tax Return - March 31, 2025 Save Annual Acco…" at bounding box center [673, 66] width 1347 height 49
click at [262, 107] on link "Notes (2)" at bounding box center [280, 104] width 51 height 27
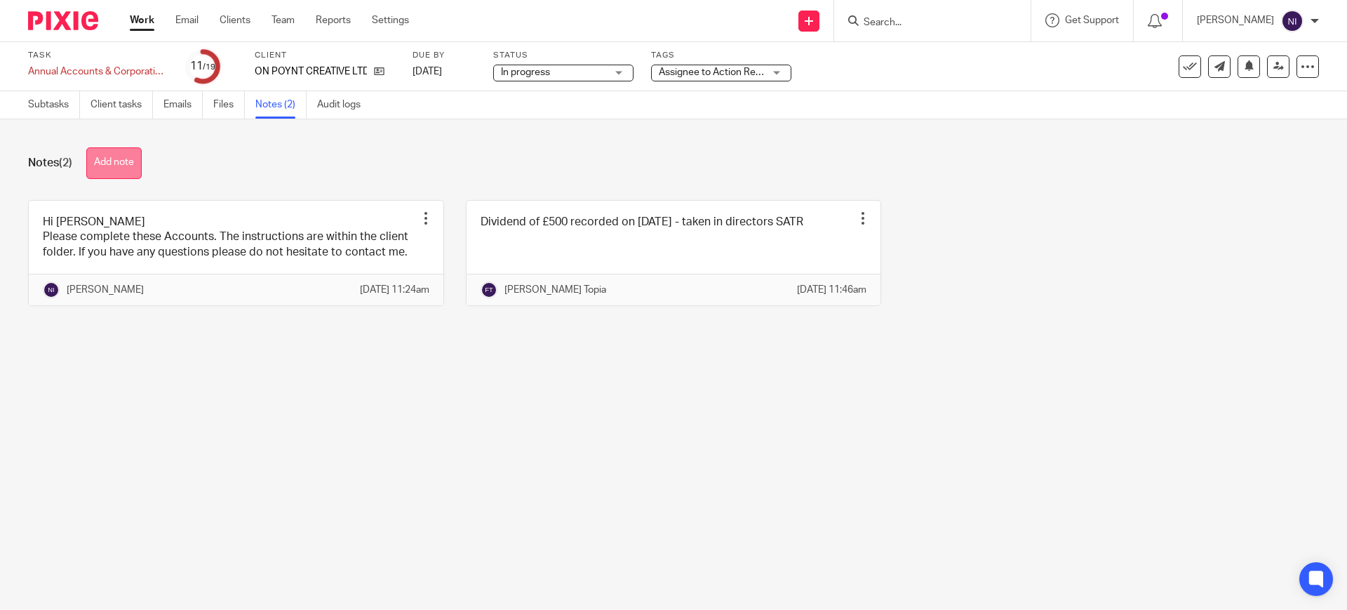
click at [131, 166] on button "Add note" at bounding box center [113, 163] width 55 height 32
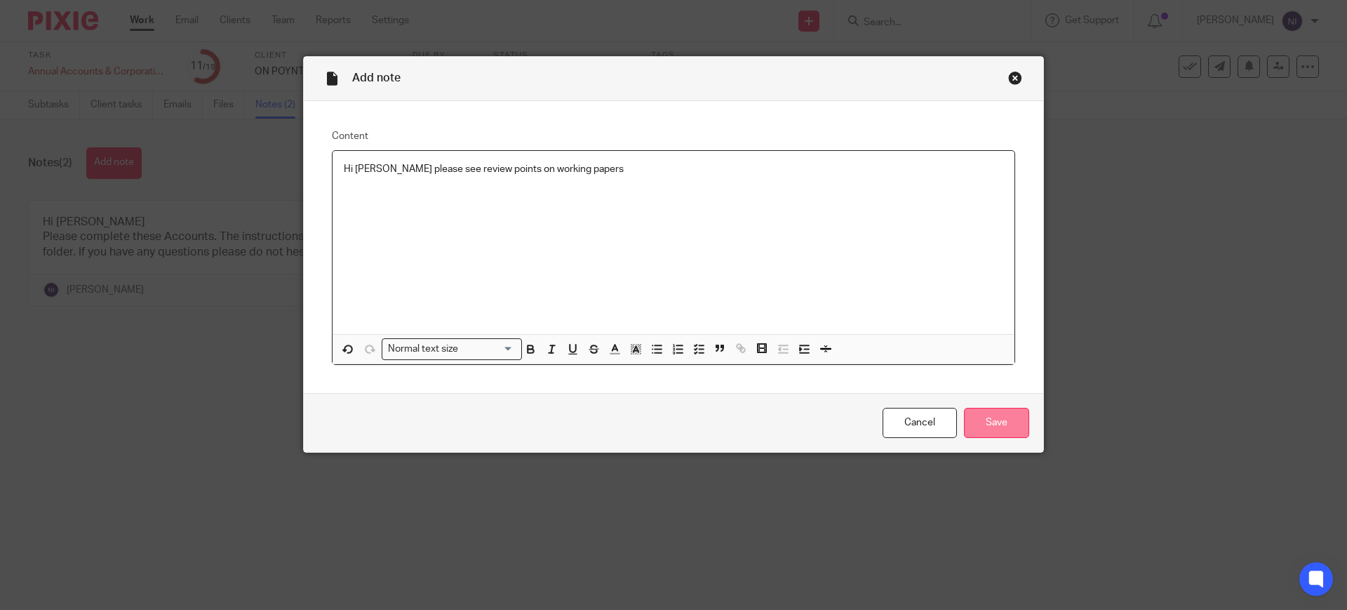
click at [1005, 432] on input "Save" at bounding box center [996, 423] width 65 height 30
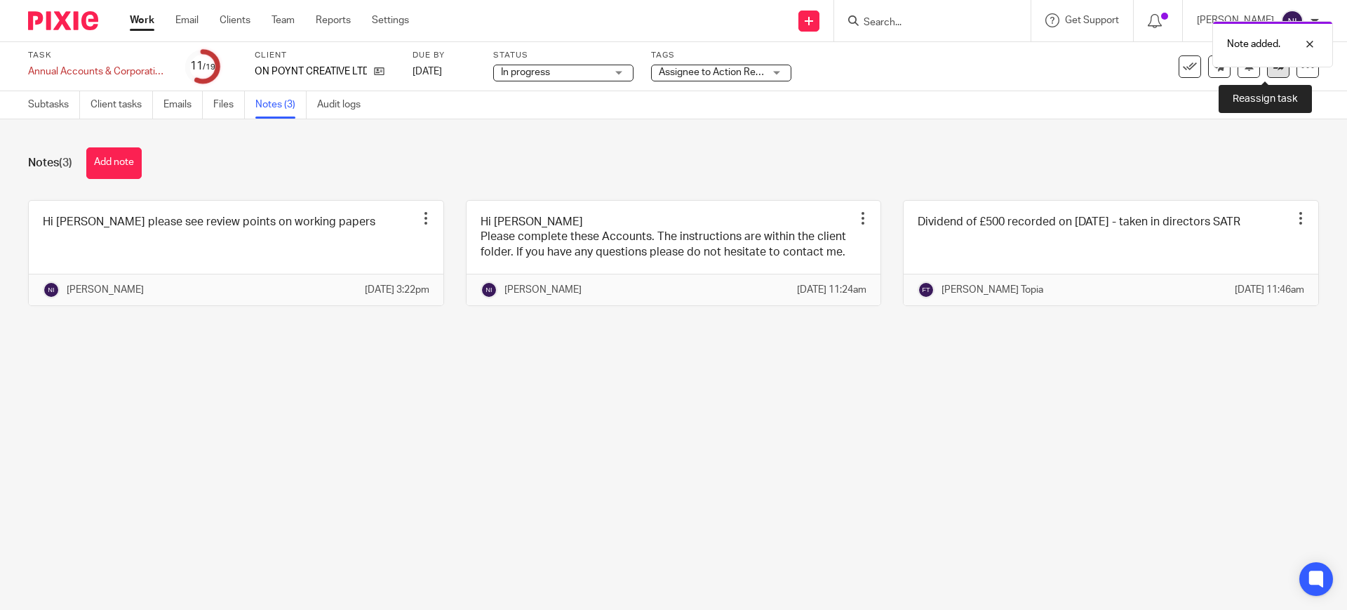
click at [1273, 71] on icon at bounding box center [1278, 66] width 11 height 11
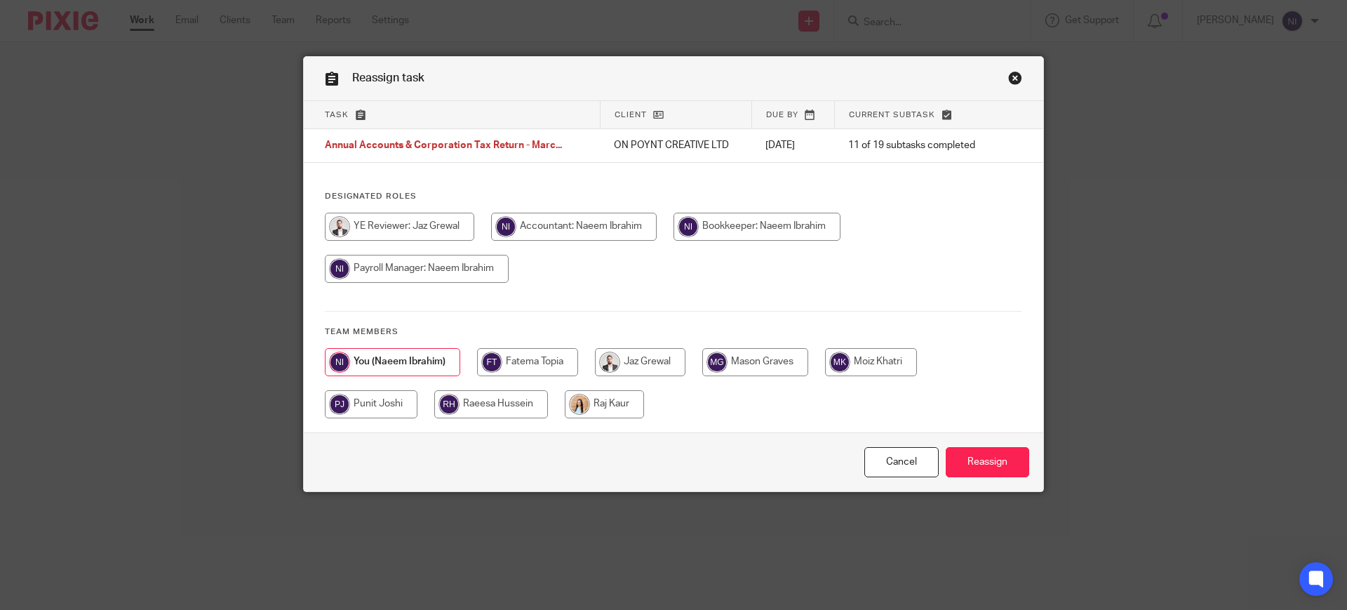
click at [377, 402] on input "radio" at bounding box center [371, 404] width 93 height 28
radio input "true"
click at [995, 469] on input "Reassign" at bounding box center [987, 462] width 83 height 30
